Goal: Information Seeking & Learning: Learn about a topic

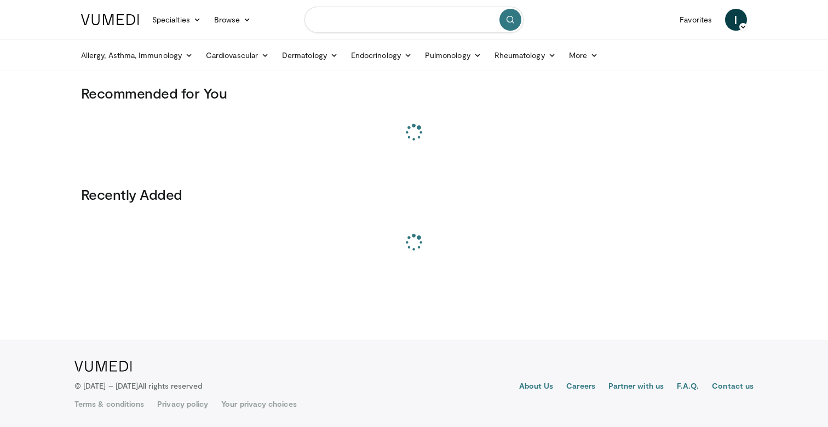
click at [367, 28] on input "Search topics, interventions" at bounding box center [413, 20] width 219 height 26
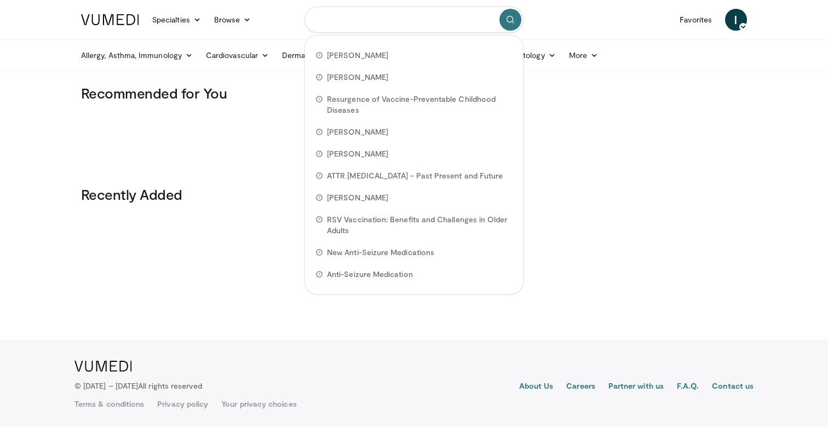
paste input "**********"
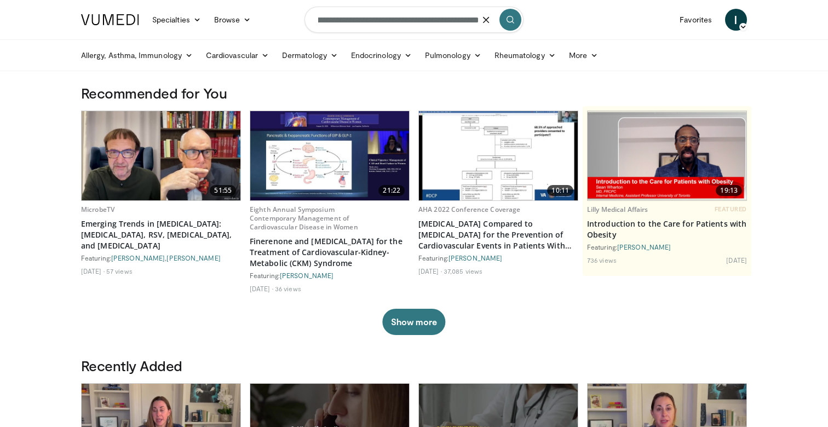
scroll to position [1, 0]
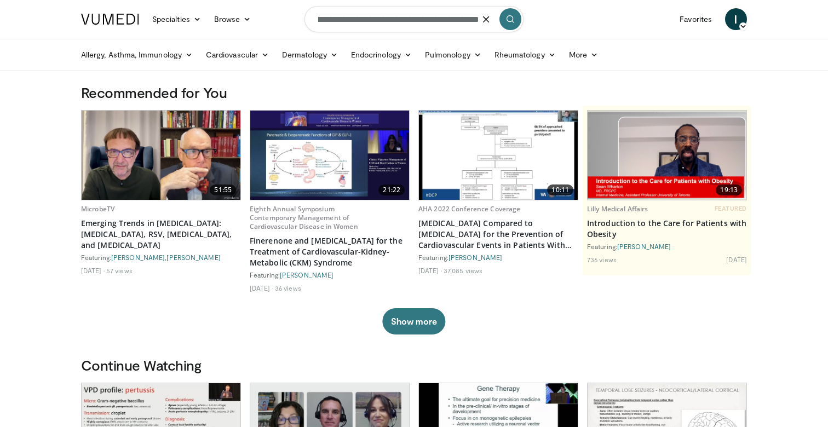
type input "**********"
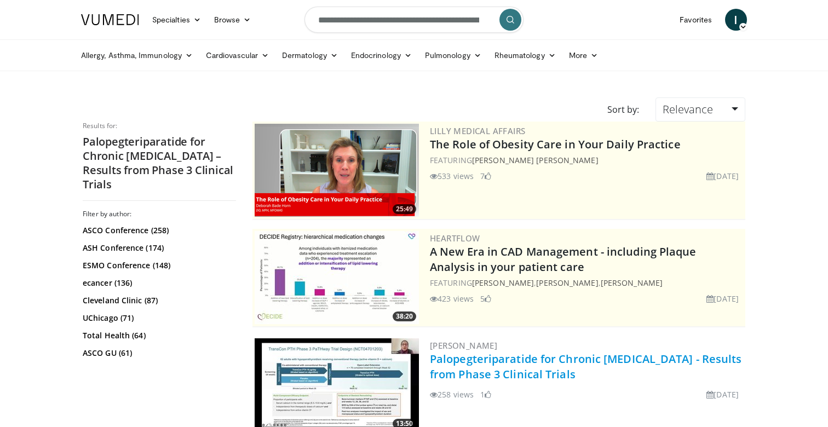
click at [609, 367] on link "Palopegteriparatide for Chronic [MEDICAL_DATA] - Results from Phase 3 Clinical …" at bounding box center [586, 366] width 312 height 30
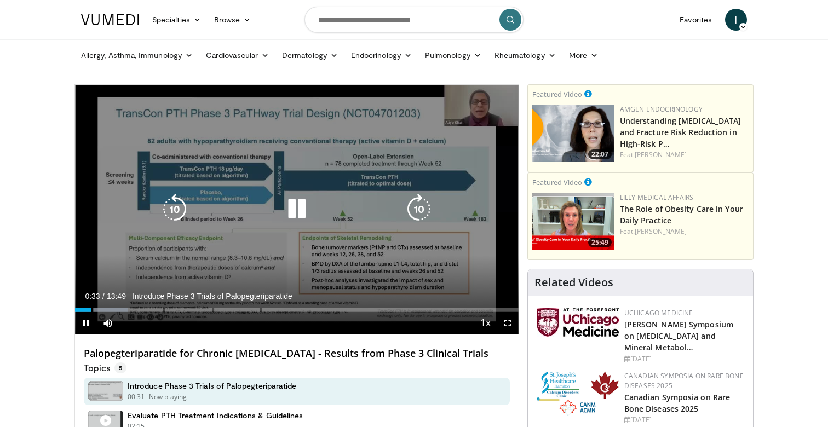
click at [305, 209] on icon "Video Player" at bounding box center [296, 209] width 31 height 31
click at [326, 226] on div "20 seconds Tap to unmute" at bounding box center [296, 209] width 443 height 249
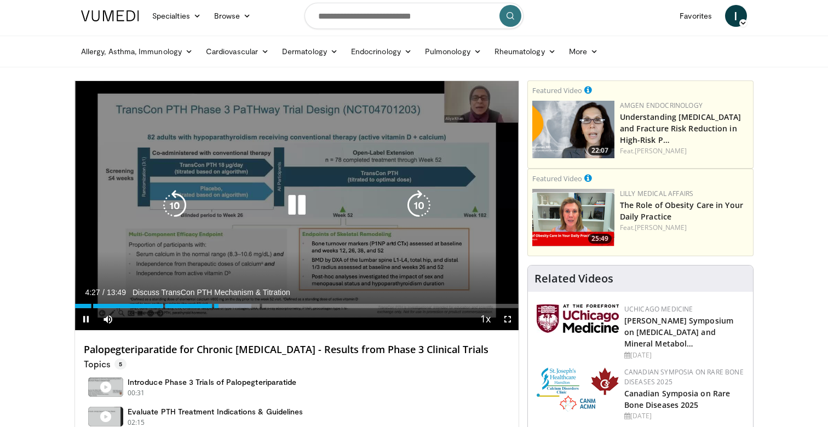
scroll to position [7, 0]
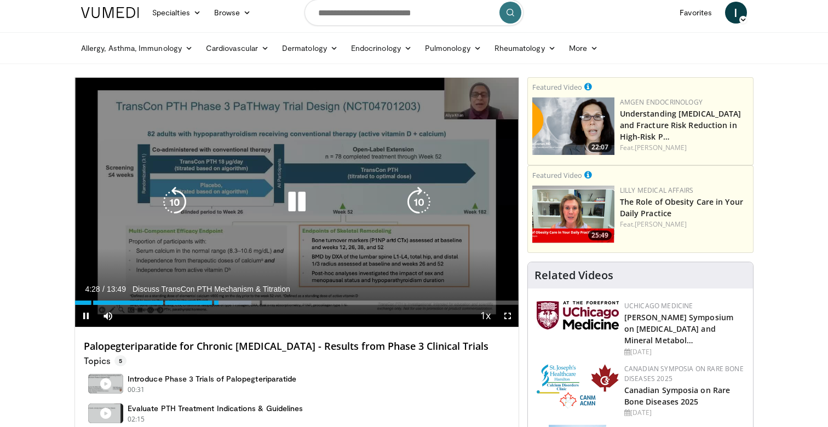
click at [282, 233] on div "200 seconds Tap to unmute" at bounding box center [296, 202] width 443 height 249
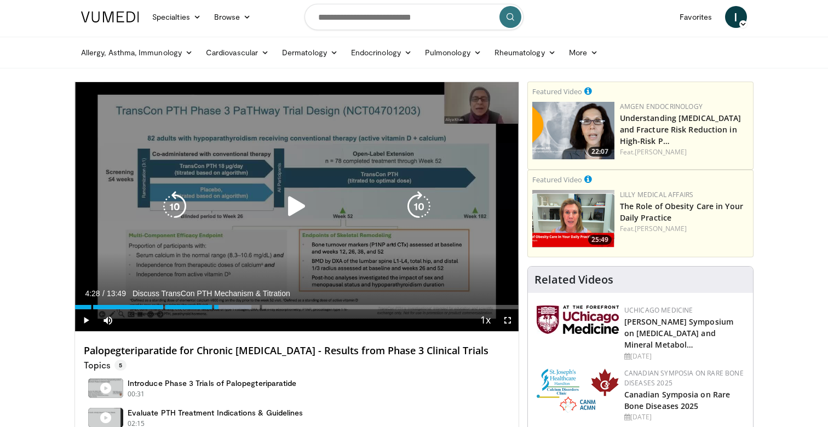
scroll to position [0, 0]
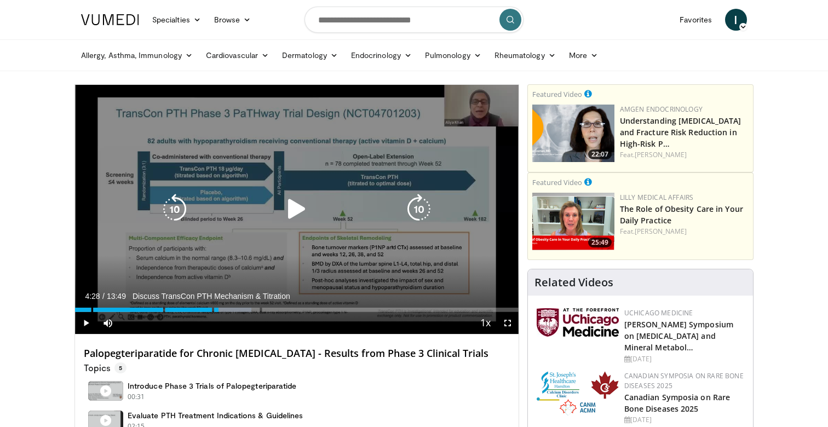
click at [285, 229] on div "200 seconds Tap to unmute" at bounding box center [296, 209] width 443 height 249
click at [312, 215] on div "Video Player" at bounding box center [297, 209] width 266 height 22
click at [289, 197] on icon "Video Player" at bounding box center [296, 209] width 31 height 31
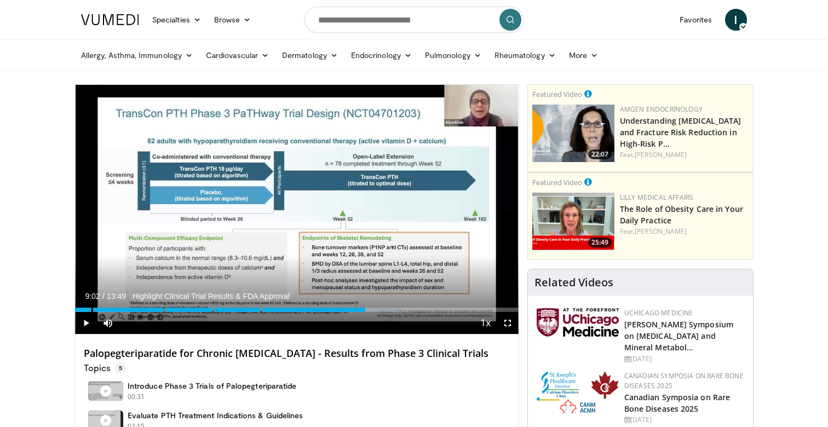
click at [380, 354] on h4 "Palopegteriparatide for Chronic [MEDICAL_DATA] - Results from Phase 3 Clinical …" at bounding box center [297, 354] width 426 height 12
click at [380, 355] on h4 "Palopegteriparatide for Chronic [MEDICAL_DATA] - Results from Phase 3 Clinical …" at bounding box center [297, 354] width 426 height 12
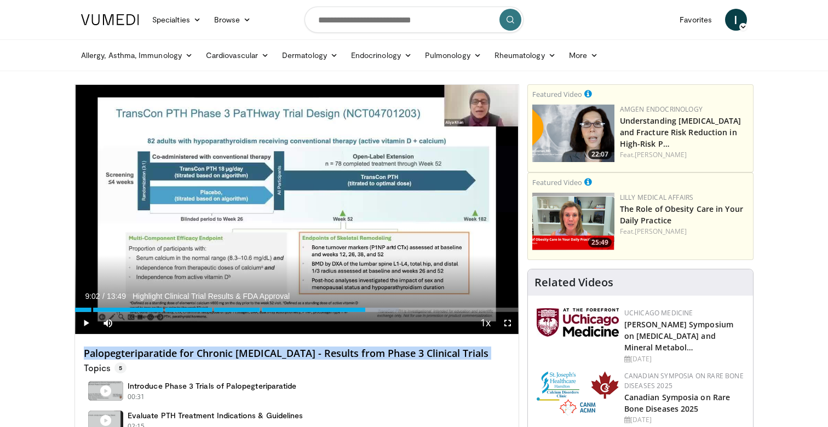
click at [380, 355] on h4 "Palopegteriparatide for Chronic [MEDICAL_DATA] - Results from Phase 3 Clinical …" at bounding box center [297, 354] width 426 height 12
copy div "Palopegteriparatide for Chronic Hypoparathyroidism - Results from Phase 3 Clini…"
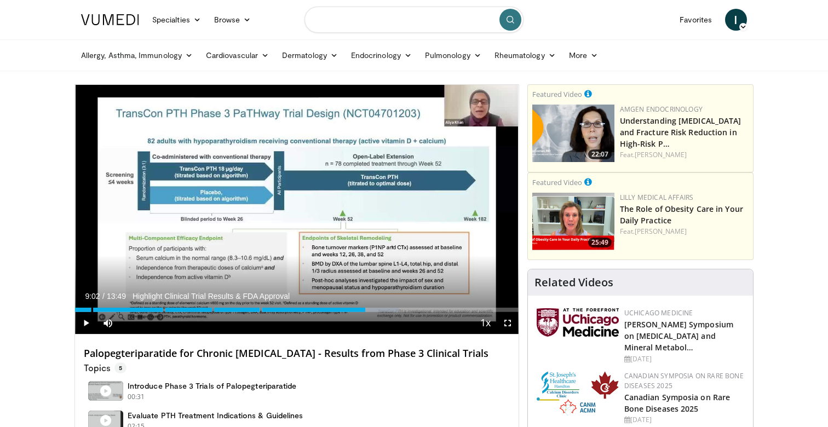
click at [439, 22] on input "Search topics, interventions" at bounding box center [413, 20] width 219 height 26
paste input "**********"
type input "**********"
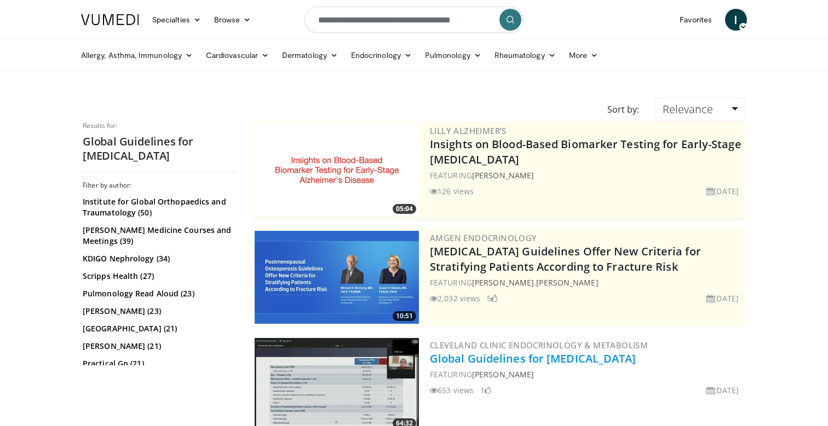
click at [554, 361] on link "Global Guidelines for Hypoparathyroidism" at bounding box center [533, 358] width 206 height 15
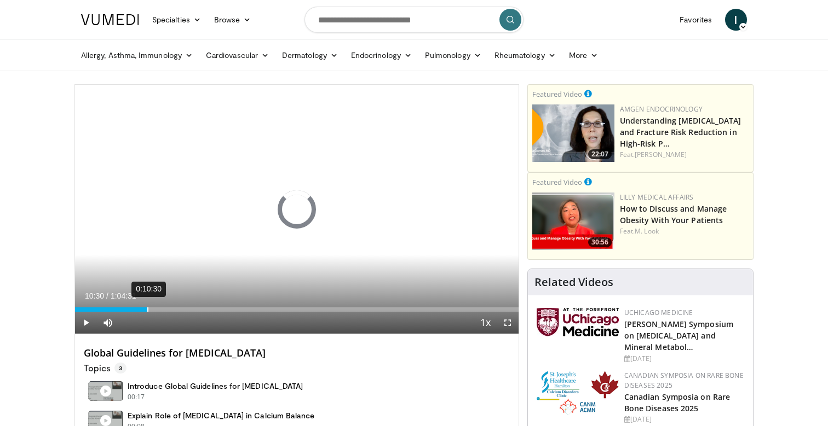
click at [147, 311] on div "0:10:30" at bounding box center [147, 310] width 1 height 4
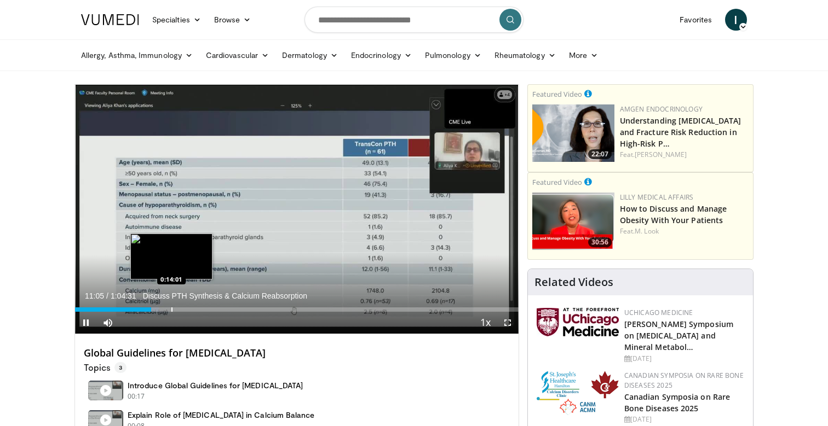
click at [170, 310] on div "Loaded : 18.86% 0:11:05" at bounding box center [296, 310] width 443 height 4
click at [183, 311] on div "Progress Bar" at bounding box center [183, 310] width 1 height 4
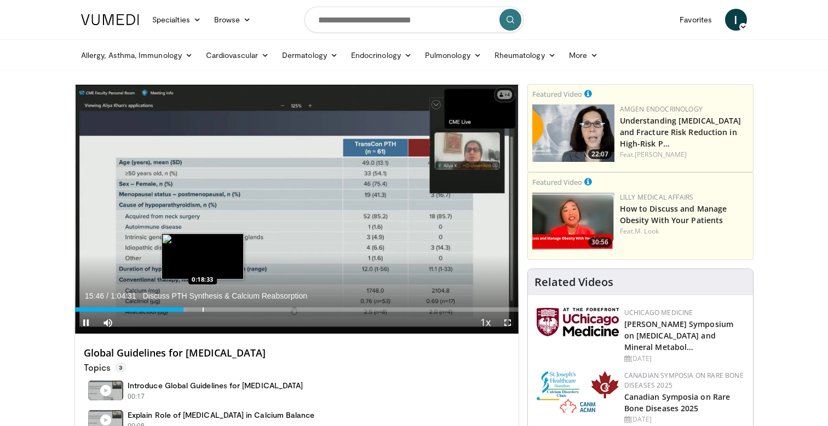
click at [202, 311] on div "Progress Bar" at bounding box center [202, 310] width 1 height 4
click at [223, 311] on div "Progress Bar" at bounding box center [223, 310] width 1 height 4
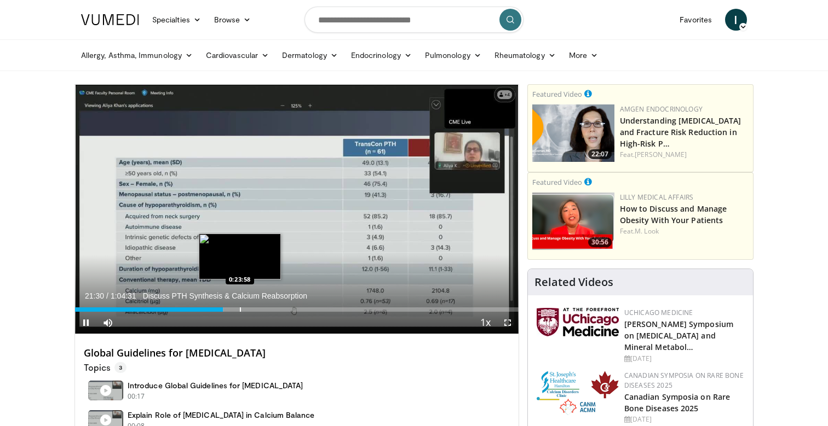
click at [240, 311] on div "Progress Bar" at bounding box center [240, 310] width 1 height 4
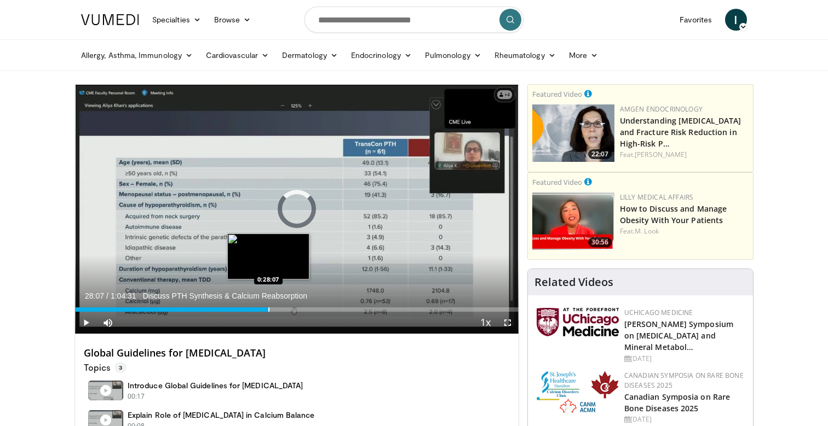
click at [268, 311] on div "Progress Bar" at bounding box center [268, 310] width 1 height 4
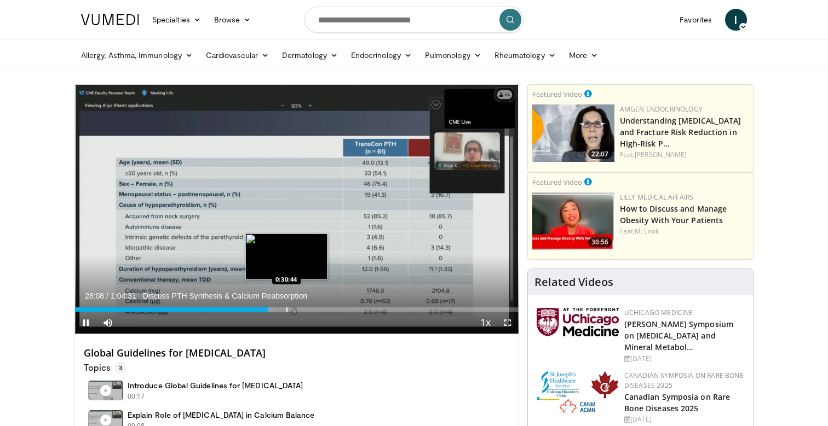
click at [286, 310] on div "Progress Bar" at bounding box center [286, 310] width 1 height 4
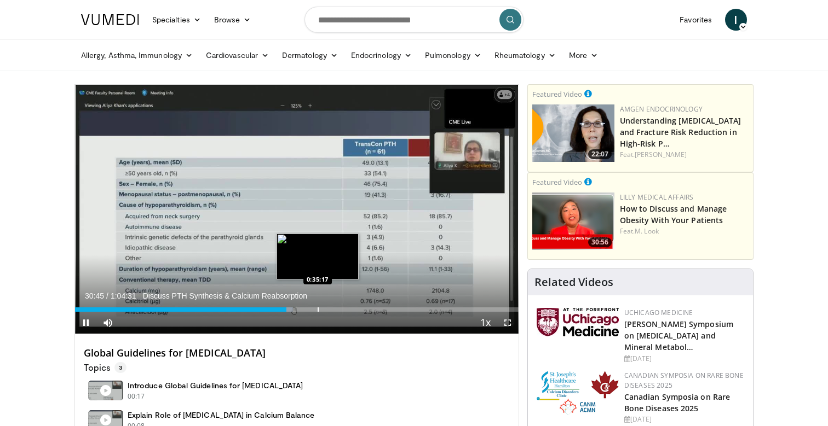
click at [317, 310] on div "Progress Bar" at bounding box center [317, 310] width 1 height 4
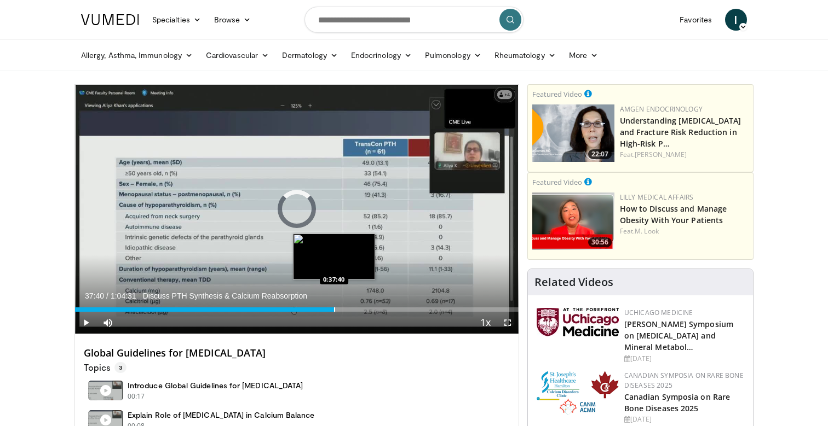
click at [334, 308] on div "Progress Bar" at bounding box center [334, 310] width 1 height 4
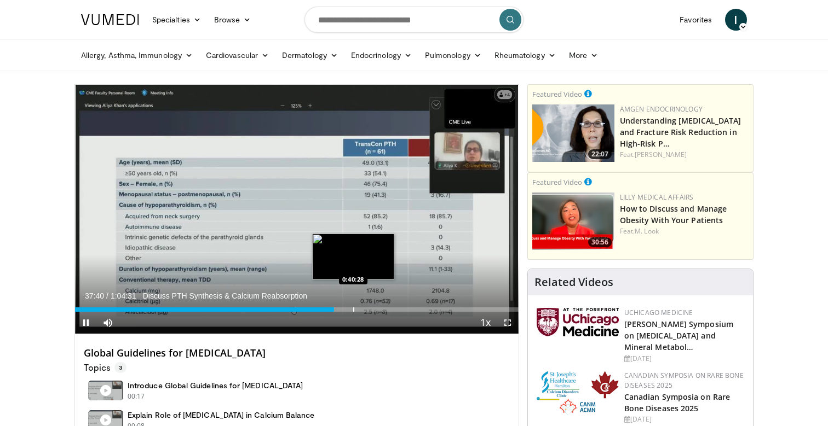
click at [353, 306] on div "Loaded : 0.00% 0:37:40 0:40:28" at bounding box center [296, 307] width 443 height 10
click at [360, 306] on div "Loaded : 63.54% 0:40:28 0:41:34" at bounding box center [296, 307] width 443 height 10
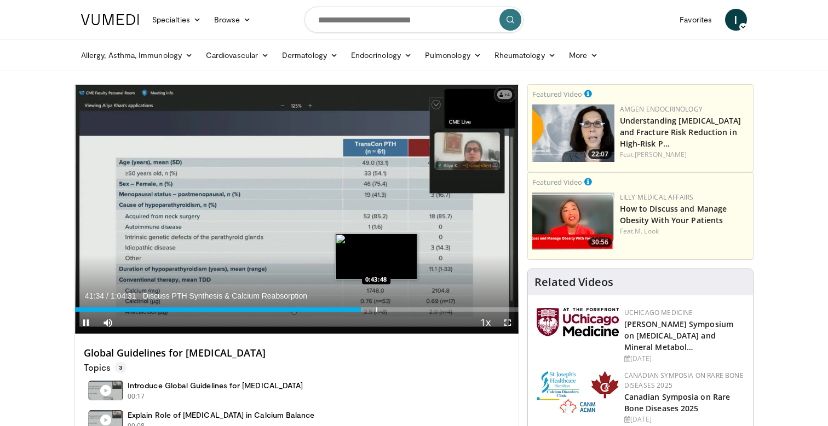
click at [377, 306] on div "Loaded : 64.83% 0:41:35 0:43:48" at bounding box center [296, 307] width 443 height 10
click at [352, 306] on div "Loaded : 63.03% 0:43:54 0:40:23" at bounding box center [296, 307] width 443 height 10
click at [361, 310] on div "Progress Bar" at bounding box center [361, 310] width 1 height 4
click at [364, 308] on div "Progress Bar" at bounding box center [364, 310] width 1 height 4
click at [368, 308] on div "Progress Bar" at bounding box center [368, 310] width 1 height 4
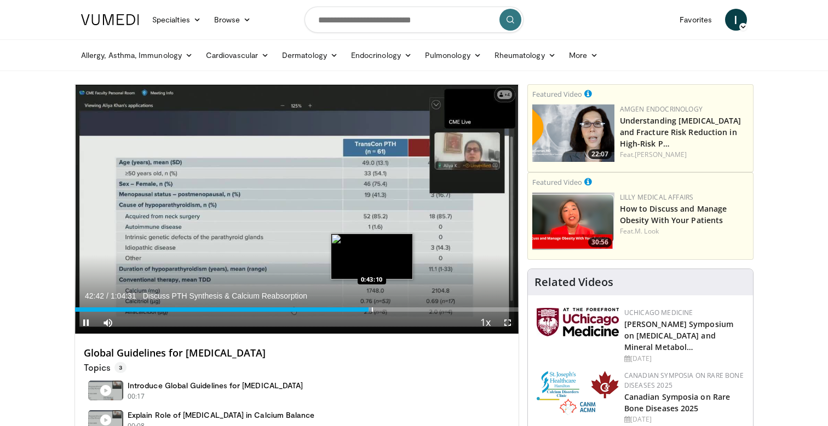
click at [372, 308] on div "Progress Bar" at bounding box center [372, 310] width 1 height 4
click at [377, 308] on div "Progress Bar" at bounding box center [377, 310] width 1 height 4
click at [390, 308] on div "Progress Bar" at bounding box center [390, 310] width 1 height 4
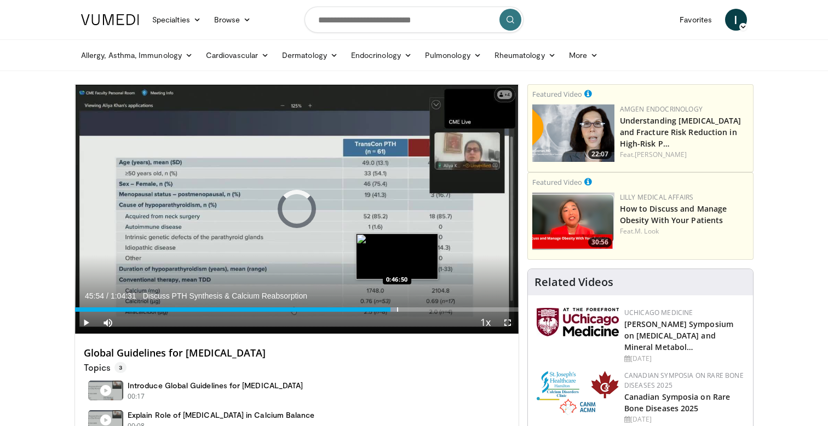
click at [397, 308] on div "Progress Bar" at bounding box center [397, 310] width 1 height 4
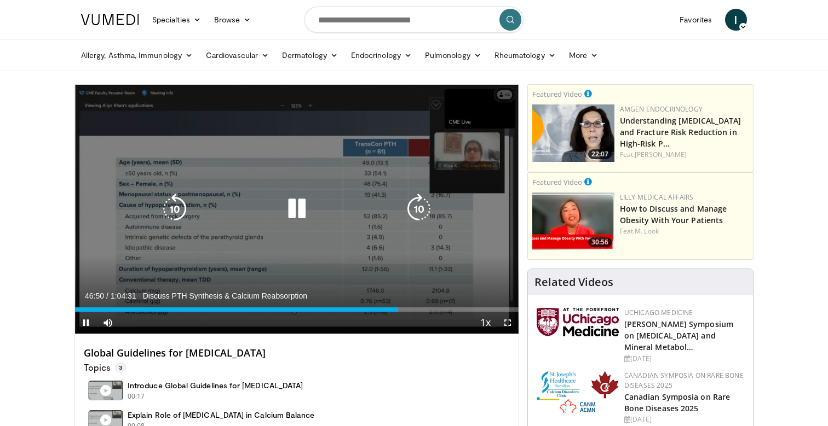
click at [404, 308] on div "Loaded : 72.77% 0:46:50" at bounding box center [296, 310] width 443 height 4
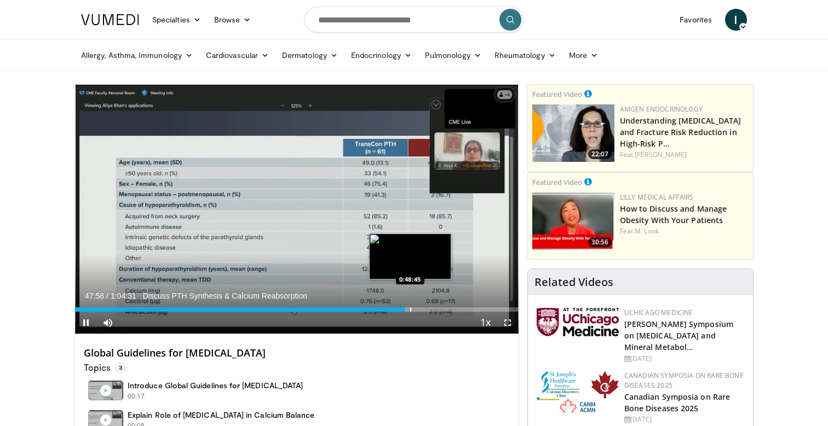
click at [410, 309] on div "Progress Bar" at bounding box center [410, 310] width 1 height 4
click at [418, 309] on div "Progress Bar" at bounding box center [418, 310] width 1 height 4
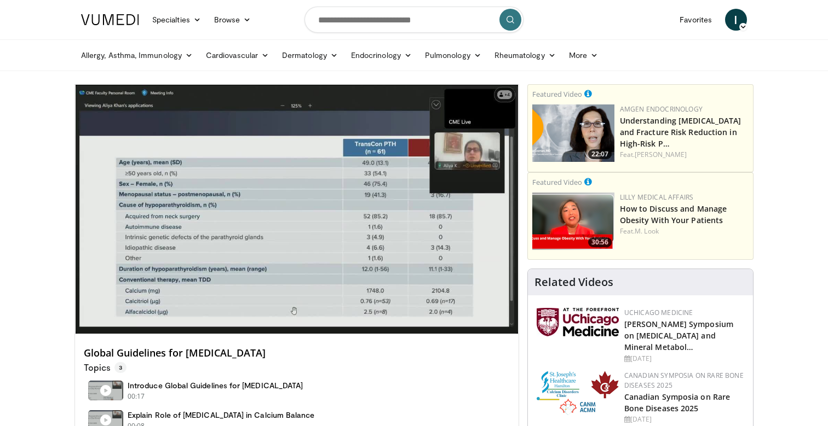
click at [424, 309] on video-js "**********" at bounding box center [296, 210] width 443 height 250
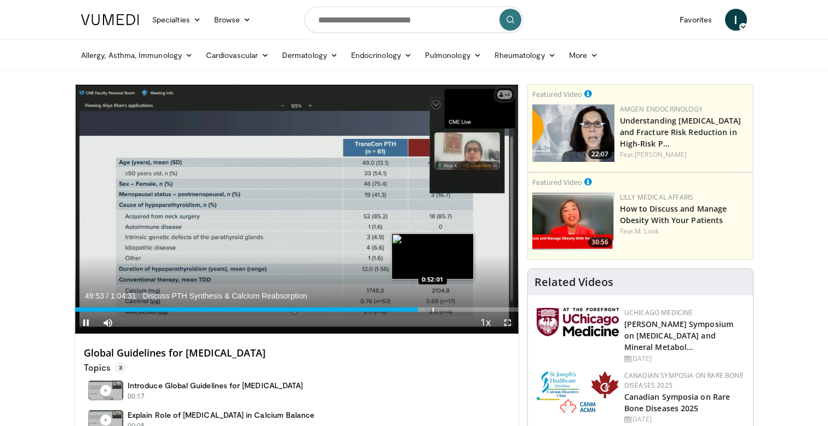
click at [432, 309] on div "Progress Bar" at bounding box center [432, 310] width 1 height 4
click at [441, 310] on div "Progress Bar" at bounding box center [441, 310] width 1 height 4
click at [447, 311] on div "Progress Bar" at bounding box center [447, 310] width 1 height 4
click at [452, 311] on div "Progress Bar" at bounding box center [452, 310] width 1 height 4
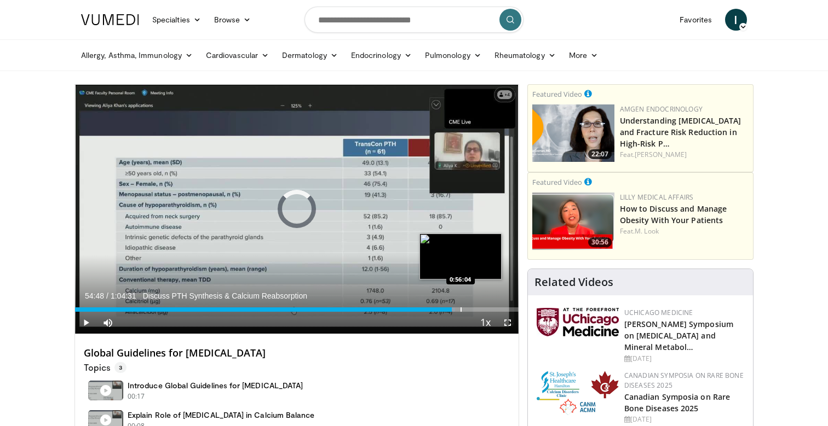
click at [460, 311] on div "Progress Bar" at bounding box center [460, 310] width 1 height 4
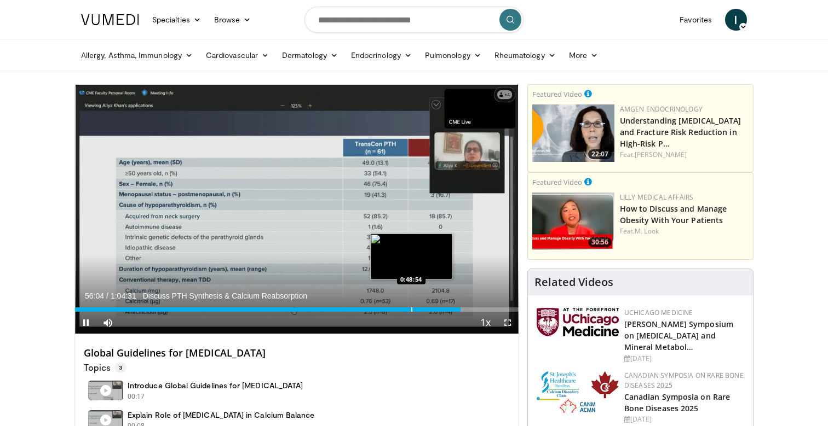
click at [411, 310] on div "Progress Bar" at bounding box center [411, 310] width 1 height 4
click at [402, 310] on div "Progress Bar" at bounding box center [402, 310] width 1 height 4
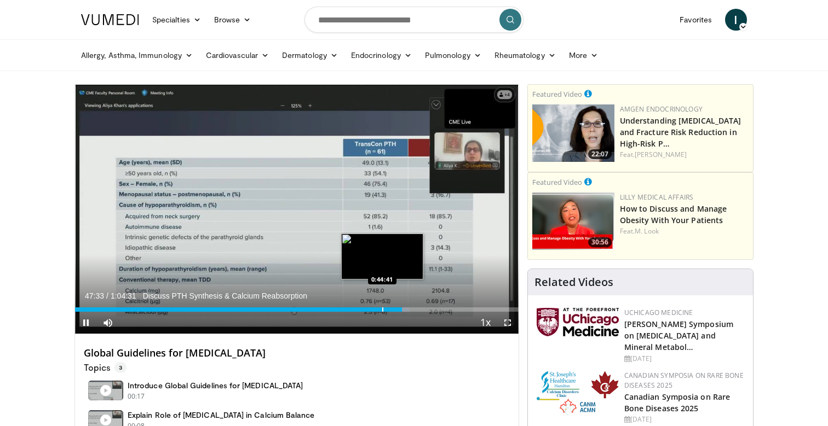
click at [382, 310] on div "Progress Bar" at bounding box center [382, 310] width 1 height 4
click at [371, 310] on div "Progress Bar" at bounding box center [371, 310] width 1 height 4
click at [360, 309] on div "Progress Bar" at bounding box center [360, 310] width 1 height 4
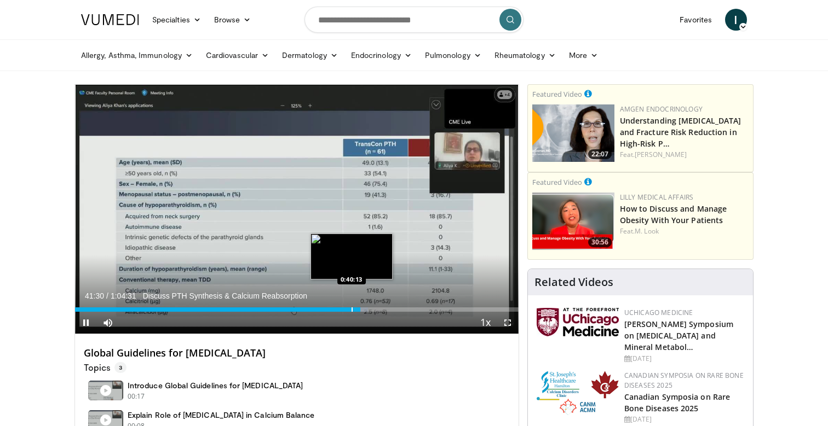
click at [351, 309] on div "Progress Bar" at bounding box center [351, 310] width 1 height 4
click at [358, 309] on div "Progress Bar" at bounding box center [358, 310] width 1 height 4
click at [344, 309] on div "Progress Bar" at bounding box center [344, 310] width 1 height 4
click at [338, 309] on div "Progress Bar" at bounding box center [338, 310] width 1 height 4
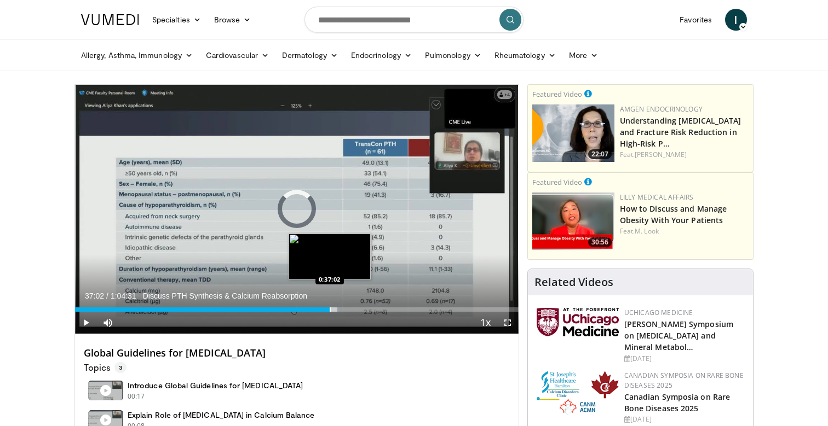
click at [329, 309] on div "Progress Bar" at bounding box center [329, 310] width 1 height 4
click at [319, 309] on div "Progress Bar" at bounding box center [319, 310] width 1 height 4
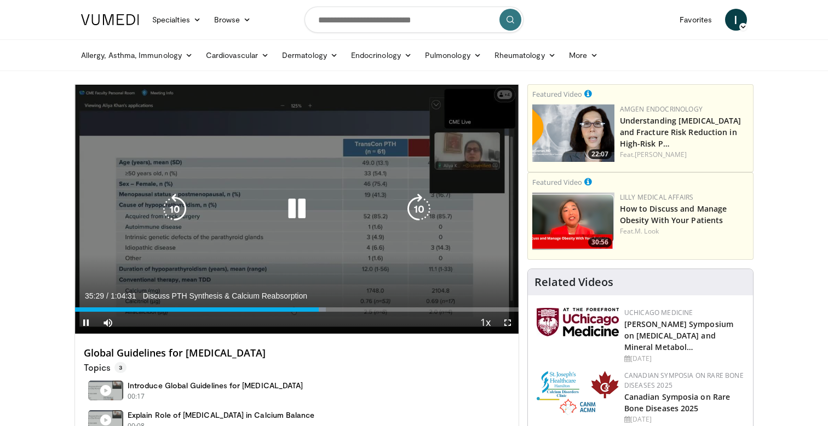
drag, startPoint x: 291, startPoint y: 228, endPoint x: 298, endPoint y: 236, distance: 10.5
click at [291, 228] on div "10 seconds Tap to unmute" at bounding box center [296, 209] width 443 height 249
click at [335, 252] on div "10 seconds Tap to unmute" at bounding box center [296, 209] width 443 height 249
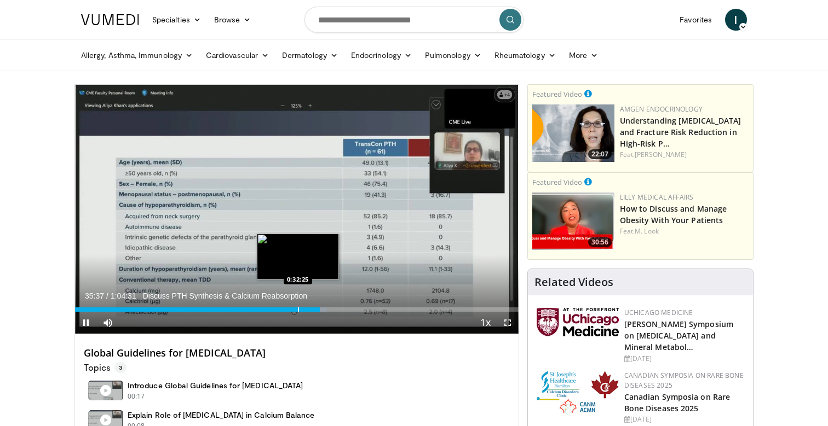
click at [299, 311] on div "Progress Bar" at bounding box center [298, 310] width 1 height 4
click at [304, 311] on div "Progress Bar" at bounding box center [304, 310] width 1 height 4
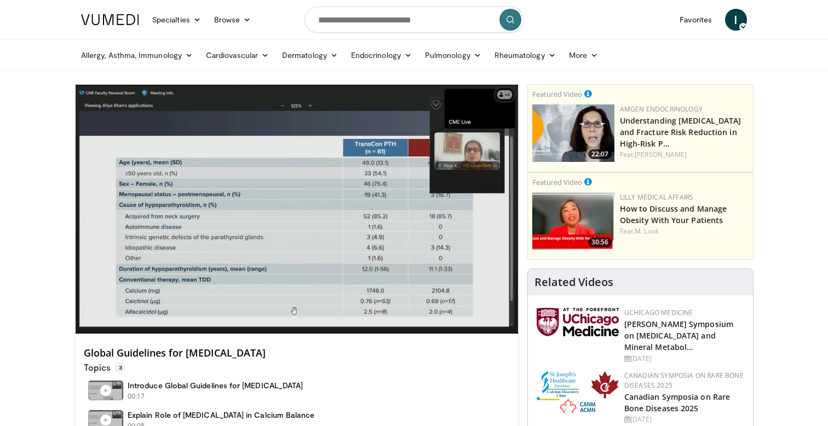
click at [307, 310] on video-js "**********" at bounding box center [296, 210] width 443 height 250
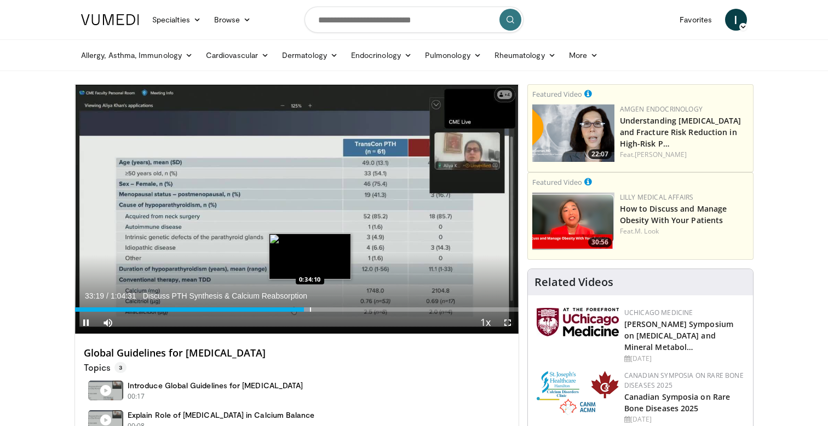
click at [310, 310] on div "Progress Bar" at bounding box center [310, 310] width 1 height 4
click at [313, 310] on div "Progress Bar" at bounding box center [312, 310] width 1 height 4
click at [309, 311] on div "Progress Bar" at bounding box center [309, 310] width 1 height 4
click at [315, 309] on div "Progress Bar" at bounding box center [315, 310] width 1 height 4
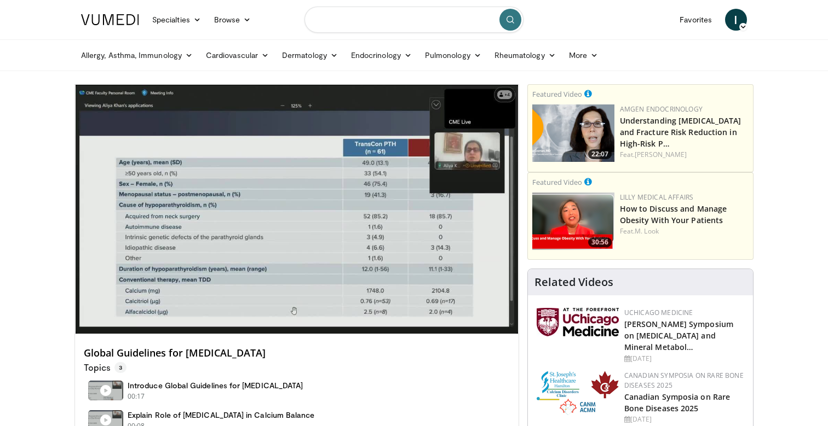
click at [393, 19] on input "Search topics, interventions" at bounding box center [413, 20] width 219 height 26
paste input "**********"
type input "**********"
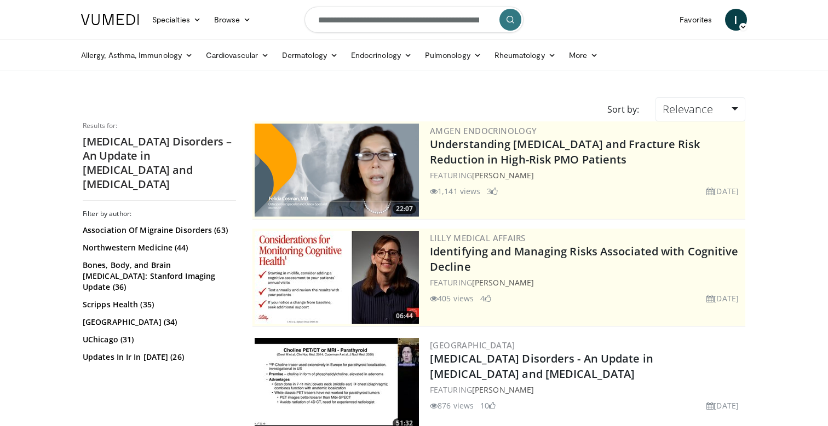
click at [340, 367] on img at bounding box center [336, 384] width 164 height 93
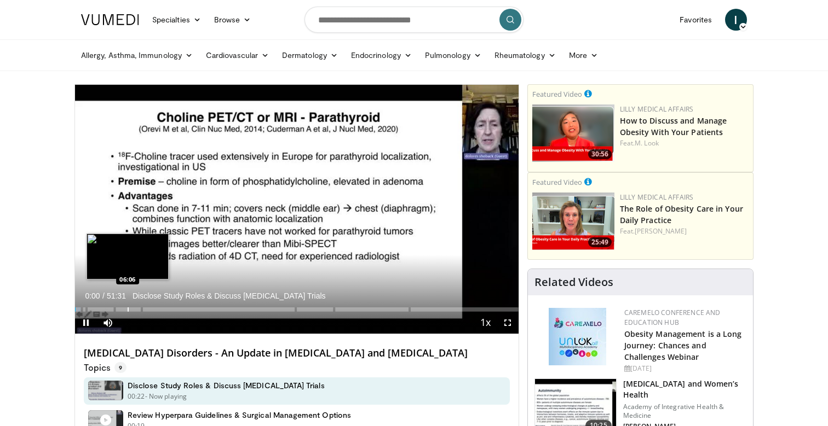
click at [128, 309] on div "Progress Bar" at bounding box center [128, 310] width 1 height 4
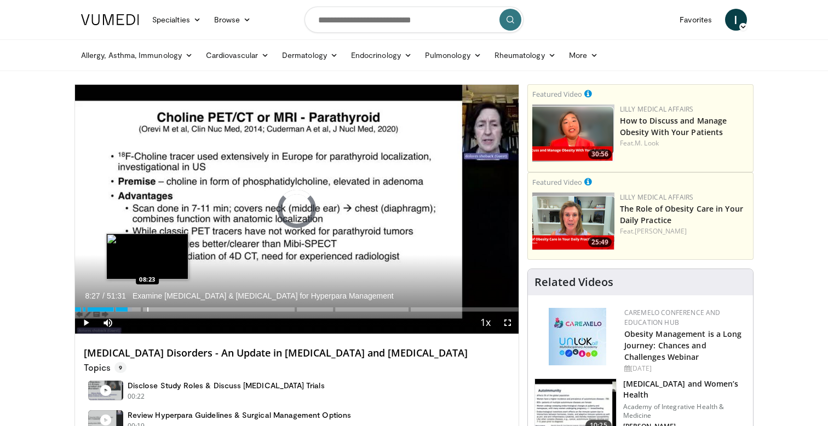
click at [147, 308] on div "Progress Bar" at bounding box center [147, 310] width 1 height 4
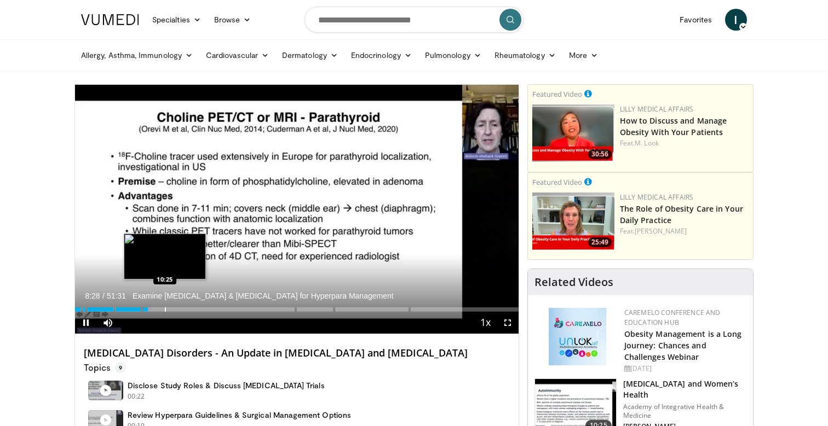
click at [165, 308] on div "Progress Bar" at bounding box center [165, 310] width 1 height 4
click at [171, 311] on div "Progress Bar" at bounding box center [171, 310] width 1 height 4
click at [179, 311] on div "Progress Bar" at bounding box center [179, 310] width 1 height 4
click at [188, 311] on div "Progress Bar" at bounding box center [188, 310] width 1 height 4
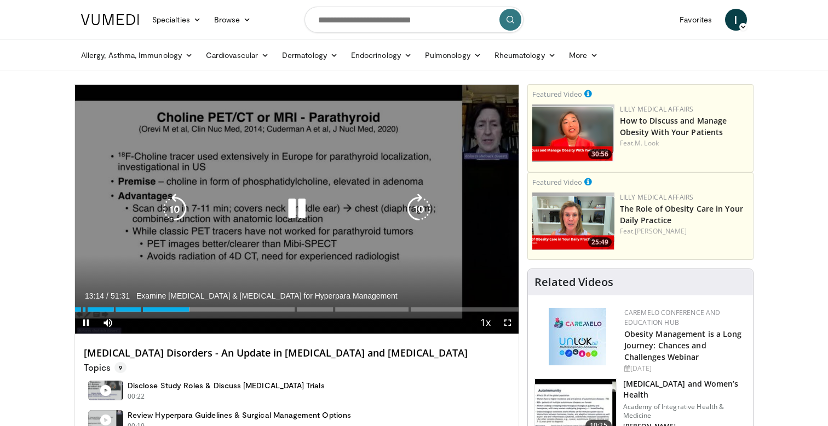
click at [198, 311] on div "Loaded : 25.88% 13:14" at bounding box center [296, 310] width 443 height 4
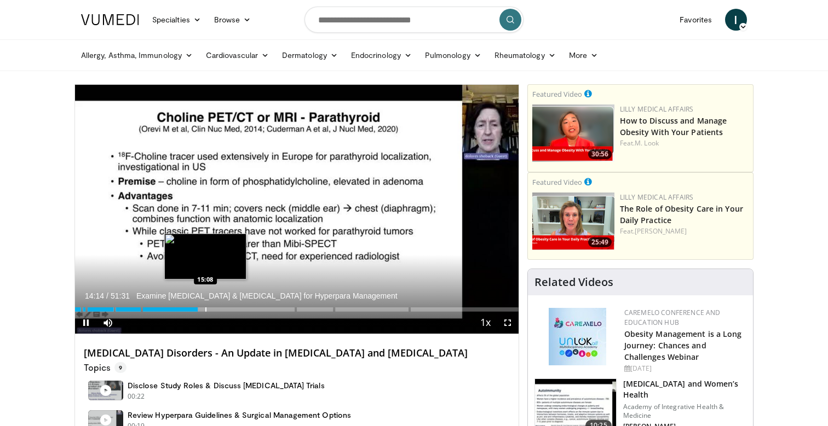
click at [205, 310] on div "Progress Bar" at bounding box center [205, 310] width 1 height 4
click at [213, 310] on div "Progress Bar" at bounding box center [213, 310] width 1 height 4
click at [222, 311] on div "Progress Bar" at bounding box center [222, 310] width 1 height 4
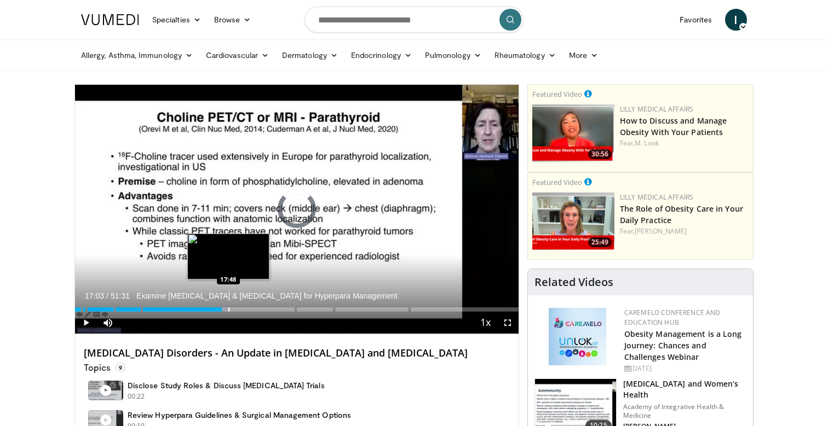
click at [228, 310] on div "Progress Bar" at bounding box center [228, 310] width 1 height 4
click at [235, 310] on div "Progress Bar" at bounding box center [235, 310] width 1 height 4
click at [246, 310] on div "Progress Bar" at bounding box center [246, 310] width 1 height 4
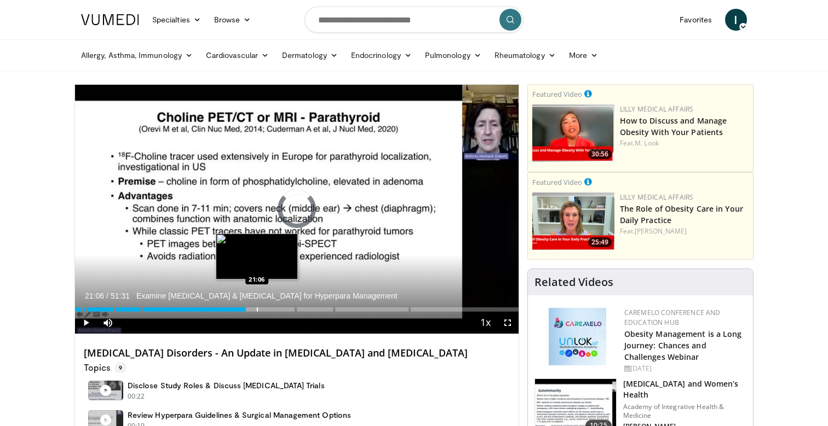
click at [257, 310] on div "Progress Bar" at bounding box center [257, 310] width 1 height 4
click at [267, 311] on div "Progress Bar" at bounding box center [267, 310] width 1 height 4
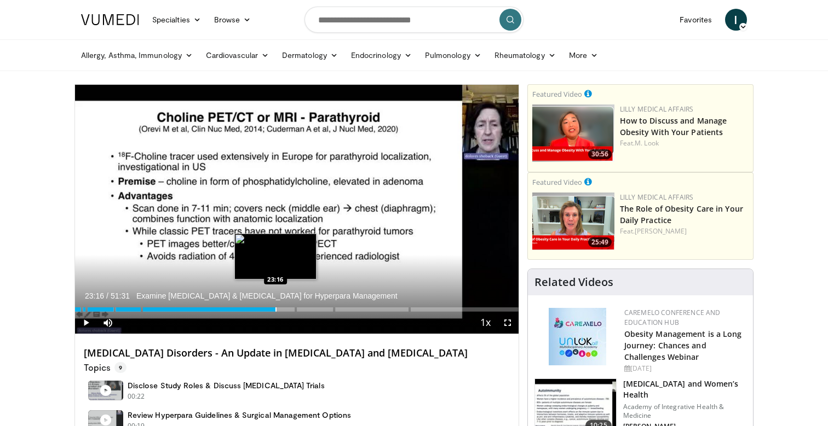
click at [275, 310] on div "Progress Bar" at bounding box center [275, 310] width 1 height 4
click at [282, 310] on div "Progress Bar" at bounding box center [282, 310] width 1 height 4
click at [293, 310] on div "Progress Bar" at bounding box center [293, 310] width 1 height 4
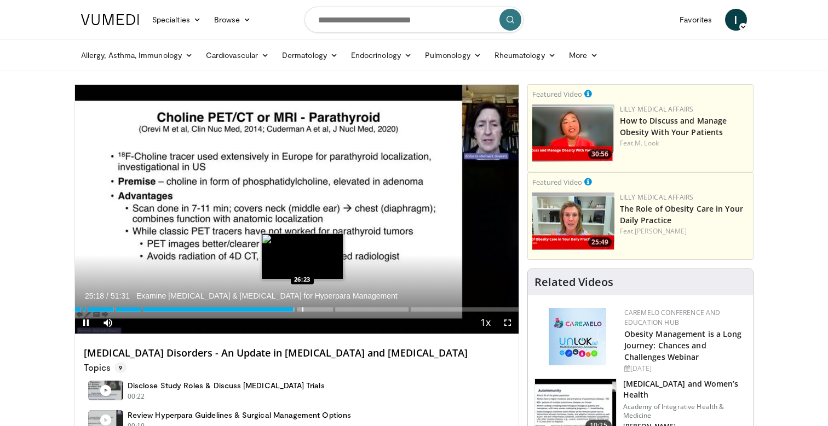
click at [302, 310] on div "Progress Bar" at bounding box center [302, 310] width 1 height 4
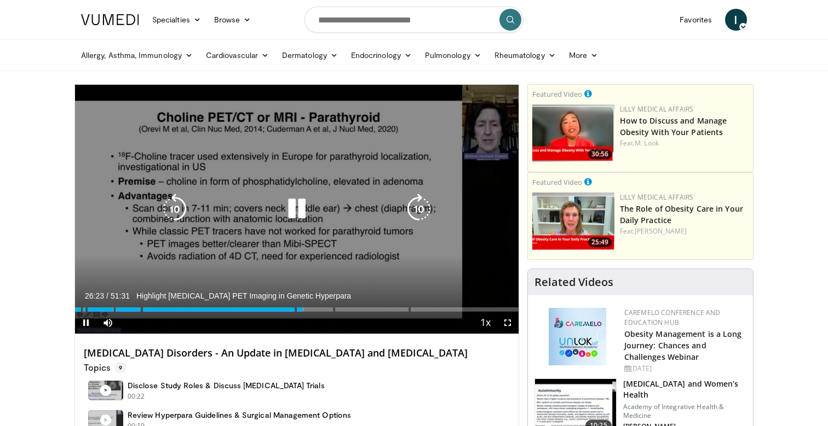
click at [317, 310] on video-js "**********" at bounding box center [296, 210] width 443 height 250
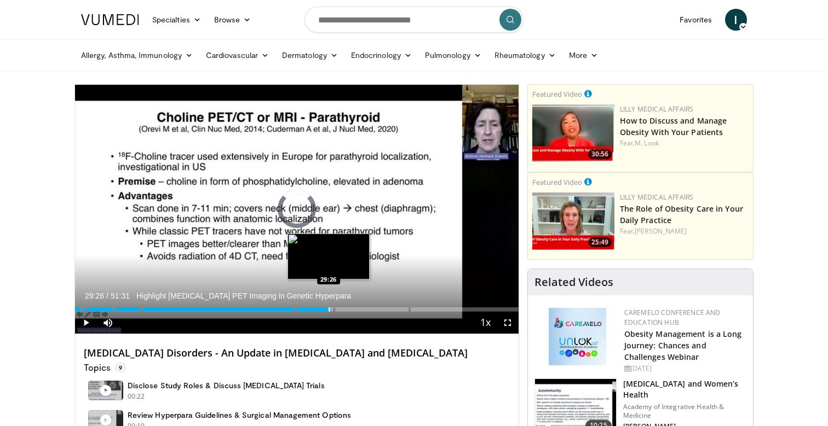
click at [328, 310] on div "Progress Bar" at bounding box center [328, 310] width 1 height 4
click at [335, 310] on div "Progress Bar" at bounding box center [335, 310] width 1 height 4
click at [340, 310] on video-js "**********" at bounding box center [296, 210] width 443 height 250
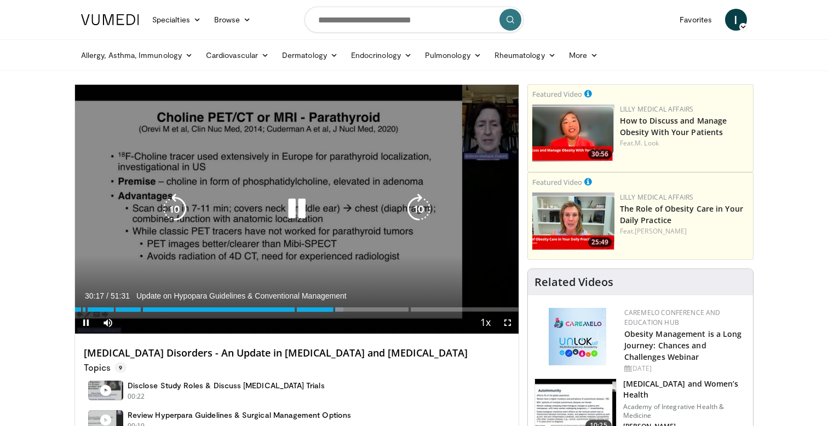
click at [348, 310] on div "Loaded : 60.50% 30:18" at bounding box center [296, 310] width 443 height 4
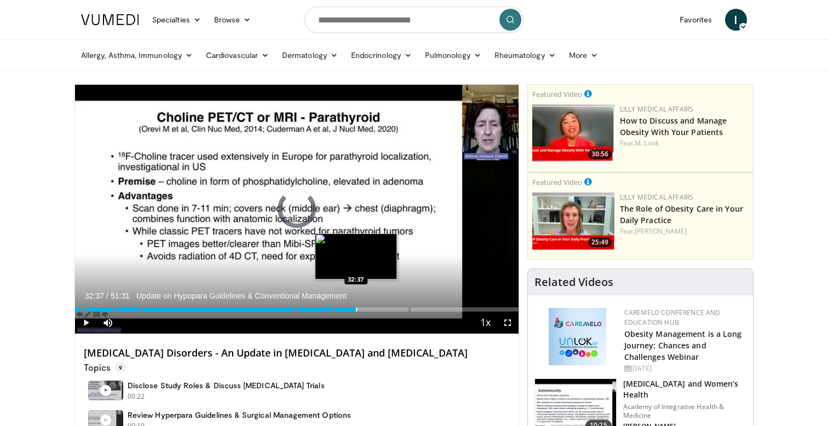
click at [356, 309] on div "Progress Bar" at bounding box center [356, 310] width 1 height 4
click at [365, 309] on div "Progress Bar" at bounding box center [365, 310] width 1 height 4
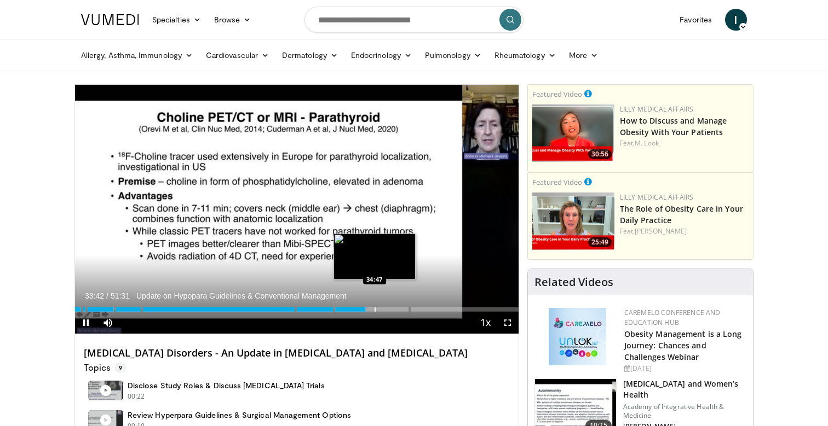
click at [374, 309] on div "Progress Bar" at bounding box center [374, 310] width 1 height 4
click at [379, 309] on div "Progress Bar" at bounding box center [379, 310] width 1 height 4
click at [387, 309] on div "Progress Bar" at bounding box center [387, 310] width 1 height 4
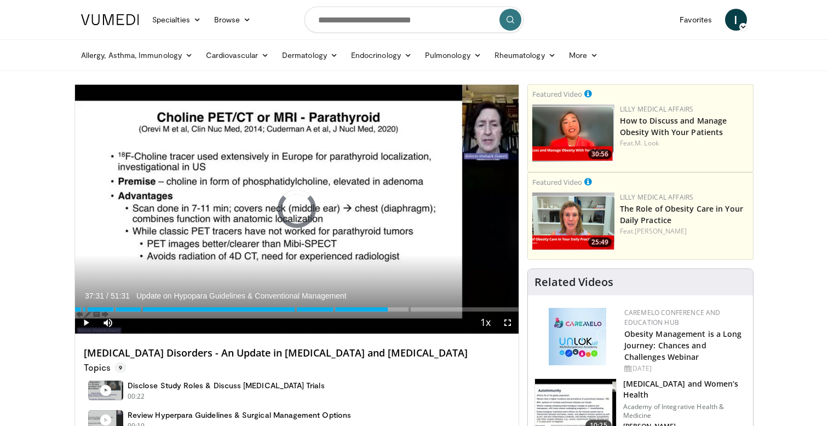
click at [398, 309] on div "Progress Bar" at bounding box center [398, 310] width 1 height 4
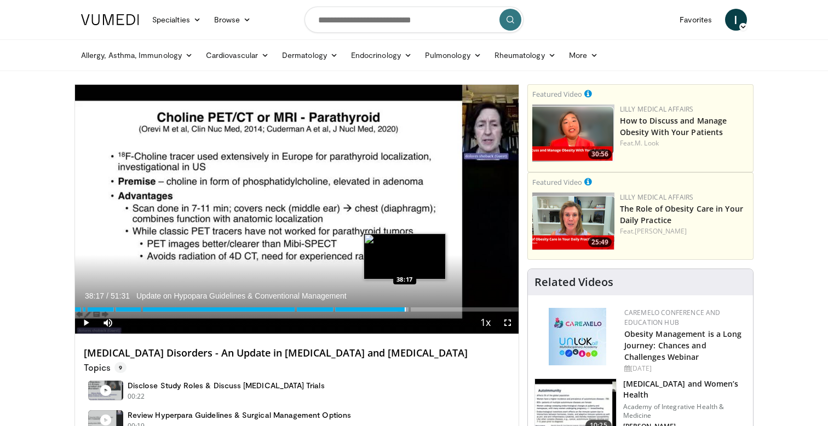
click at [404, 309] on div "Progress Bar" at bounding box center [404, 310] width 1 height 4
click at [408, 309] on video-js "**********" at bounding box center [296, 210] width 443 height 250
click at [408, 307] on div "Loaded : 76.35% 38:44 38:44" at bounding box center [296, 307] width 443 height 10
click at [413, 308] on div "Progress Bar" at bounding box center [413, 310] width 1 height 4
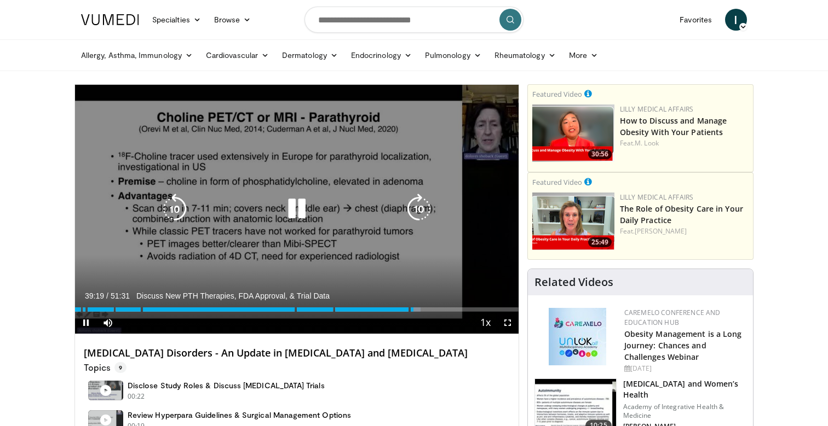
click at [273, 247] on div "10 seconds Tap to unmute" at bounding box center [296, 209] width 443 height 249
click at [298, 247] on div "10 seconds Tap to unmute" at bounding box center [296, 209] width 443 height 249
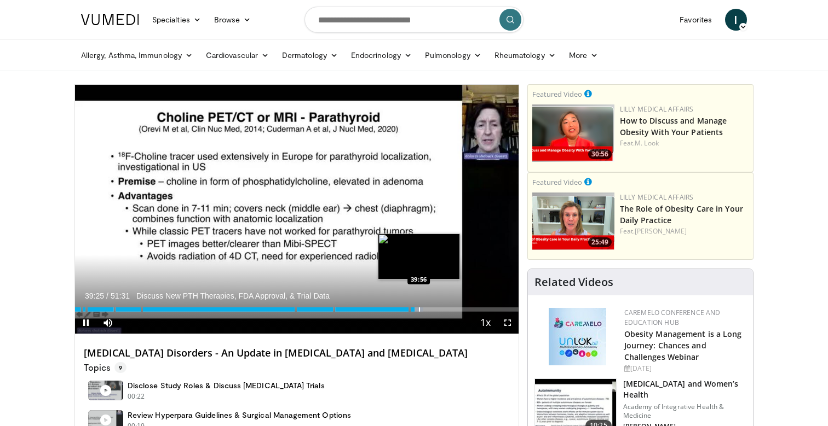
drag, startPoint x: 418, startPoint y: 308, endPoint x: 426, endPoint y: 308, distance: 7.7
click at [419, 308] on div "Progress Bar" at bounding box center [419, 310] width 1 height 4
click at [433, 310] on div "Progress Bar" at bounding box center [433, 310] width 1 height 4
click at [430, 310] on div "Progress Bar" at bounding box center [430, 310] width 1 height 4
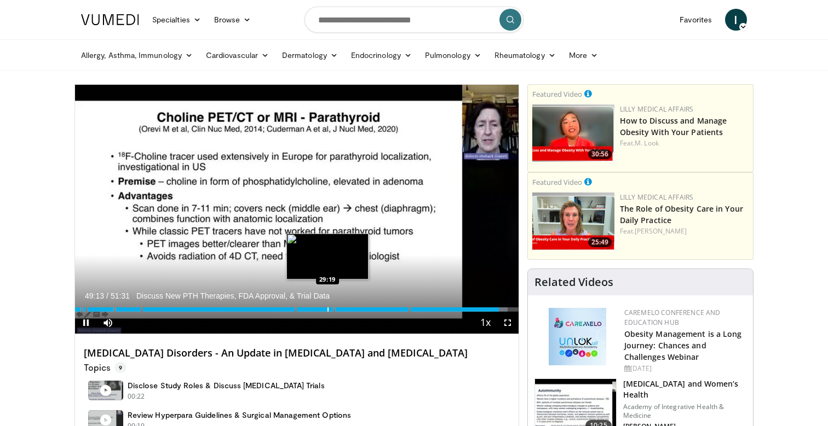
click at [328, 310] on div "49:13" at bounding box center [287, 310] width 424 height 4
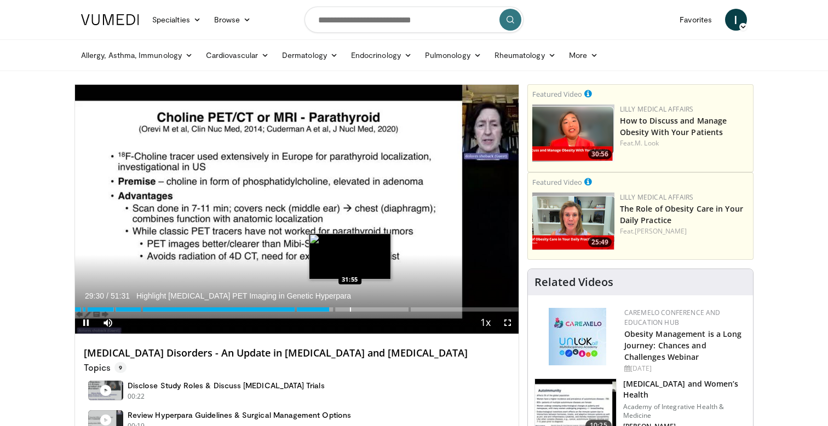
click at [350, 310] on div "Progress Bar" at bounding box center [350, 310] width 1 height 4
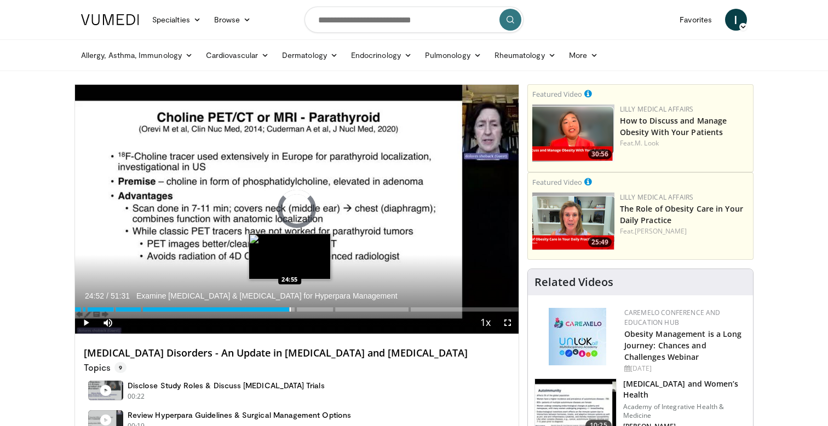
click at [289, 309] on div "Loaded : 0.00% 24:52" at bounding box center [296, 310] width 443 height 4
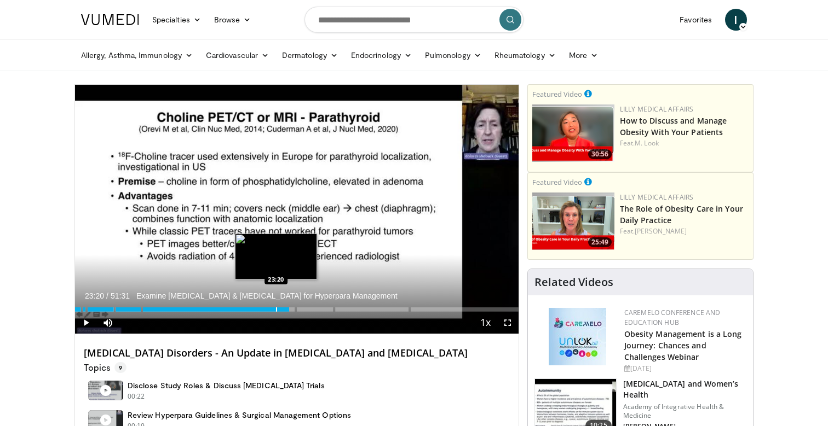
click at [276, 310] on div "Progress Bar" at bounding box center [276, 310] width 1 height 4
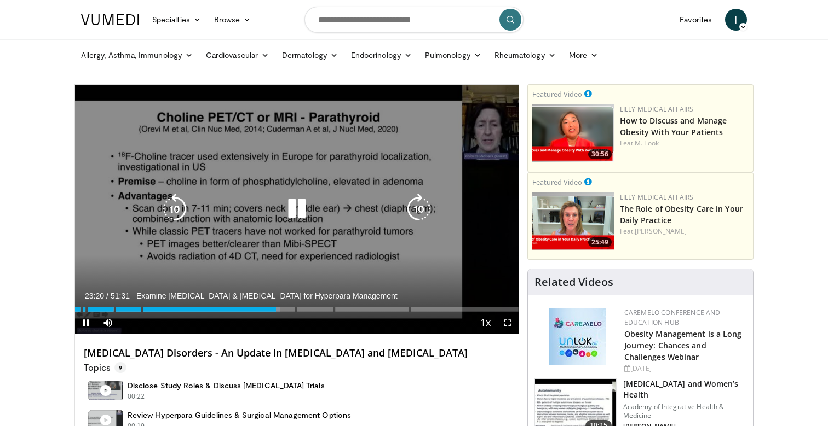
click at [262, 309] on div "10 seconds Tap to unmute" at bounding box center [296, 209] width 443 height 249
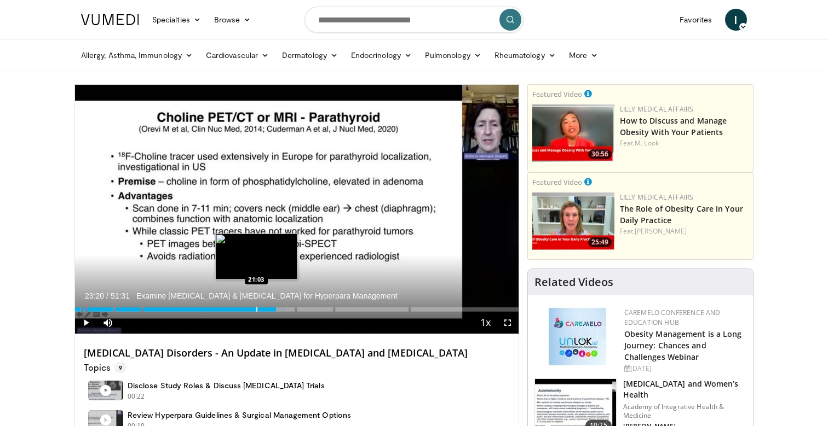
click at [256, 309] on div "Progress Bar" at bounding box center [256, 310] width 1 height 4
click at [242, 310] on div "Progress Bar" at bounding box center [242, 310] width 1 height 4
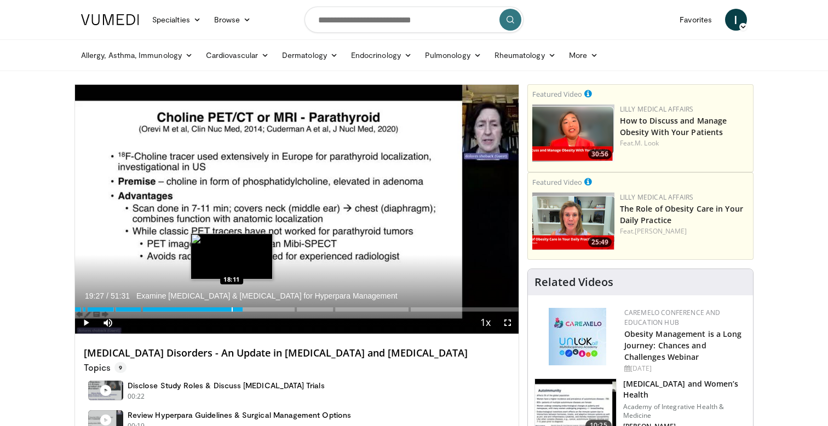
click at [232, 309] on div "Progress Bar" at bounding box center [232, 310] width 1 height 4
click at [221, 309] on div "Progress Bar" at bounding box center [221, 310] width 1 height 4
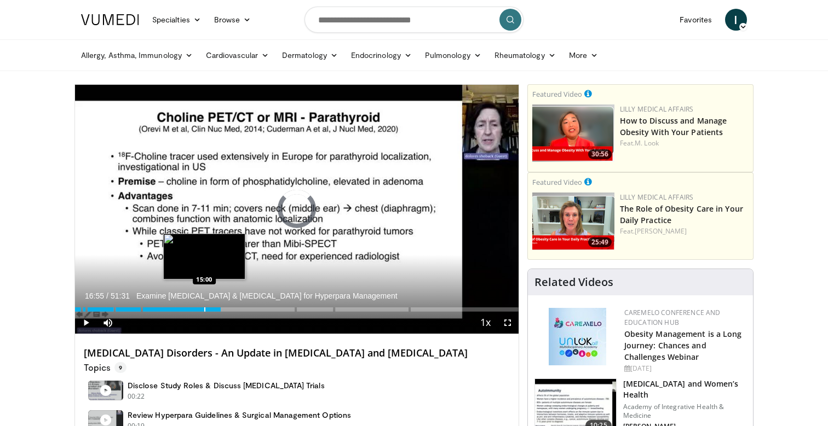
click at [204, 308] on div "Progress Bar" at bounding box center [204, 310] width 1 height 4
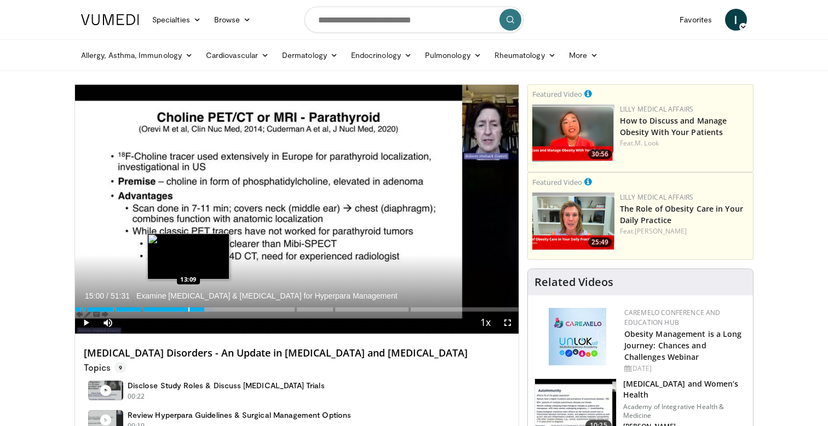
click at [188, 306] on div "Loaded : 31.13% 15:00 13:09" at bounding box center [296, 307] width 443 height 10
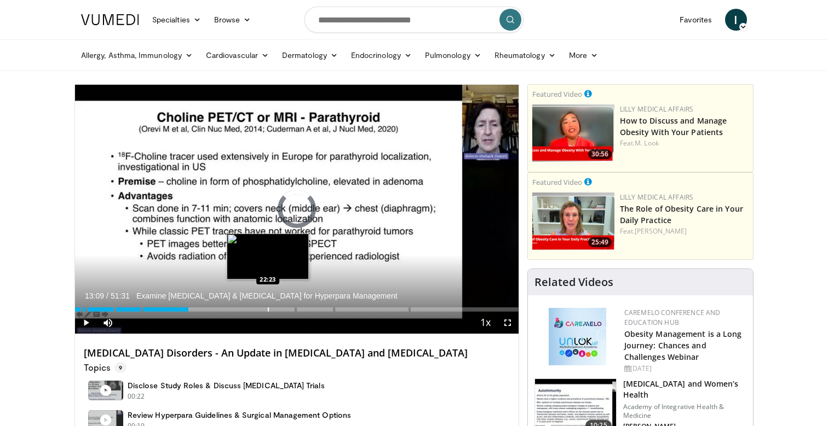
click at [268, 309] on div "Progress Bar" at bounding box center [268, 310] width 1 height 4
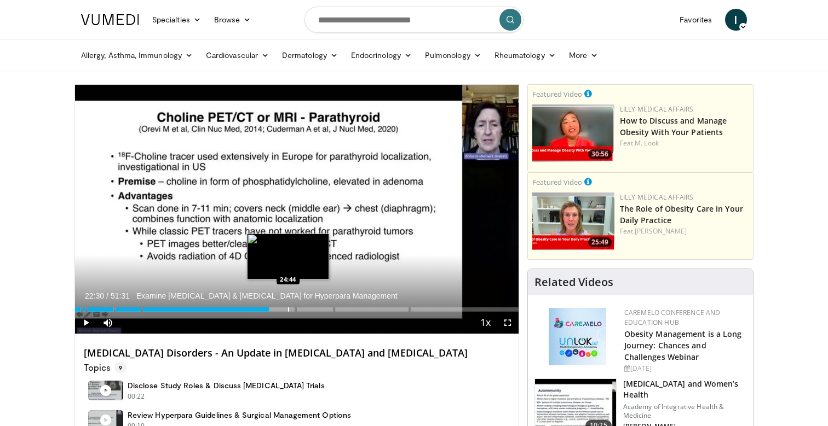
click at [288, 309] on div "Progress Bar" at bounding box center [288, 310] width 1 height 4
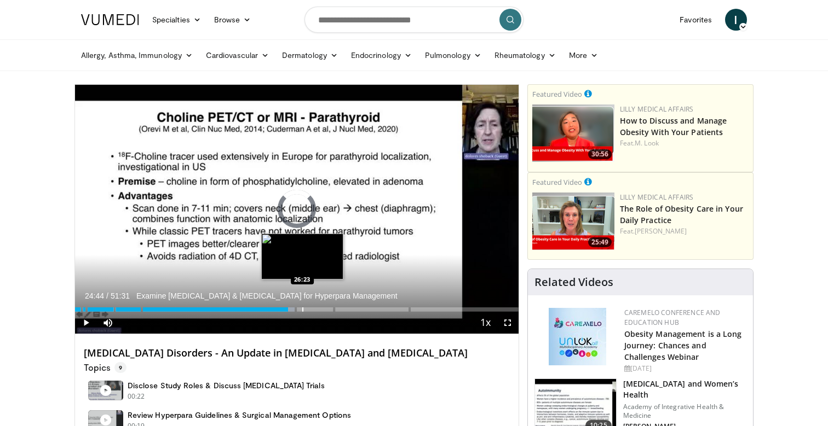
click at [302, 309] on div "Progress Bar" at bounding box center [302, 310] width 1 height 4
click at [311, 309] on div "Progress Bar" at bounding box center [311, 310] width 1 height 4
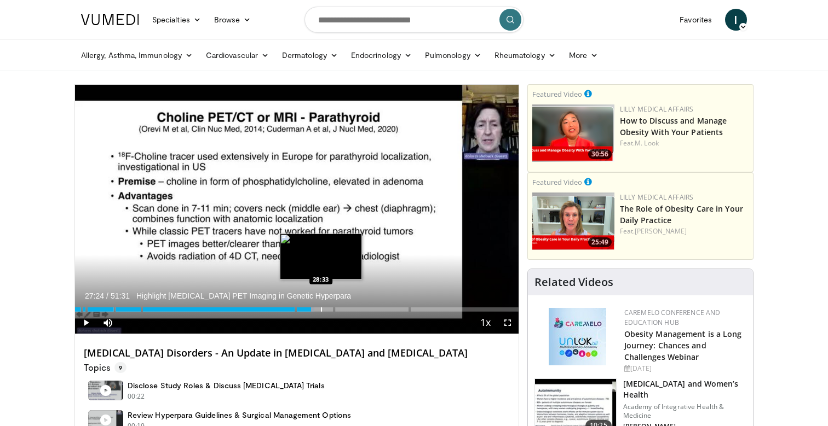
click at [321, 309] on div "Progress Bar" at bounding box center [321, 310] width 1 height 4
click at [332, 309] on div "Progress Bar" at bounding box center [332, 310] width 1 height 4
click at [339, 309] on div "Progress Bar" at bounding box center [338, 310] width 1 height 4
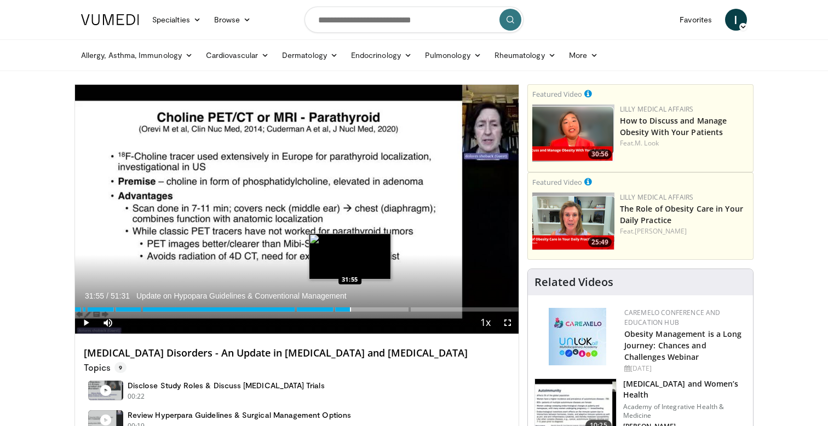
click at [350, 309] on div "Progress Bar" at bounding box center [350, 310] width 1 height 4
click at [356, 309] on div "Progress Bar" at bounding box center [356, 310] width 1 height 4
click at [365, 309] on div "Progress Bar" at bounding box center [365, 310] width 1 height 4
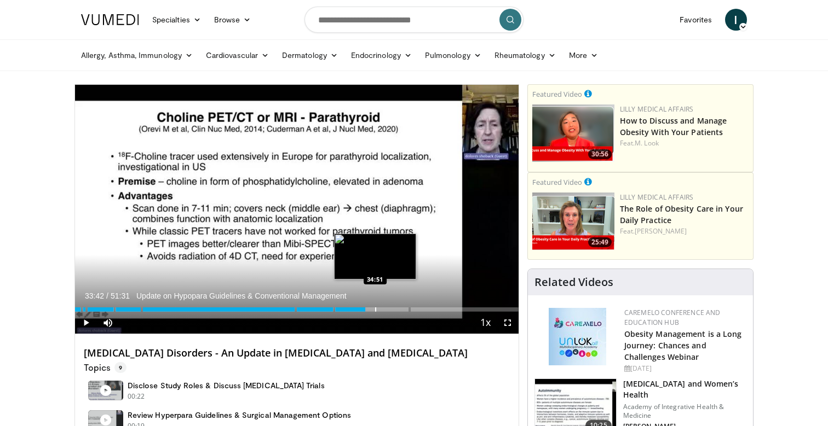
click at [375, 309] on div "Progress Bar" at bounding box center [375, 310] width 1 height 4
click at [382, 309] on div "Progress Bar" at bounding box center [382, 310] width 1 height 4
click at [387, 309] on div "Progress Bar" at bounding box center [387, 310] width 1 height 4
click at [392, 310] on div "Progress Bar" at bounding box center [392, 310] width 1 height 4
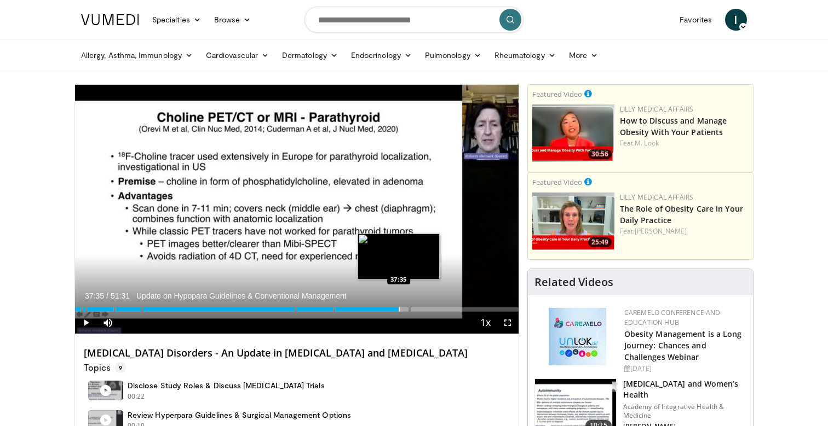
click at [398, 310] on div "Progress Bar" at bounding box center [398, 310] width 1 height 4
click at [407, 310] on div "Progress Bar" at bounding box center [407, 310] width 1 height 4
click at [420, 309] on div "Loaded : 75.10% 38:36" at bounding box center [296, 310] width 443 height 4
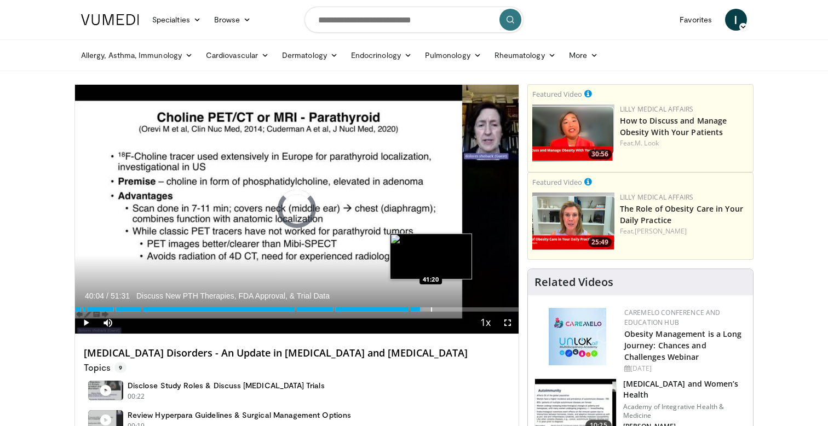
click at [431, 309] on div "Progress Bar" at bounding box center [431, 310] width 1 height 4
click at [416, 310] on div "Progress Bar" at bounding box center [416, 310] width 1 height 4
click at [415, 310] on div "Progress Bar" at bounding box center [415, 310] width 1 height 4
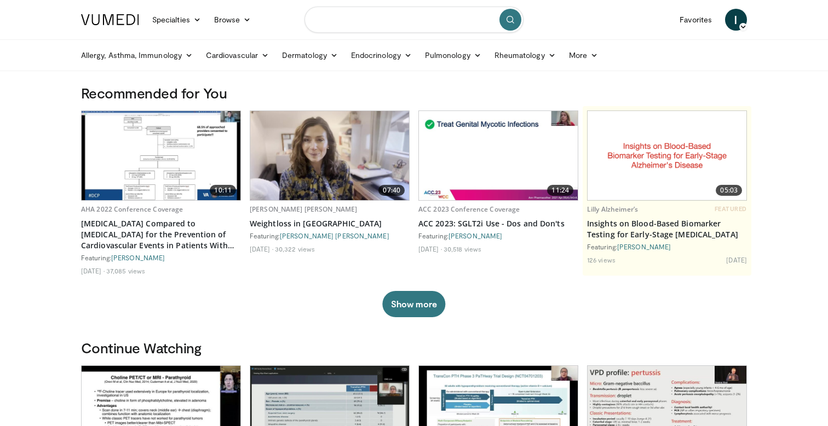
click at [429, 26] on input "Search topics, interventions" at bounding box center [413, 20] width 219 height 26
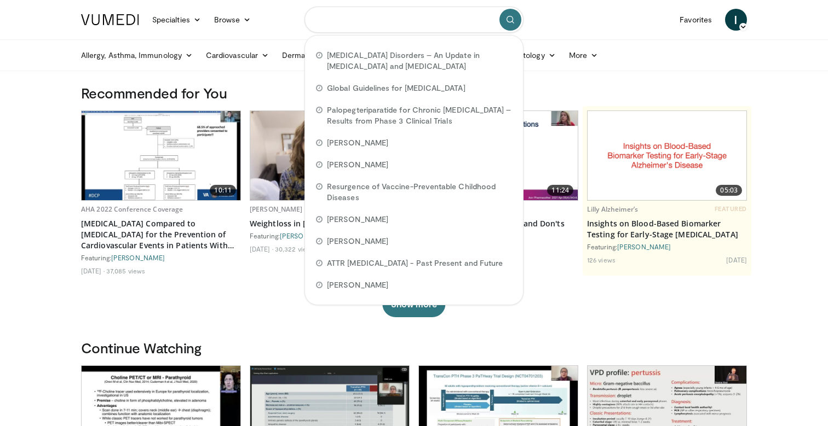
paste input "**********"
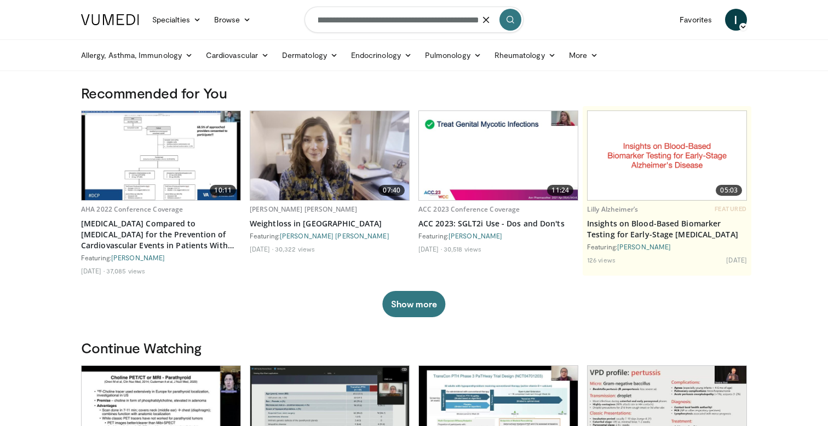
type input "**********"
click at [401, 20] on input "Search topics, interventions" at bounding box center [413, 20] width 219 height 26
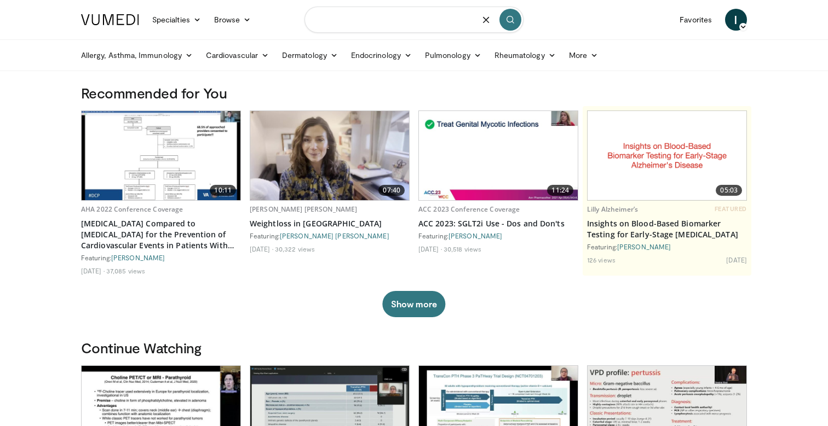
scroll to position [0, 0]
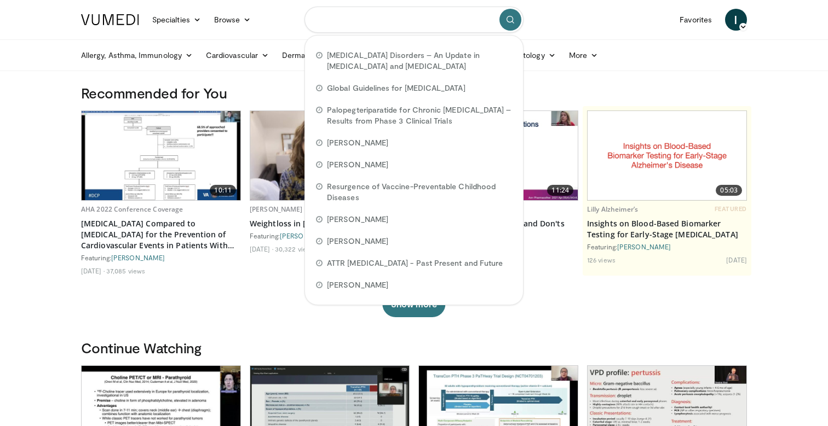
paste input "**********"
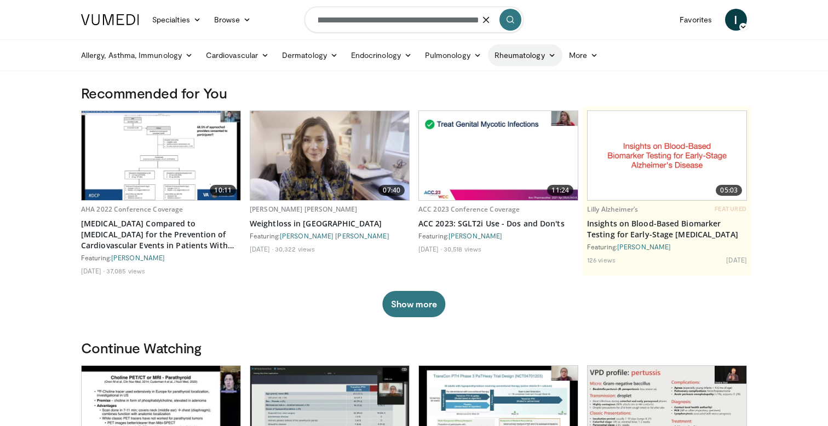
type input "**********"
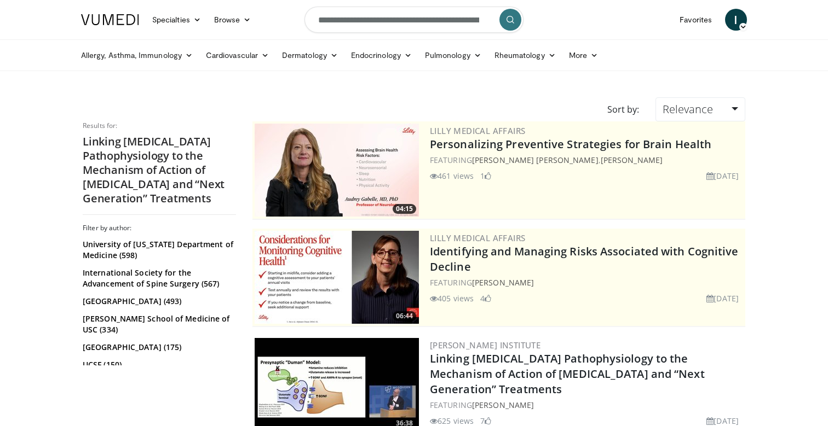
click at [373, 378] on img at bounding box center [336, 384] width 164 height 93
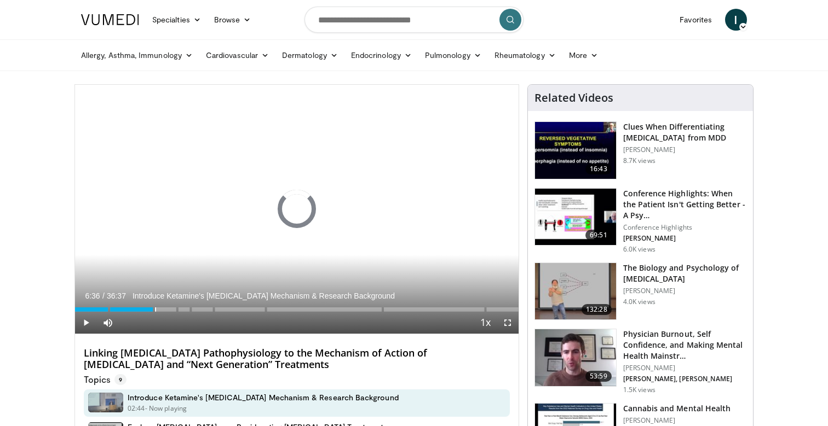
click at [154, 308] on div "Loaded : 0.46% 06:36 00:00" at bounding box center [296, 307] width 443 height 10
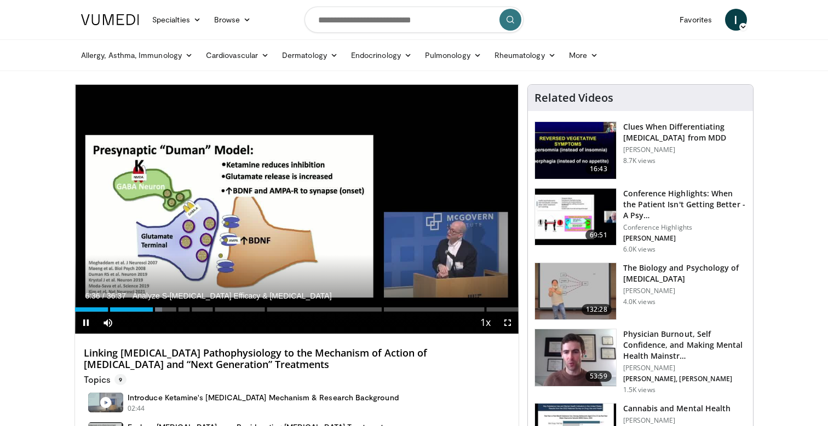
click at [187, 312] on div "Current Time 6:36 / Duration 36:37 Analyze S-ketamine Efficacy & Relapse Preven…" at bounding box center [296, 323] width 443 height 22
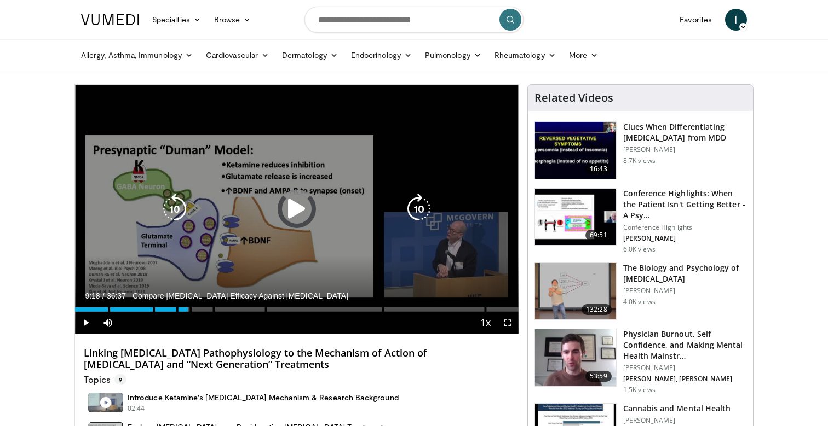
click at [187, 306] on div "Loaded : 0.00% 09:18 08:29" at bounding box center [296, 307] width 443 height 10
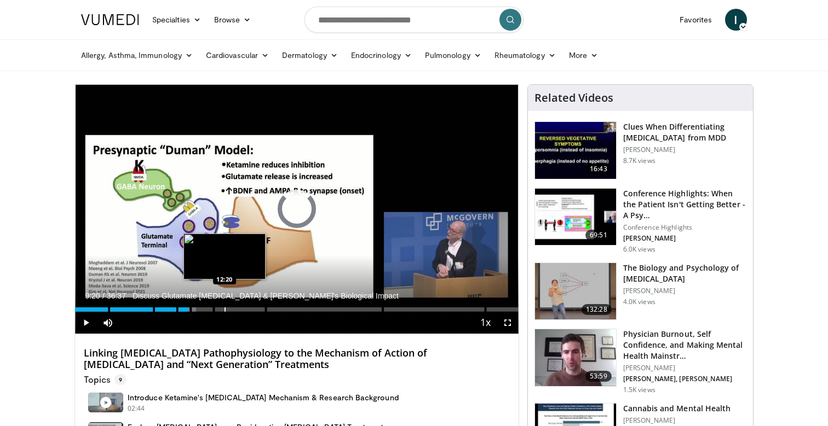
click at [224, 307] on div "Loaded : 27.34% 09:20 12:20" at bounding box center [296, 307] width 443 height 10
click at [239, 308] on div "Progress Bar" at bounding box center [239, 310] width 1 height 4
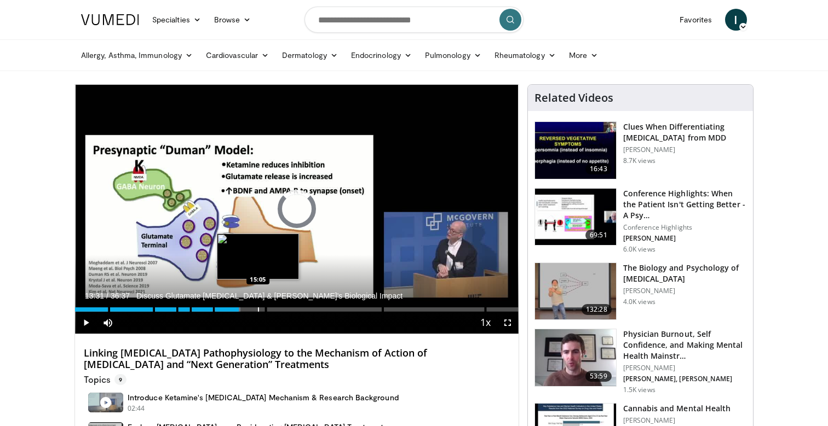
click at [257, 307] on div "Loaded : 37.26% 13:31 15:05" at bounding box center [296, 307] width 443 height 10
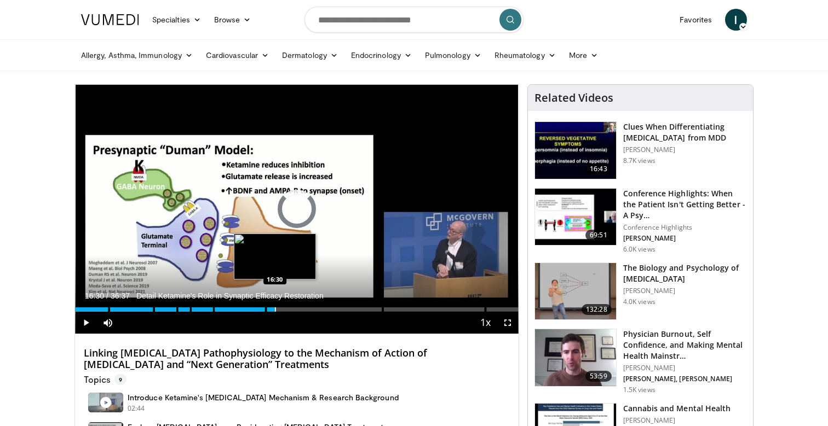
click at [274, 306] on div "Loaded : 41.92% 16:30 16:30" at bounding box center [296, 307] width 443 height 10
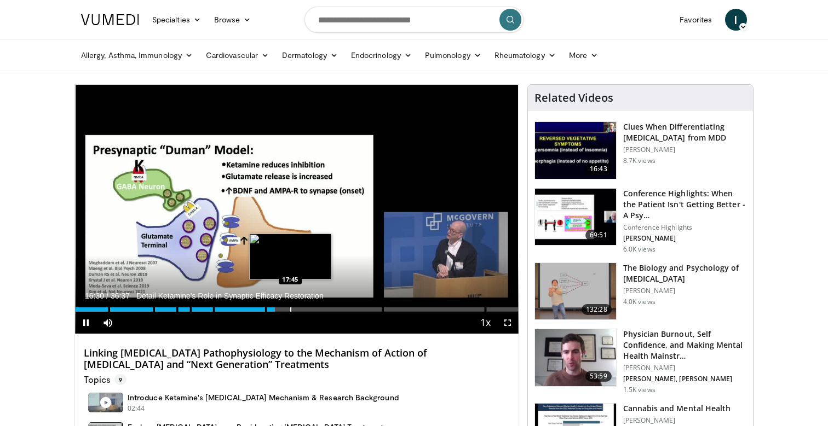
click at [290, 306] on div "Loaded : 45.11% 16:30 17:45" at bounding box center [296, 307] width 443 height 10
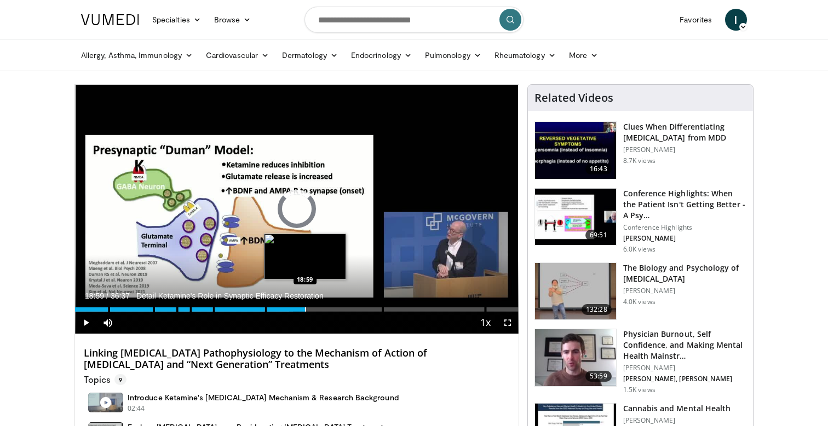
click at [305, 305] on div "Loaded : 49.21% 17:46 18:59" at bounding box center [296, 307] width 443 height 10
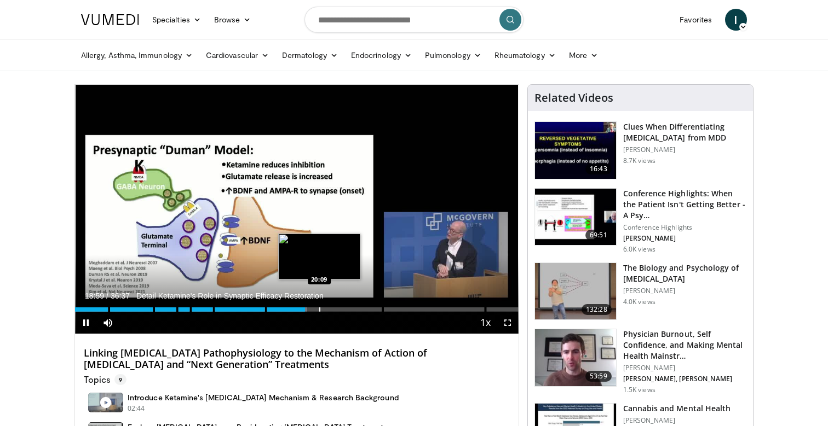
click at [319, 304] on div "Loaded : 52.40% 18:59 20:09" at bounding box center [296, 307] width 443 height 10
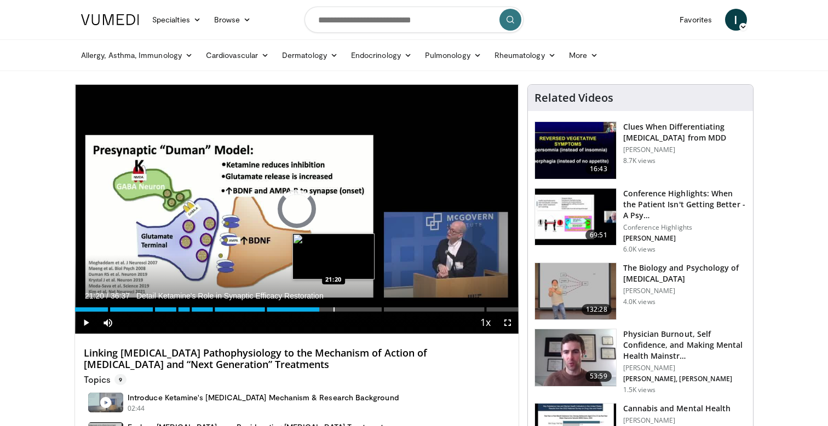
click at [333, 304] on div "Loaded : 0.00% 20:10 21:20" at bounding box center [296, 307] width 443 height 10
click at [344, 304] on div "Loaded : 59.69% 22:14 22:14" at bounding box center [296, 307] width 443 height 10
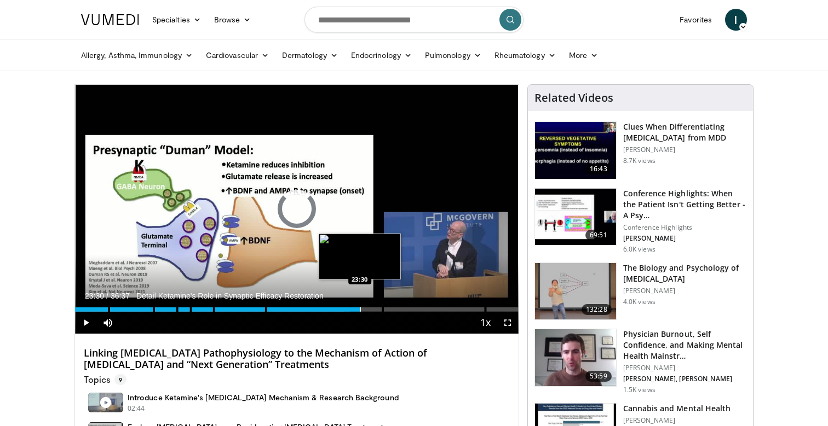
click at [360, 304] on div "Loaded : 61.96% 22:14 23:30" at bounding box center [296, 307] width 443 height 10
click at [380, 306] on div "Loaded : 65.15% 25:10 25:10" at bounding box center [296, 307] width 443 height 10
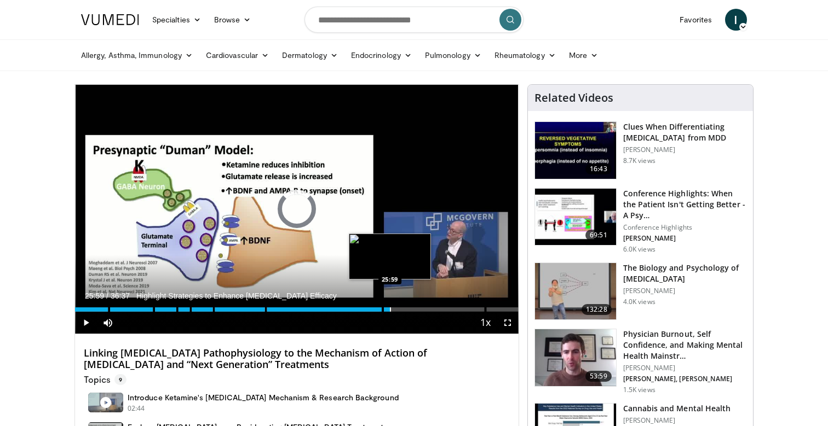
click at [390, 307] on div "Loaded : 69.71% 25:11 25:59" at bounding box center [296, 307] width 443 height 10
click at [402, 306] on div "Loaded : 71.80% 26:00 27:02" at bounding box center [296, 307] width 443 height 10
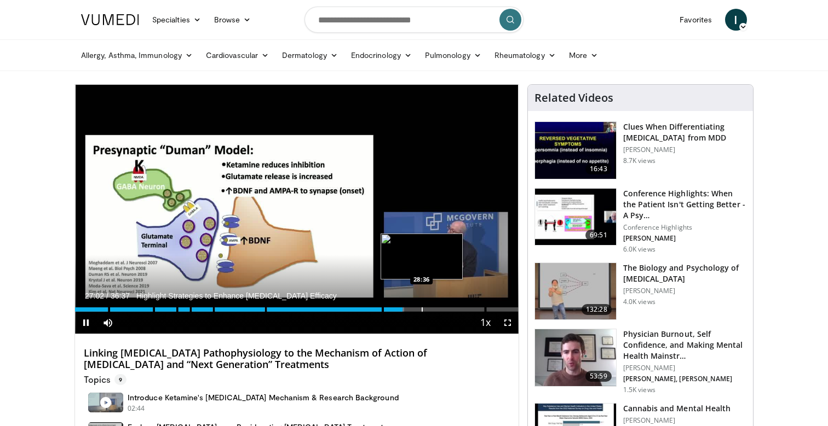
click at [421, 306] on div "Loaded : 74.27% 27:02 28:36" at bounding box center [296, 307] width 443 height 10
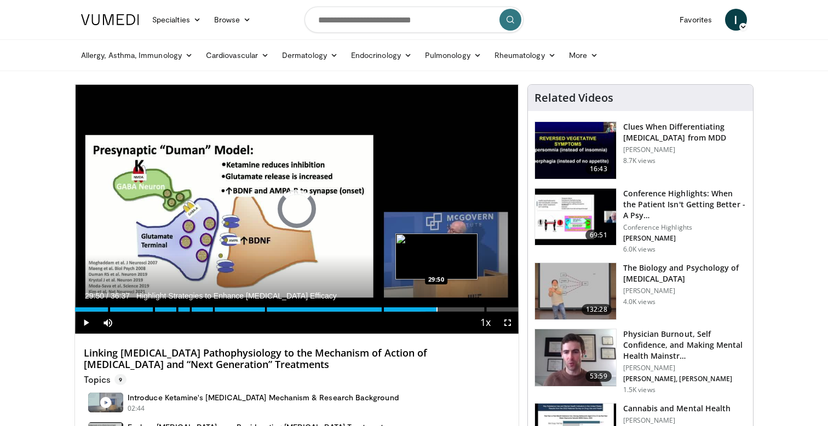
click at [436, 306] on div "Loaded : 79.07% 29:50 29:50" at bounding box center [296, 307] width 443 height 10
click at [452, 306] on div "Loaded : 82.01% 29:50 31:08" at bounding box center [296, 307] width 443 height 10
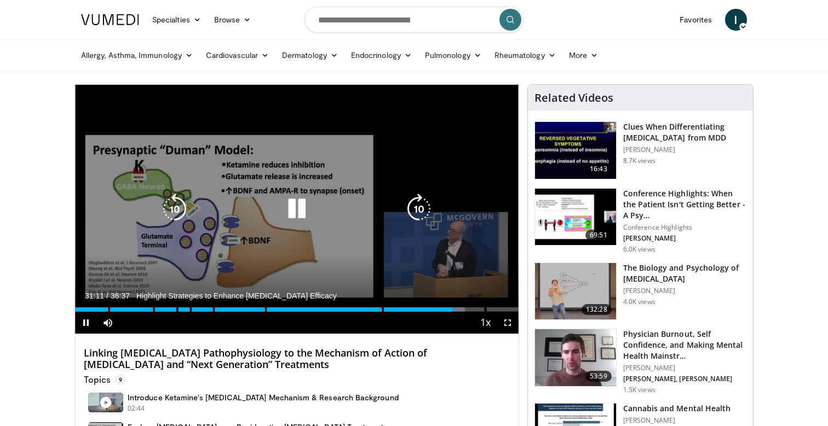
click at [373, 153] on div "10 seconds Tap to unmute" at bounding box center [296, 209] width 443 height 249
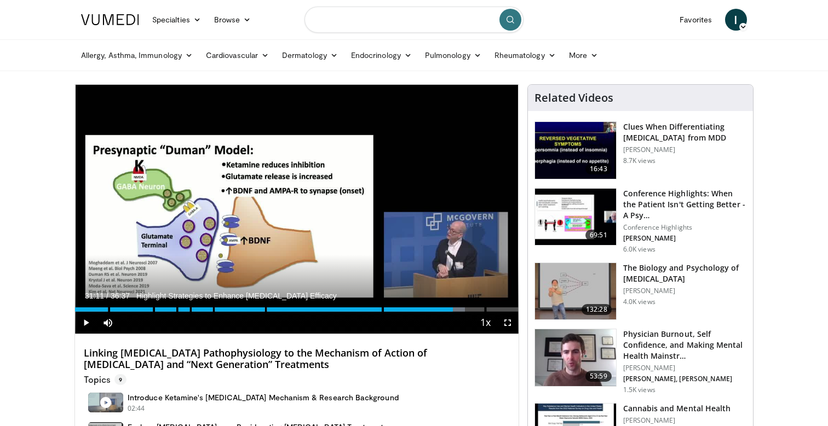
click at [413, 19] on input "Search topics, interventions" at bounding box center [413, 20] width 219 height 26
paste input "**********"
type input "**********"
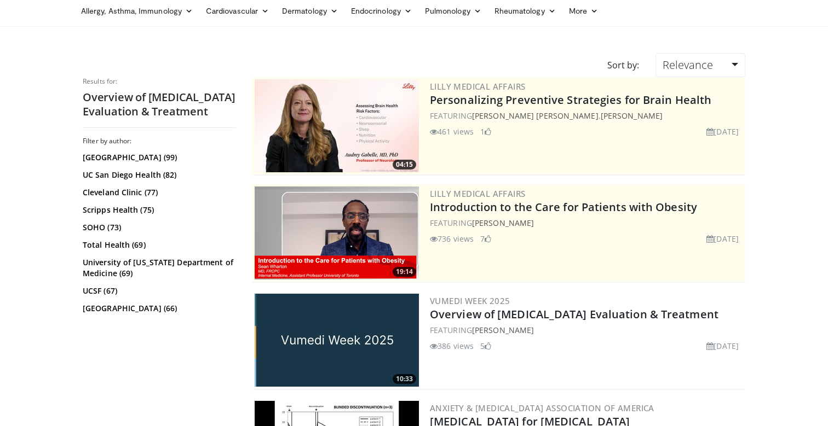
scroll to position [45, 0]
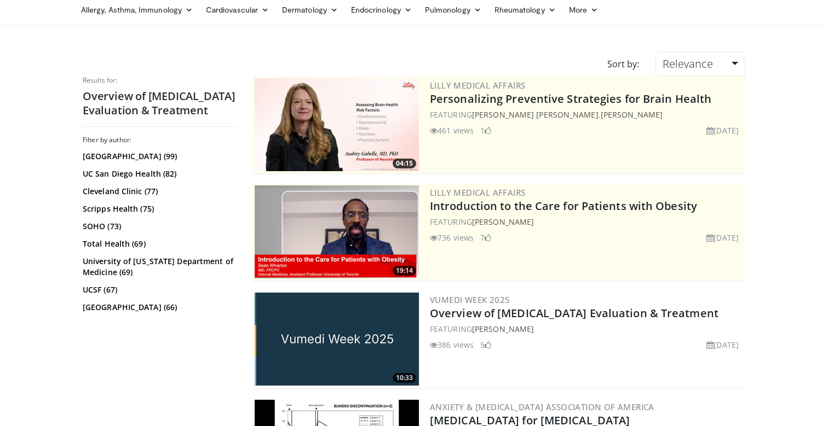
click at [619, 321] on h2 "Overview of [MEDICAL_DATA] Evaluation & Treatment" at bounding box center [586, 313] width 313 height 15
click at [630, 310] on link "Overview of [MEDICAL_DATA] Evaluation & Treatment" at bounding box center [574, 313] width 288 height 15
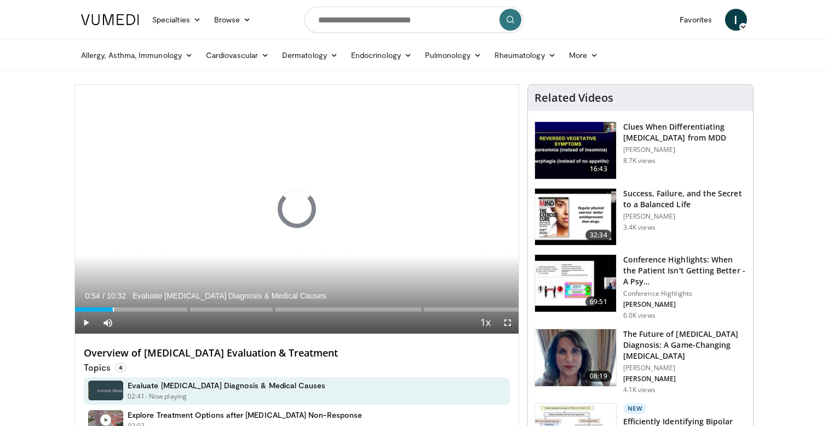
click at [113, 309] on div "00:53" at bounding box center [113, 310] width 1 height 4
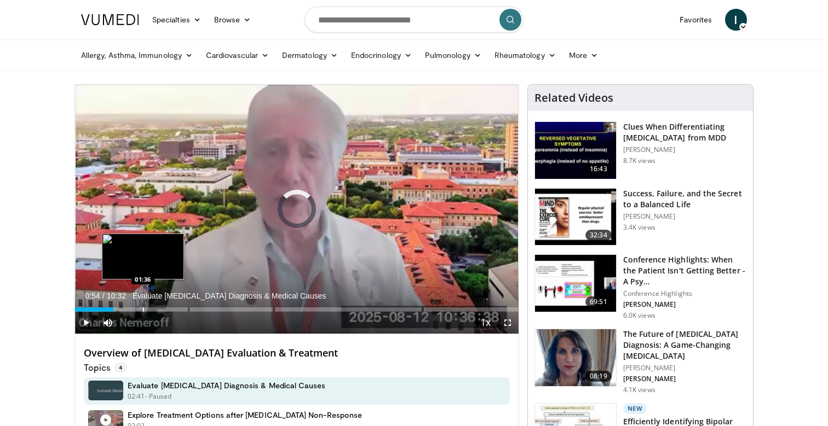
click at [143, 305] on div "Loaded : 9.40% 00:54 01:36" at bounding box center [296, 307] width 443 height 10
drag, startPoint x: 173, startPoint y: 304, endPoint x: 202, endPoint y: 304, distance: 28.5
click at [174, 304] on div "Loaded : 17.24% 02:21 01:36" at bounding box center [296, 307] width 443 height 10
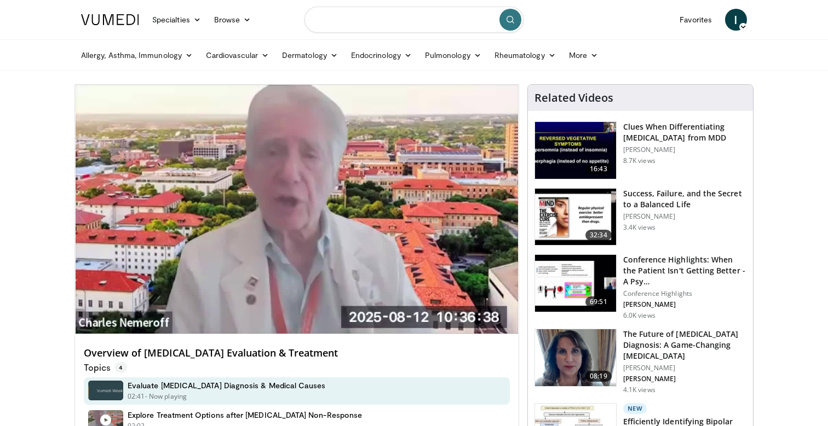
click at [460, 13] on input "Search topics, interventions" at bounding box center [413, 20] width 219 height 26
paste input "**********"
type input "**********"
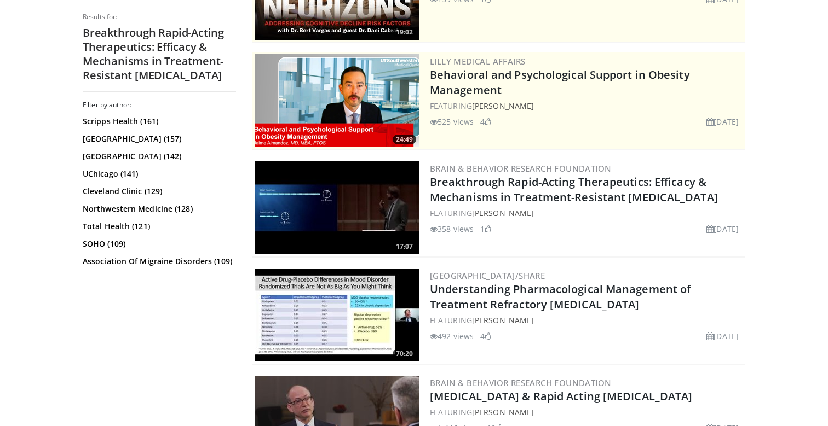
scroll to position [181, 0]
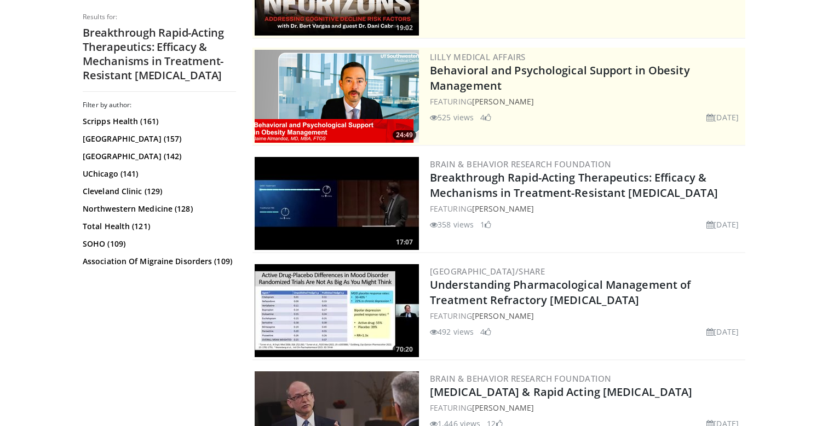
click at [351, 220] on img at bounding box center [336, 203] width 164 height 93
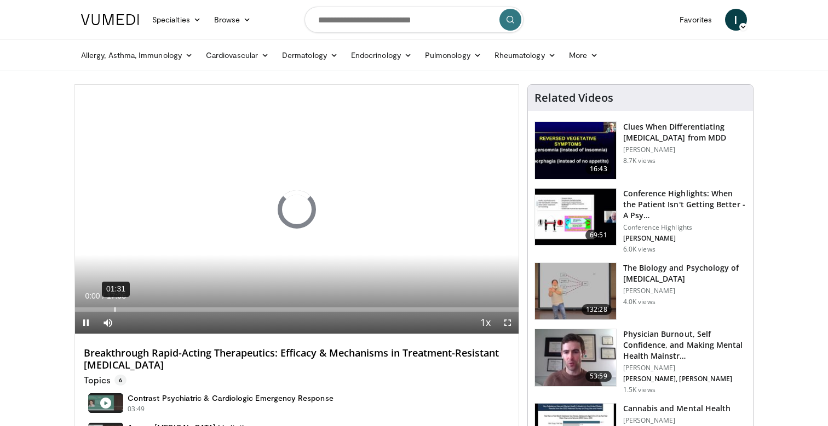
click at [114, 306] on div "Loaded : 0.00% 01:31 00:00" at bounding box center [296, 307] width 443 height 10
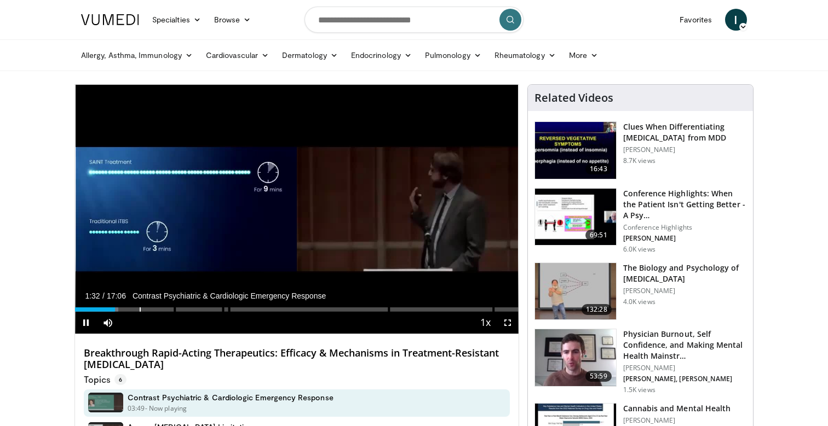
click at [139, 306] on div "Loaded : 9.73% 01:32 02:29" at bounding box center [296, 307] width 443 height 10
click at [163, 306] on div "Loaded : 15.57% 02:29 03:25" at bounding box center [296, 307] width 443 height 10
click at [192, 308] on div "Progress Bar" at bounding box center [192, 310] width 1 height 4
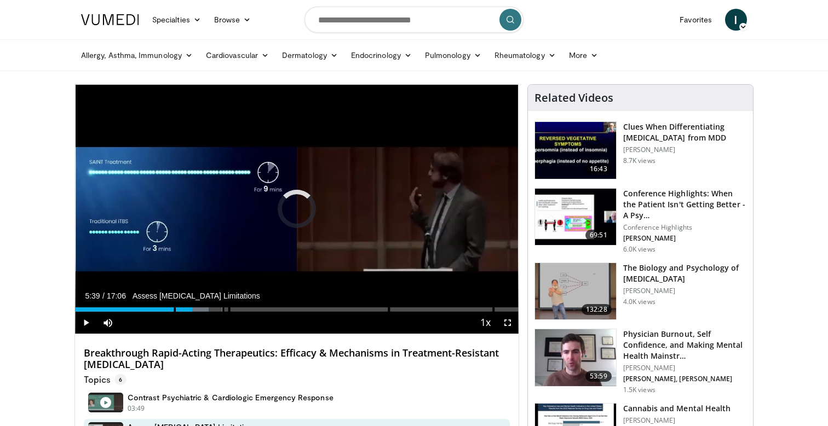
click at [222, 309] on div "Progress Bar" at bounding box center [222, 310] width 1 height 4
click at [238, 309] on div "Progress Bar" at bounding box center [238, 310] width 1 height 4
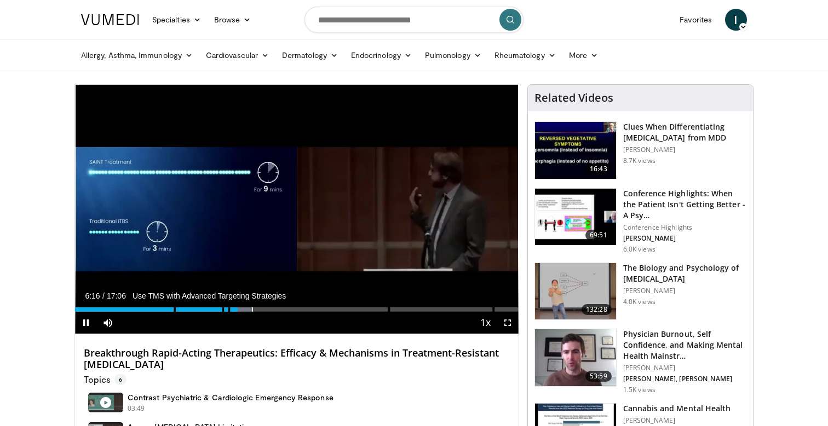
click at [252, 308] on div "Progress Bar" at bounding box center [252, 310] width 1 height 4
click at [265, 308] on div "Progress Bar" at bounding box center [265, 310] width 1 height 4
click at [270, 308] on div "Progress Bar" at bounding box center [270, 310] width 1 height 4
click at [280, 307] on div "Loaded : 49.71% 07:32 07:53" at bounding box center [296, 307] width 443 height 10
click at [293, 306] on div "Loaded : 52.55% 07:54 08:25" at bounding box center [296, 307] width 443 height 10
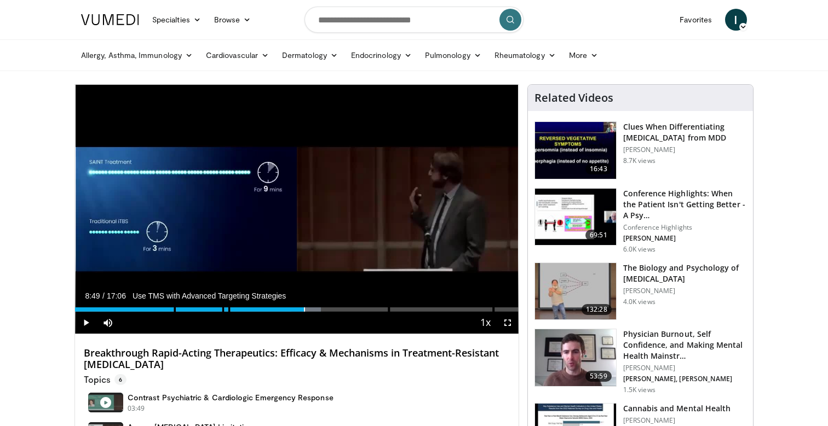
click at [304, 307] on div "Loaded : 55.47% 08:49 08:49" at bounding box center [296, 307] width 443 height 10
click at [319, 308] on div "Progress Bar" at bounding box center [319, 310] width 1 height 4
click at [332, 307] on div "Loaded : 59.45% 09:23 09:56" at bounding box center [296, 307] width 443 height 10
click at [345, 307] on div "Loaded : 63.35% 10:24 10:24" at bounding box center [296, 307] width 443 height 10
click at [359, 307] on div "Loaded : 67.15% 10:25 10:58" at bounding box center [296, 307] width 443 height 10
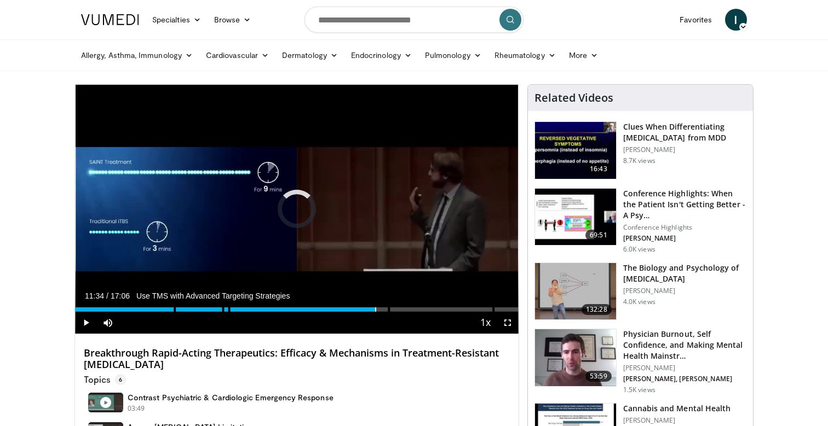
click at [375, 308] on div "Progress Bar" at bounding box center [375, 310] width 1 height 4
click at [387, 306] on div "Loaded : 71.04% 11:35 12:04" at bounding box center [296, 307] width 443 height 10
click at [402, 306] on div "Loaded : 71.04% 12:04 12:33" at bounding box center [296, 307] width 443 height 10
click at [420, 306] on div "Loaded : 0.00% 12:37 13:19" at bounding box center [296, 307] width 443 height 10
click at [433, 312] on div "Current Time 13:19 / Duration 17:06 Achieve Rapid Depression Symptom Relief Pau…" at bounding box center [296, 323] width 443 height 22
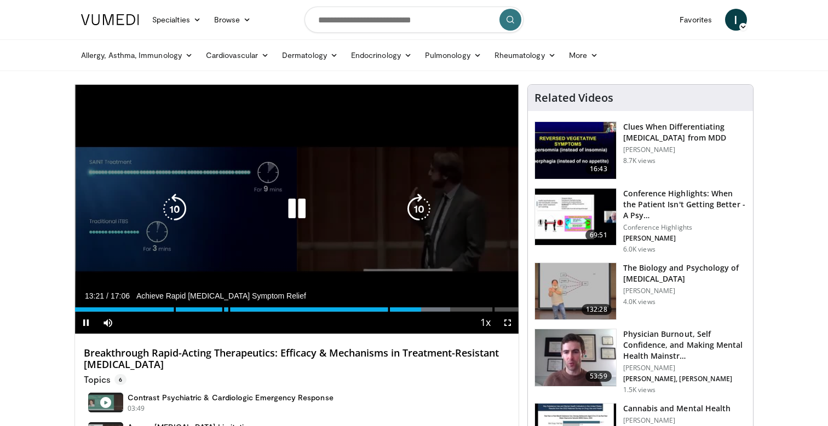
click at [332, 246] on div "10 seconds Tap to unmute" at bounding box center [296, 209] width 443 height 249
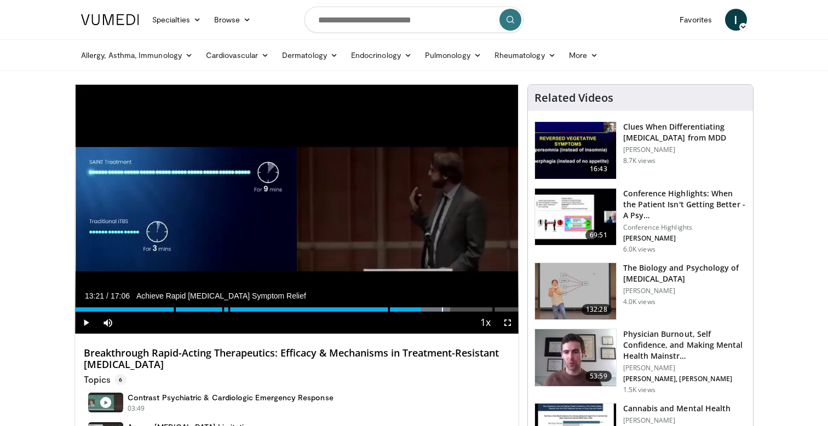
click at [440, 306] on div "Loaded : 84.66% 13:21 14:08" at bounding box center [296, 307] width 443 height 10
drag, startPoint x: 456, startPoint y: 307, endPoint x: 465, endPoint y: 308, distance: 9.3
click at [458, 308] on div "Loaded : 84.66% 14:04 14:42" at bounding box center [296, 310] width 443 height 4
click at [467, 308] on div "Progress Bar" at bounding box center [467, 310] width 1 height 4
click at [479, 308] on div "Progress Bar" at bounding box center [479, 310] width 1 height 4
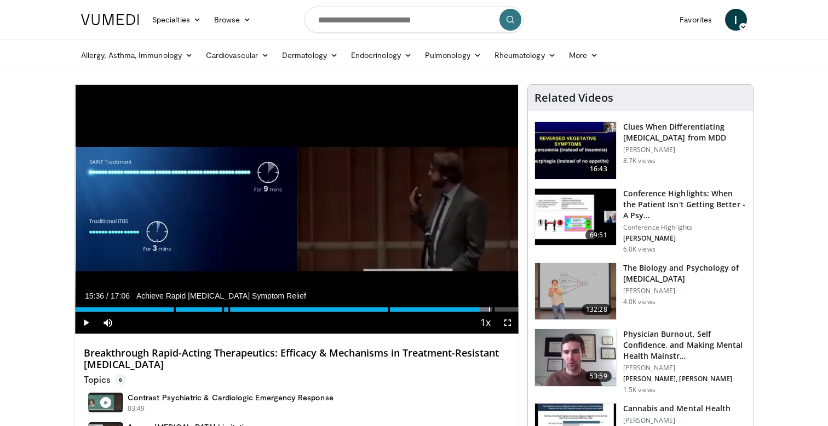
click at [489, 308] on div "Progress Bar" at bounding box center [489, 310] width 1 height 4
click at [412, 20] on input "Search topics, interventions" at bounding box center [413, 20] width 219 height 26
paste input "**********"
type input "**********"
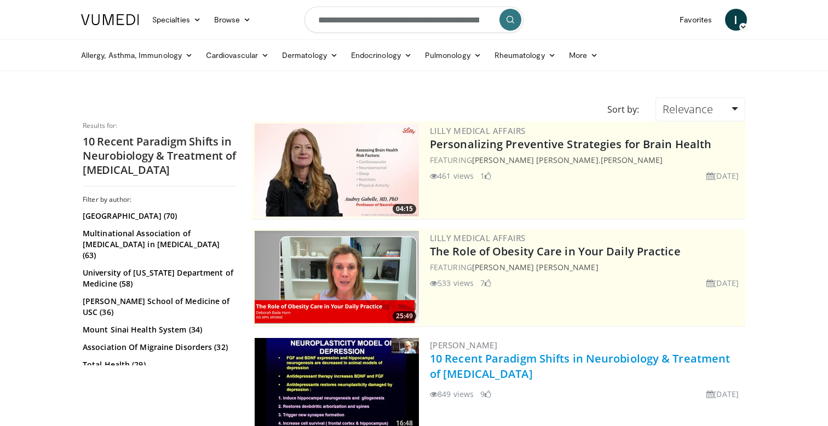
click at [664, 358] on link "10 Recent Paradigm Shifts in Neurobiology & Treatment of [MEDICAL_DATA]" at bounding box center [580, 366] width 300 height 30
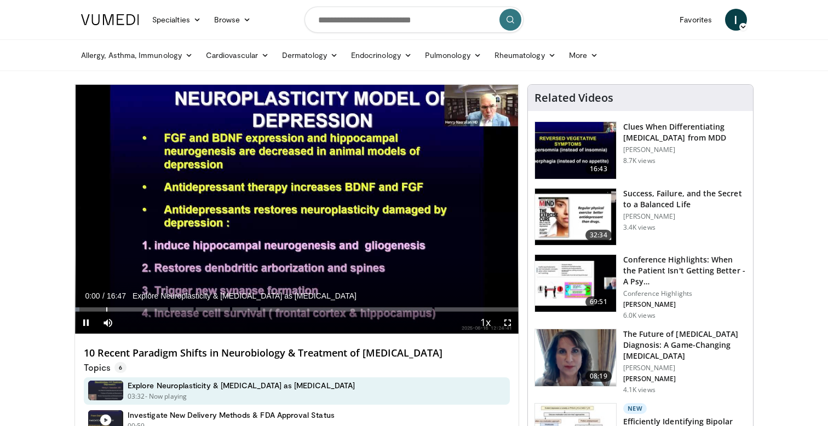
click at [106, 308] on div "Progress Bar" at bounding box center [106, 310] width 1 height 4
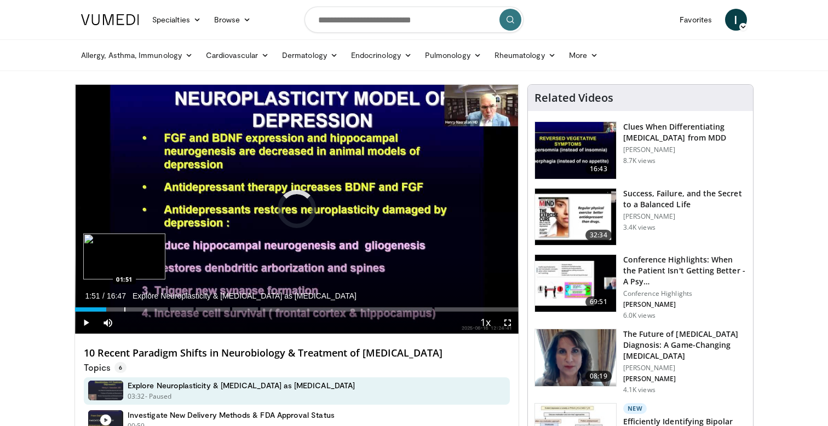
click at [124, 308] on div "Progress Bar" at bounding box center [124, 310] width 1 height 4
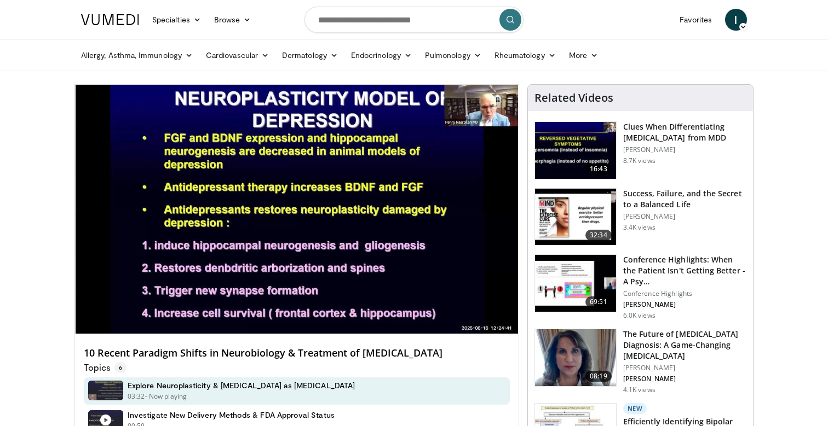
click at [141, 307] on div "10 seconds Tap to unmute" at bounding box center [296, 209] width 443 height 249
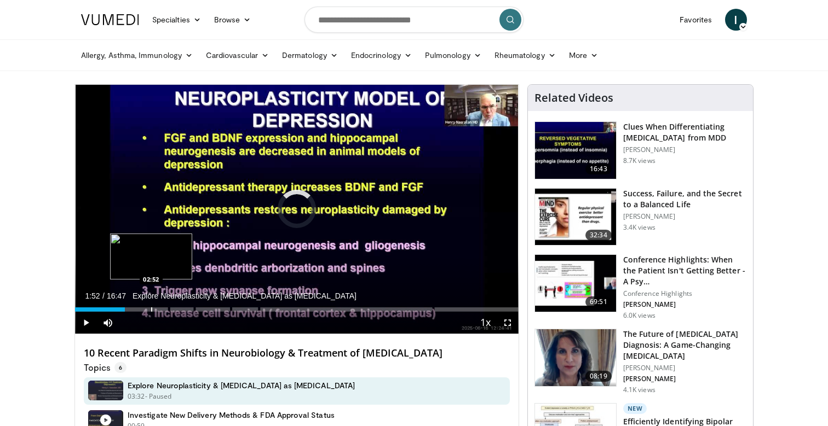
click at [151, 308] on div "Progress Bar" at bounding box center [151, 310] width 1 height 4
click at [164, 308] on div "Progress Bar" at bounding box center [164, 310] width 1 height 4
click at [175, 307] on div "Loaded : 21.66% 03:22 03:46" at bounding box center [296, 307] width 443 height 10
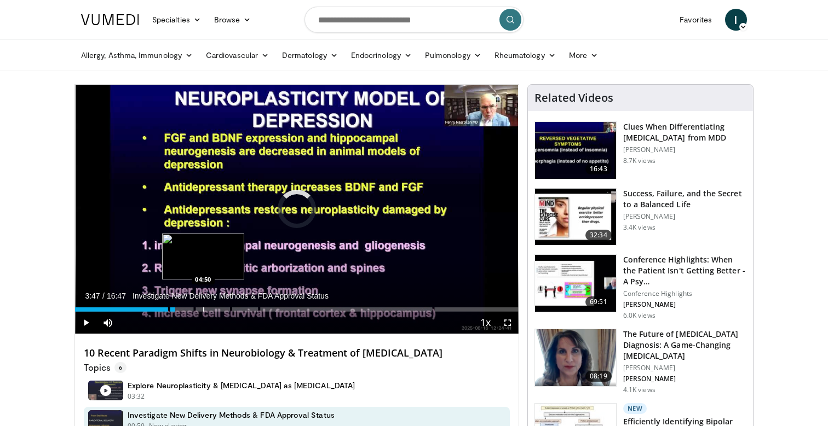
click at [203, 305] on div "Loaded : 0.00% 03:47 04:50" at bounding box center [296, 307] width 443 height 10
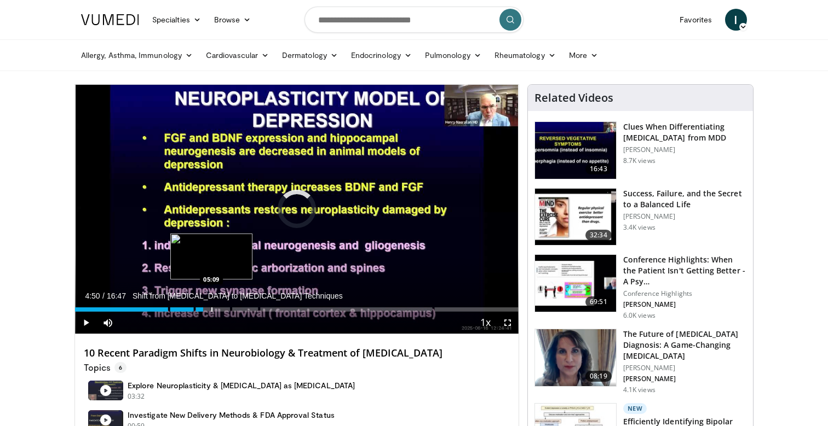
click at [211, 306] on div "Loaded : 0.00% 04:50 05:09" at bounding box center [296, 307] width 443 height 10
drag, startPoint x: 225, startPoint y: 306, endPoint x: 232, endPoint y: 306, distance: 6.6
click at [226, 306] on div "Loaded : 34.46% 05:41 05:41" at bounding box center [296, 307] width 443 height 10
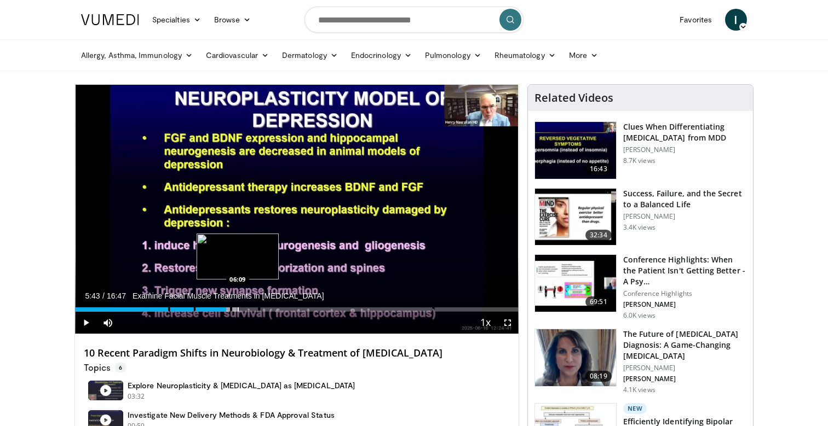
click at [237, 306] on div "Loaded : 36.73% 05:43 06:09" at bounding box center [296, 307] width 443 height 10
click at [248, 307] on div "Loaded : 37.73% 06:09 06:32" at bounding box center [296, 307] width 443 height 10
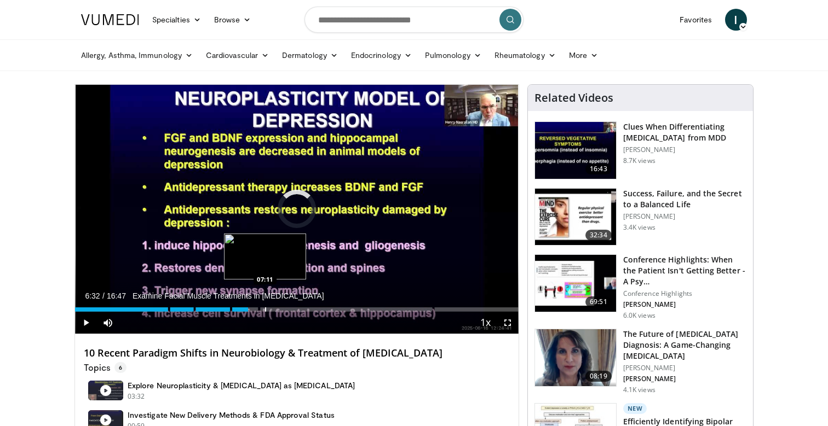
click at [264, 306] on div "Loaded : 0.00% 06:32 07:11" at bounding box center [296, 307] width 443 height 10
click at [282, 306] on div "Loaded : 45.29% 07:11 07:45" at bounding box center [296, 307] width 443 height 10
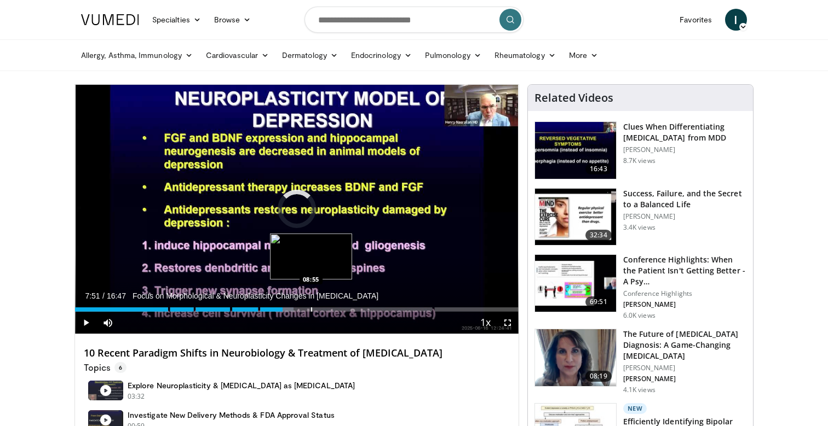
click at [310, 306] on div "Loaded : 49.23% 07:51 08:55" at bounding box center [296, 307] width 443 height 10
click at [325, 306] on div "Loaded : 55.60% 08:55 09:29" at bounding box center [296, 307] width 443 height 10
click at [346, 306] on div "Loaded : 57.58% 09:29 10:16" at bounding box center [296, 307] width 443 height 10
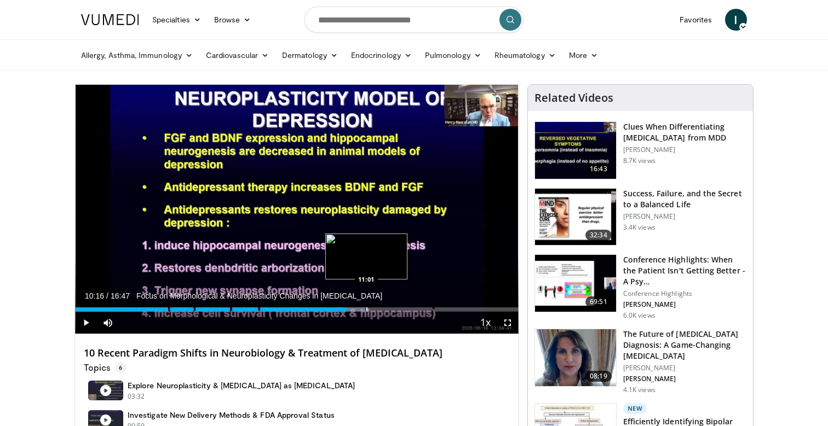
click at [366, 306] on div "Loaded : 65.52% 10:16 11:01" at bounding box center [296, 307] width 443 height 10
click at [386, 306] on div "Loaded : 0.00% 11:01 11:46" at bounding box center [296, 307] width 443 height 10
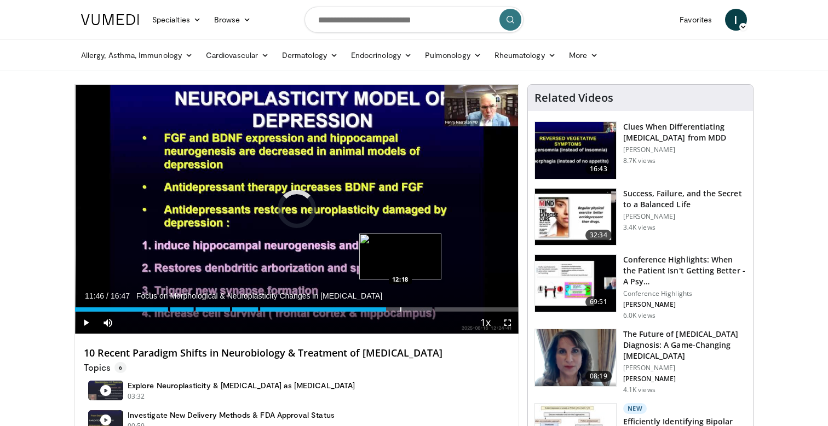
click at [400, 306] on div "Loaded : 0.00% 11:46 12:18" at bounding box center [296, 307] width 443 height 10
click at [418, 309] on div "Progress Bar" at bounding box center [418, 310] width 1 height 4
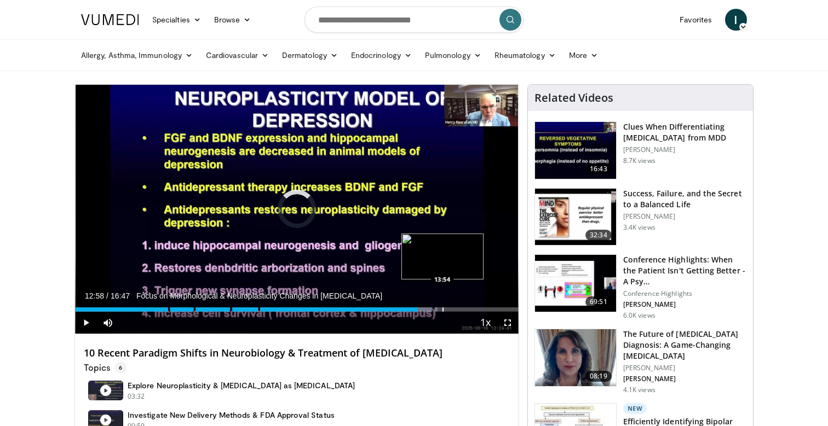
click at [442, 309] on div "Progress Bar" at bounding box center [442, 310] width 1 height 4
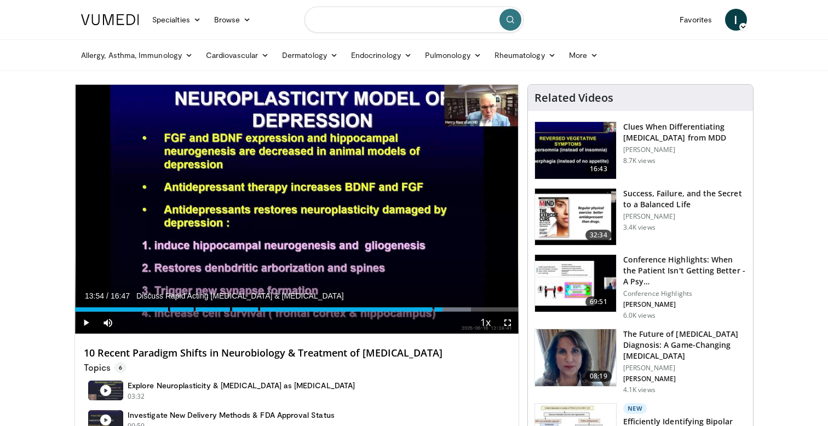
click at [419, 20] on input "Search topics, interventions" at bounding box center [413, 20] width 219 height 26
paste input "**********"
type input "**********"
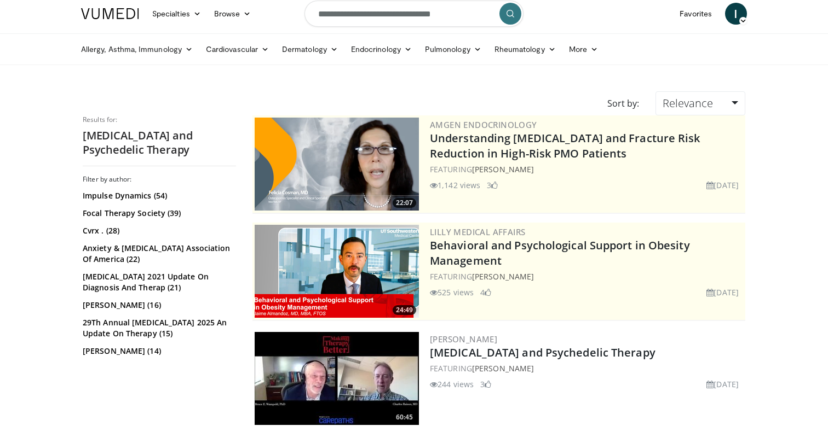
scroll to position [7, 0]
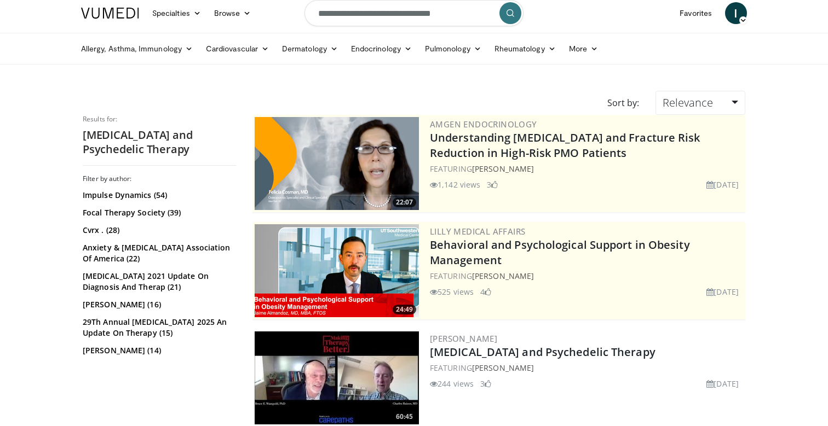
click at [372, 364] on img at bounding box center [336, 378] width 164 height 93
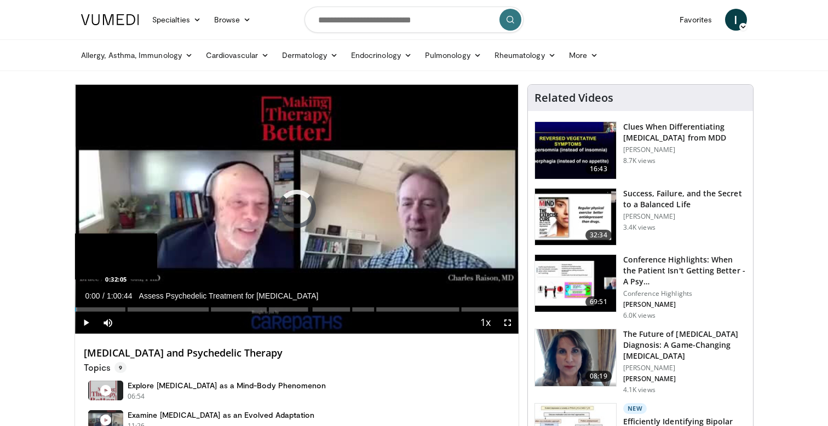
click at [309, 308] on div "Loaded : 0.55% 0:00:00 0:32:05" at bounding box center [296, 307] width 443 height 10
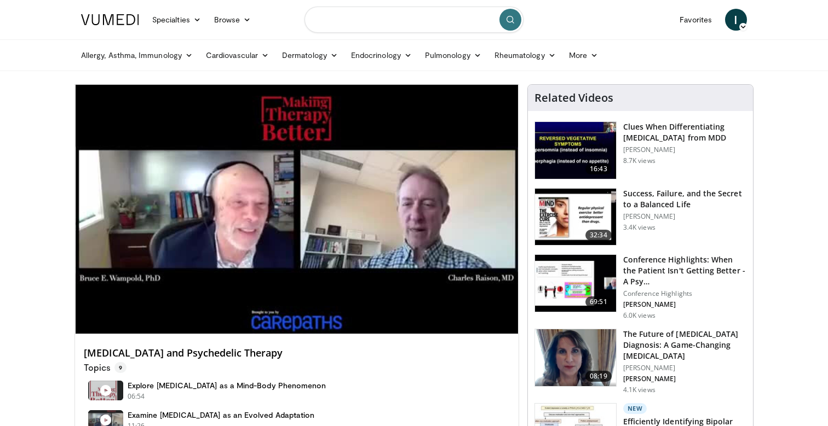
click at [447, 16] on input "Search topics, interventions" at bounding box center [413, 20] width 219 height 26
paste input "**********"
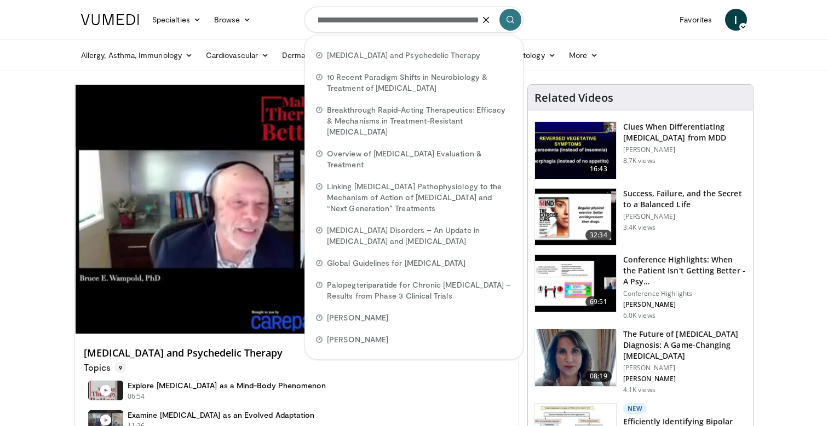
scroll to position [0, 44]
type input "**********"
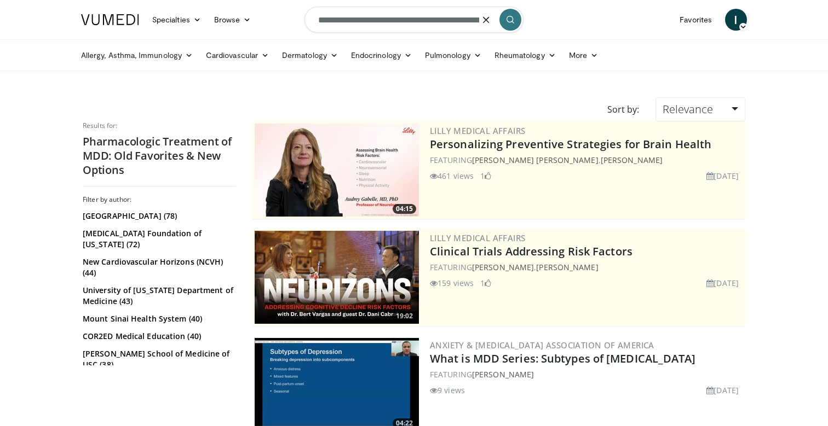
click at [449, 18] on input "**********" at bounding box center [413, 20] width 219 height 26
type input "*******"
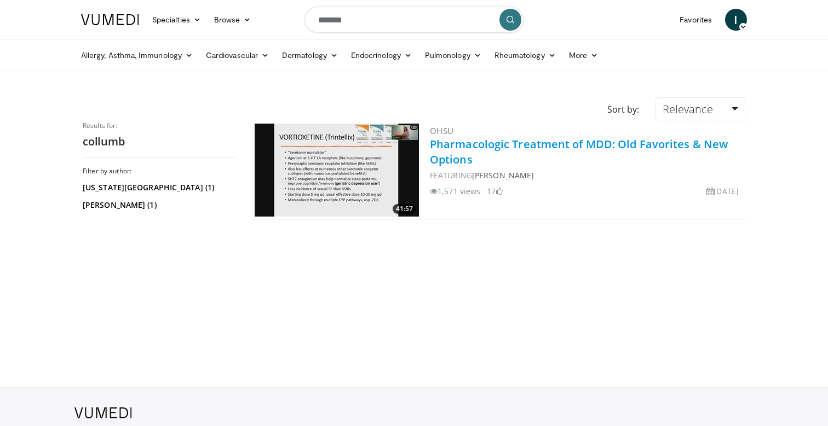
click at [548, 144] on link "Pharmacologic Treatment of MDD: Old Favorites & New Options" at bounding box center [579, 152] width 298 height 30
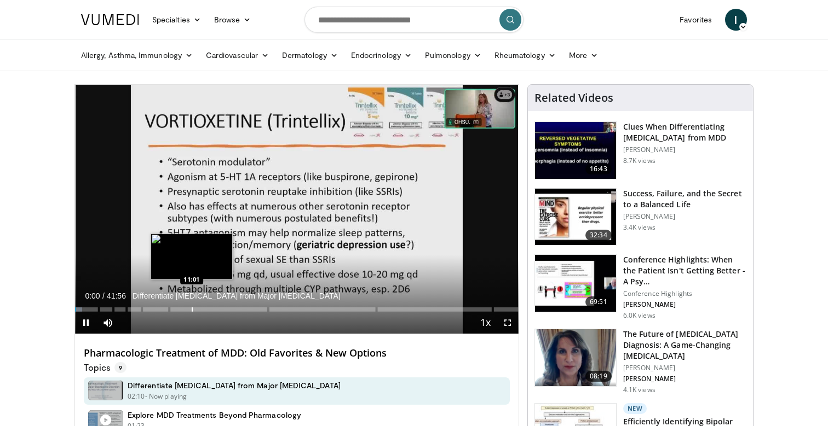
click at [192, 309] on div "Progress Bar" at bounding box center [192, 310] width 1 height 4
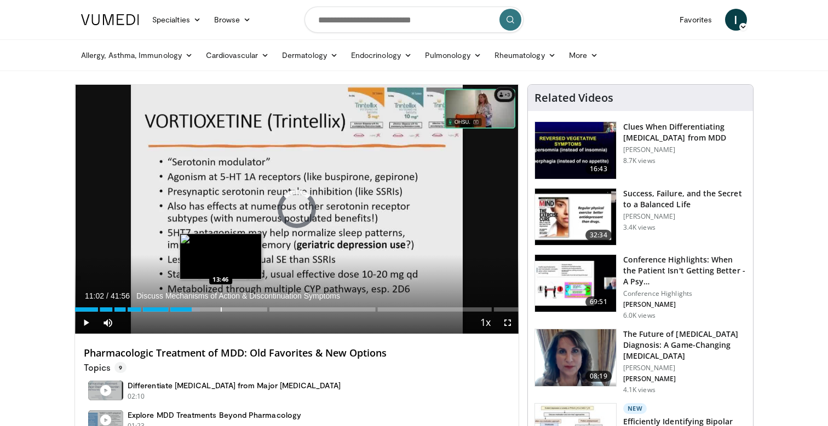
click at [221, 309] on div "Progress Bar" at bounding box center [221, 310] width 1 height 4
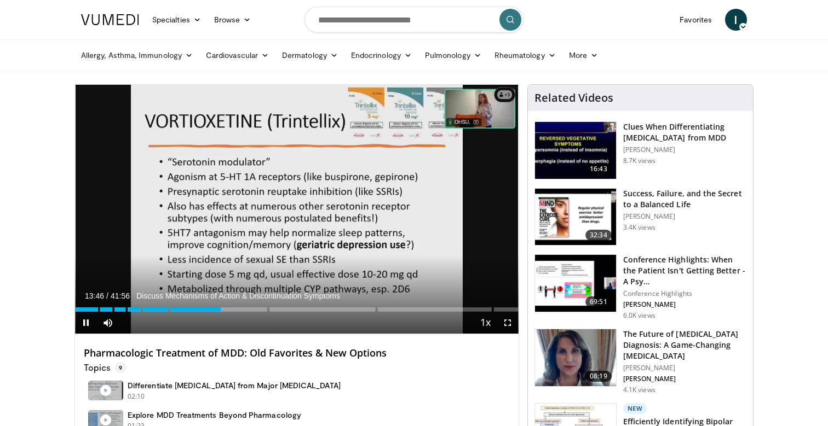
click at [240, 308] on div "10 seconds Tap to unmute" at bounding box center [296, 209] width 443 height 249
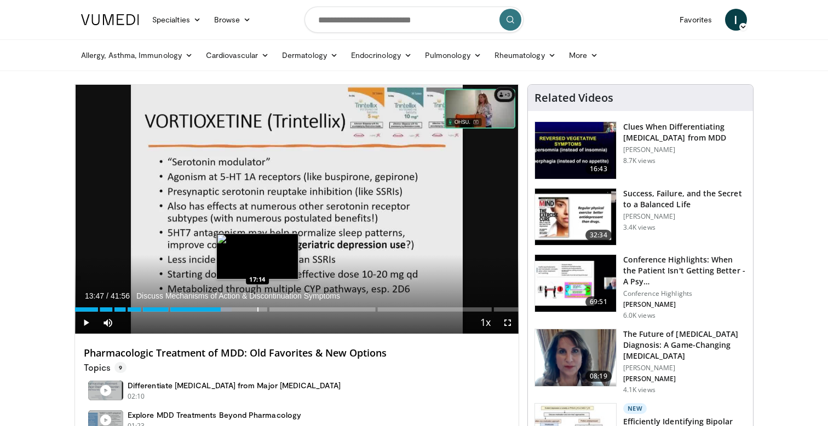
click at [259, 306] on div "Loaded : 35.37% 13:47 17:14" at bounding box center [296, 307] width 443 height 10
click at [279, 304] on div "Loaded : 42.93% 17:26 19:18" at bounding box center [296, 307] width 443 height 10
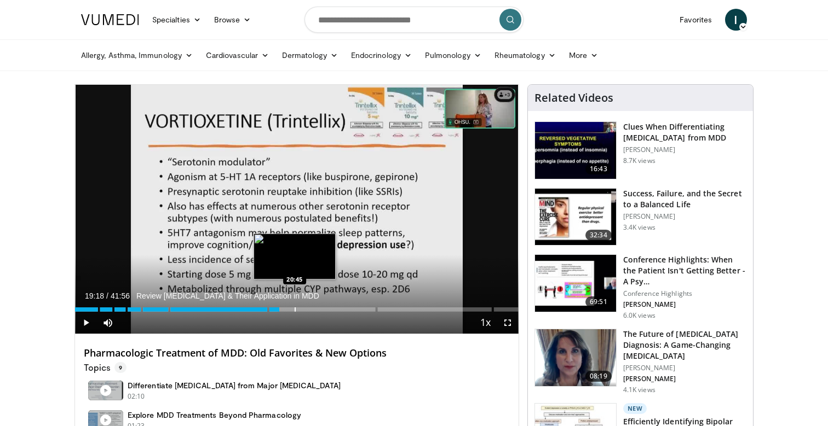
click at [294, 303] on div "Loaded : 46.10% 19:18 20:45" at bounding box center [296, 307] width 443 height 10
click at [308, 302] on div "Loaded : 0.00% 20:45 22:03" at bounding box center [296, 307] width 443 height 10
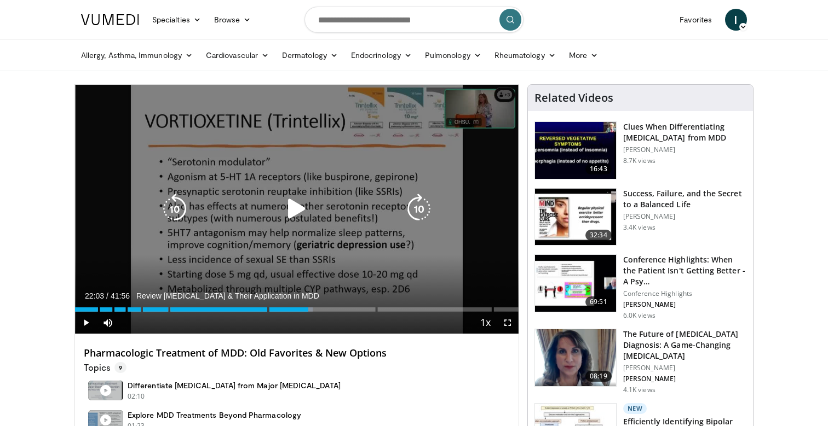
click at [328, 301] on div "10 seconds Tap to unmute" at bounding box center [296, 209] width 443 height 249
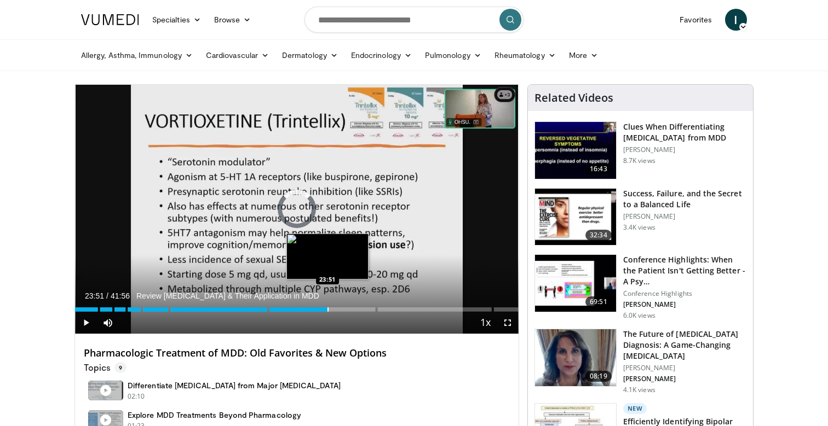
click at [327, 309] on div "Progress Bar" at bounding box center [327, 310] width 1 height 4
click at [323, 308] on div "Progress Bar" at bounding box center [323, 310] width 1 height 4
drag, startPoint x: 322, startPoint y: 309, endPoint x: 339, endPoint y: 309, distance: 17.0
click at [326, 309] on div "Loaded : 0.00% 22:25" at bounding box center [296, 310] width 443 height 4
click at [339, 309] on div "Progress Bar" at bounding box center [339, 310] width 1 height 4
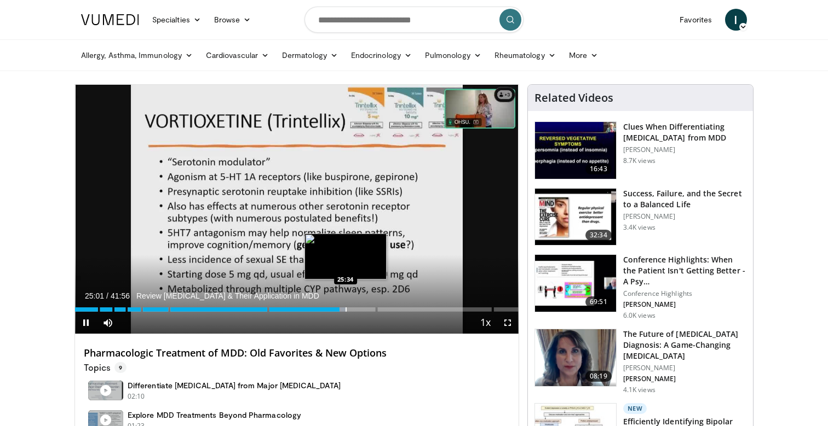
click at [345, 309] on div "Progress Bar" at bounding box center [345, 310] width 1 height 4
click at [358, 309] on div "Progress Bar" at bounding box center [358, 310] width 1 height 4
drag, startPoint x: 363, startPoint y: 309, endPoint x: 372, endPoint y: 309, distance: 8.8
click at [363, 309] on div "Progress Bar" at bounding box center [363, 310] width 1 height 4
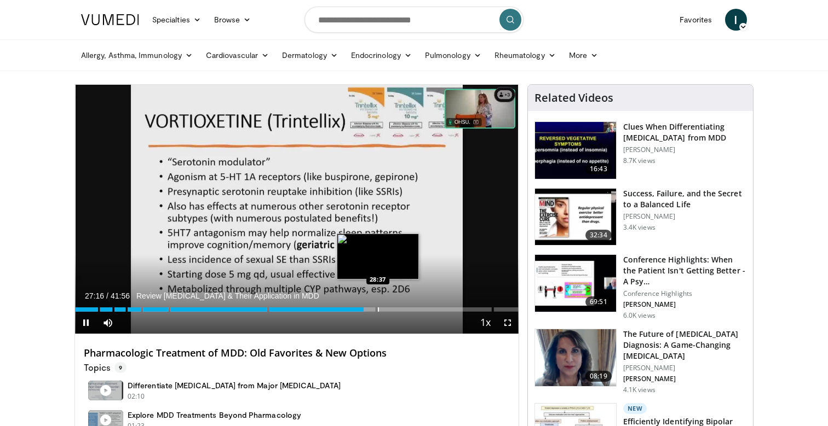
click at [378, 309] on div "Progress Bar" at bounding box center [378, 310] width 1 height 4
click at [389, 308] on div "Progress Bar" at bounding box center [389, 310] width 1 height 4
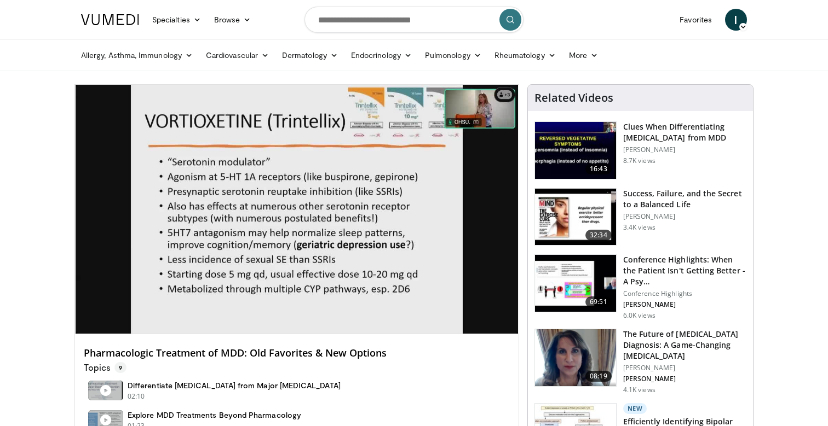
click at [401, 307] on div "10 seconds Tap to unmute" at bounding box center [296, 209] width 443 height 249
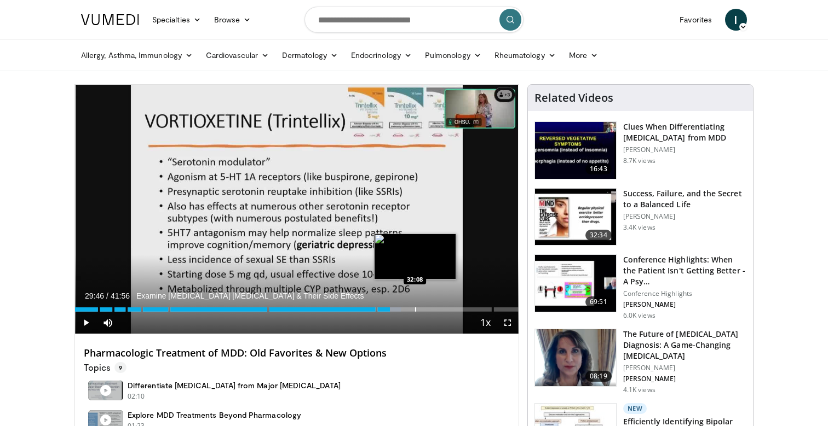
click at [414, 307] on div "Loaded : 73.53% 29:46 32:08" at bounding box center [296, 307] width 443 height 10
click at [425, 308] on div "Progress Bar" at bounding box center [425, 310] width 1 height 4
click at [438, 308] on div "Progress Bar" at bounding box center [438, 310] width 1 height 4
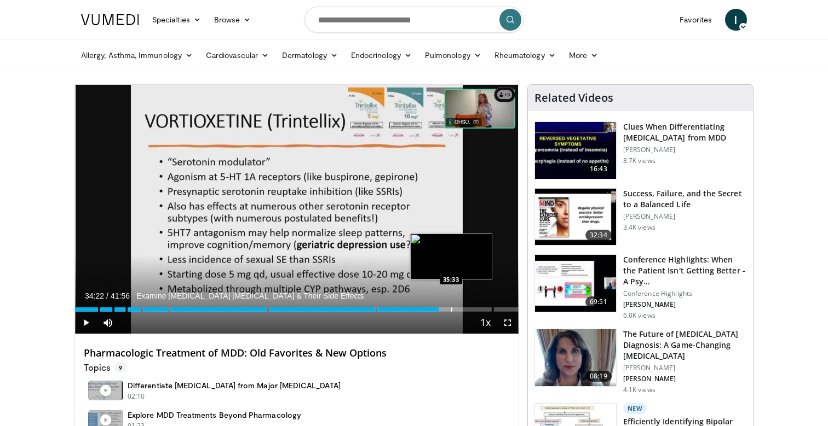
click at [451, 308] on div "Progress Bar" at bounding box center [451, 310] width 1 height 4
click at [465, 308] on div "Progress Bar" at bounding box center [465, 310] width 1 height 4
click at [482, 309] on div "Progress Bar" at bounding box center [482, 310] width 1 height 4
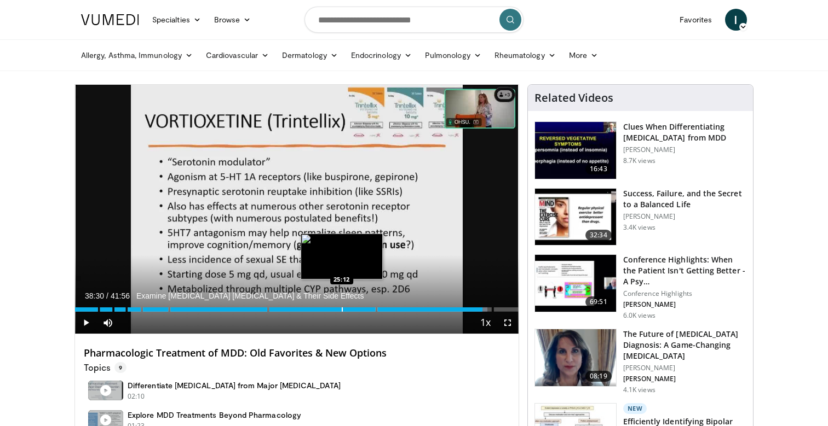
click at [341, 307] on div "Loaded : 93.05% 38:30 25:12" at bounding box center [296, 307] width 443 height 10
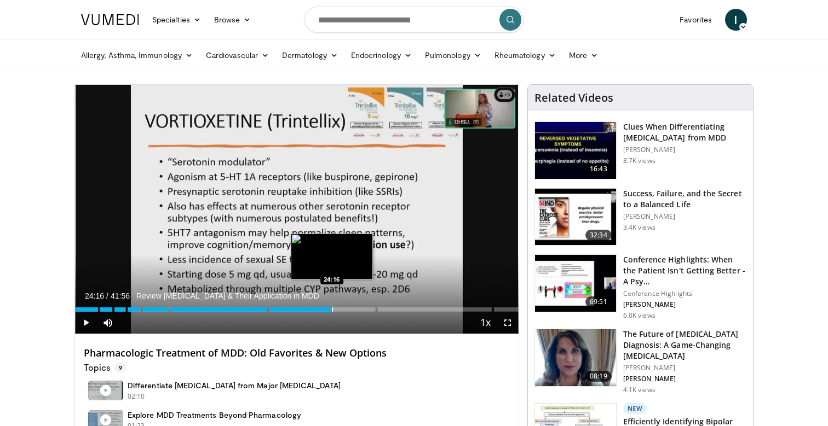
click at [331, 307] on div "Loaded : 57.96% 24:16 24:16" at bounding box center [296, 307] width 443 height 10
click at [327, 308] on div "Loaded : 60.32% 24:16" at bounding box center [296, 310] width 443 height 4
click at [322, 308] on div "Progress Bar" at bounding box center [322, 310] width 1 height 4
click at [315, 308] on div "Loaded : 54.41% 23:23" at bounding box center [296, 310] width 443 height 4
click at [315, 308] on div "Progress Bar" at bounding box center [315, 310] width 1 height 4
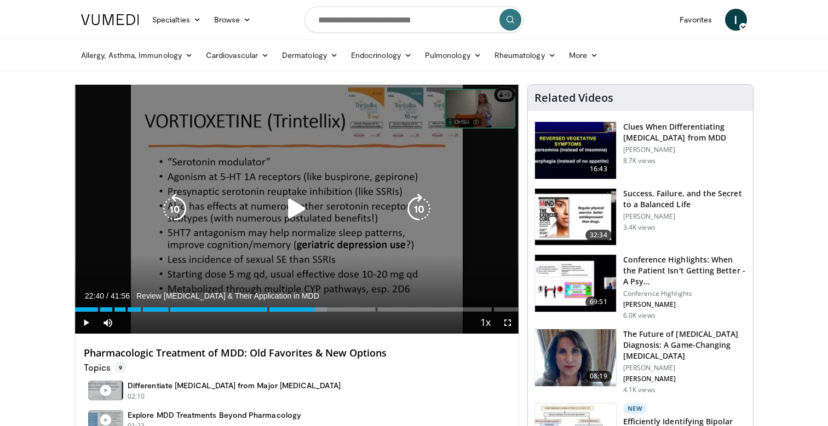
click at [265, 240] on div "10 seconds Tap to unmute" at bounding box center [296, 209] width 443 height 249
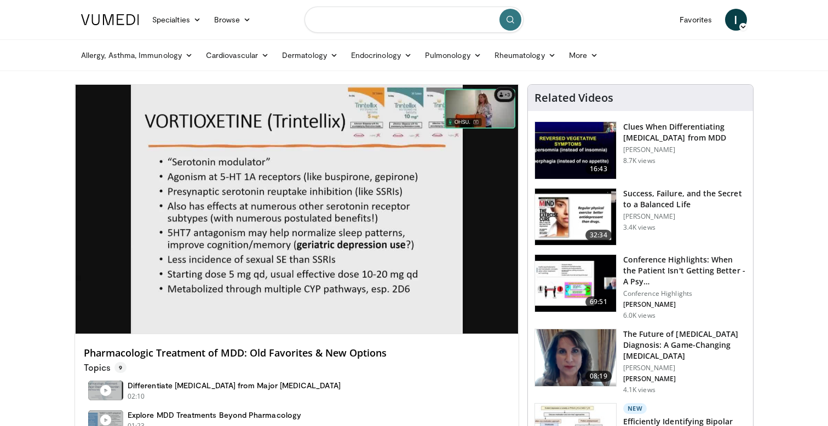
click at [379, 27] on input "Search topics, interventions" at bounding box center [413, 20] width 219 height 26
paste input "**********"
type input "**********"
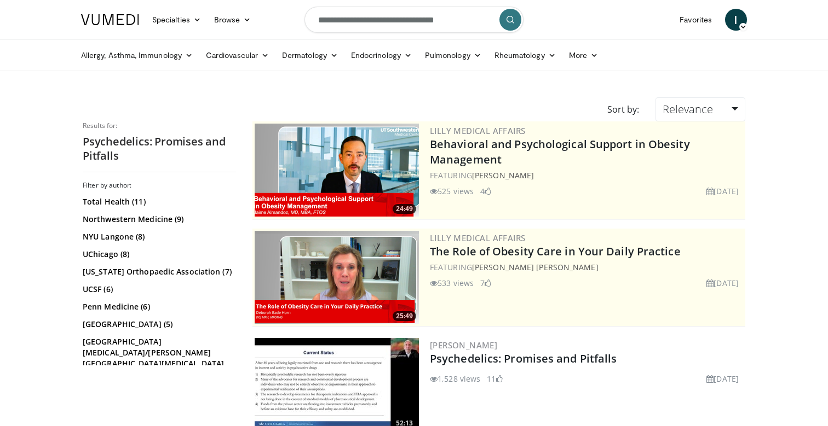
click at [380, 360] on img at bounding box center [336, 384] width 164 height 93
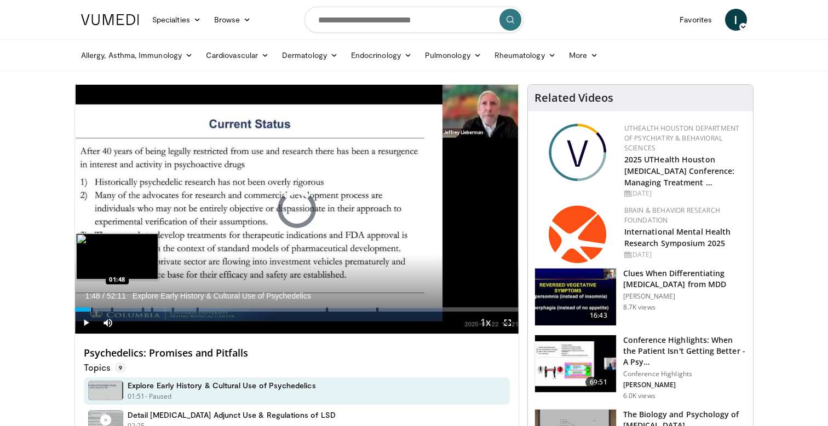
click at [91, 308] on div "Loaded : 1.27% 00:03 01:48" at bounding box center [296, 307] width 443 height 10
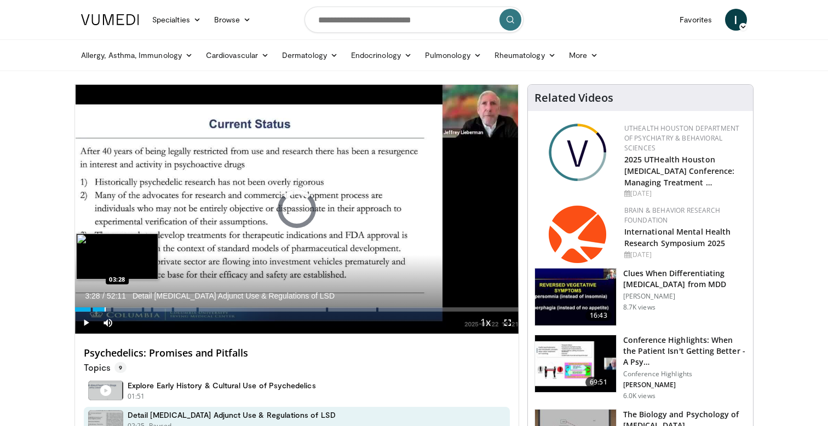
click at [105, 308] on div "Progress Bar" at bounding box center [105, 310] width 1 height 4
click at [117, 307] on div "Loaded : 7.66% 03:29 04:57" at bounding box center [296, 307] width 443 height 10
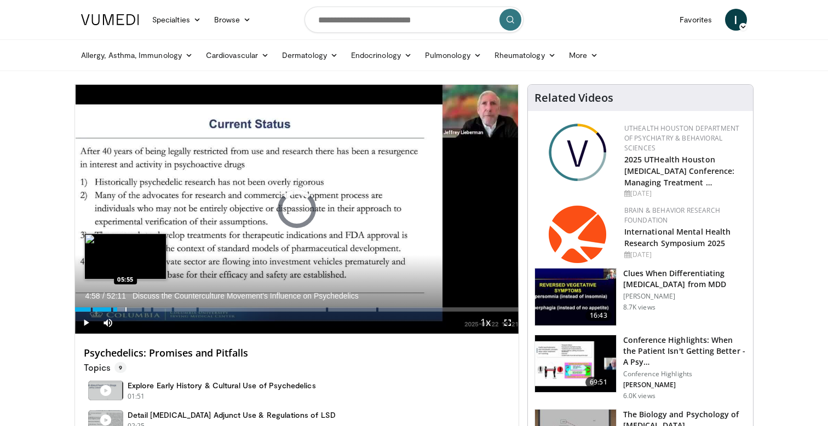
click at [125, 308] on div "Progress Bar" at bounding box center [125, 310] width 1 height 4
click at [134, 309] on div "Progress Bar" at bounding box center [133, 310] width 1 height 4
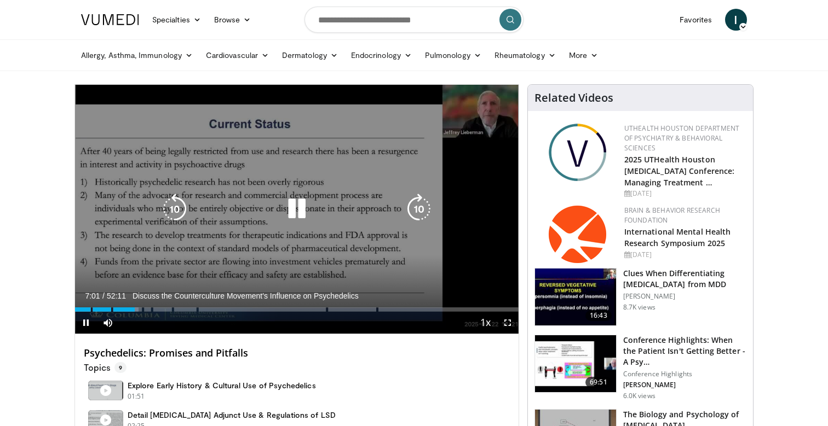
click at [151, 309] on div "Loaded : 14.37% 07:01 08:57" at bounding box center [296, 307] width 443 height 10
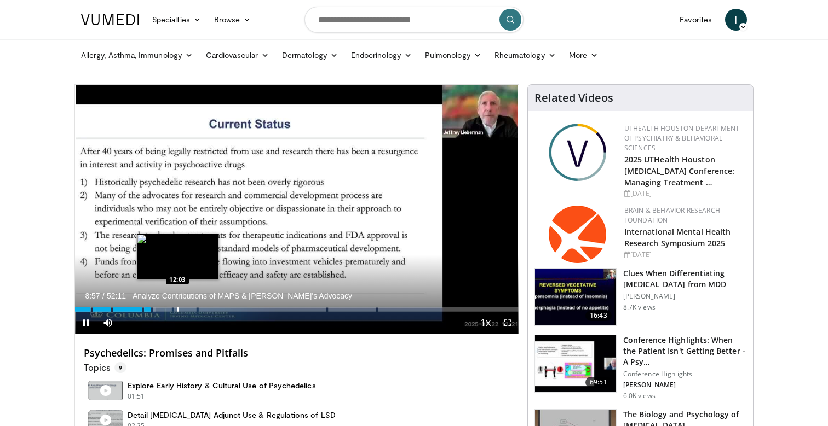
click at [177, 309] on div "Progress Bar" at bounding box center [177, 310] width 1 height 4
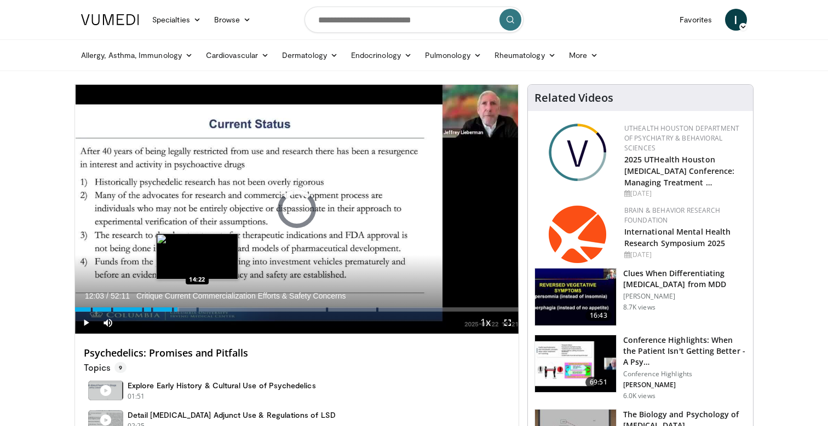
click at [196, 309] on div "Loaded : 23.44% 12:03 14:22" at bounding box center [296, 307] width 443 height 10
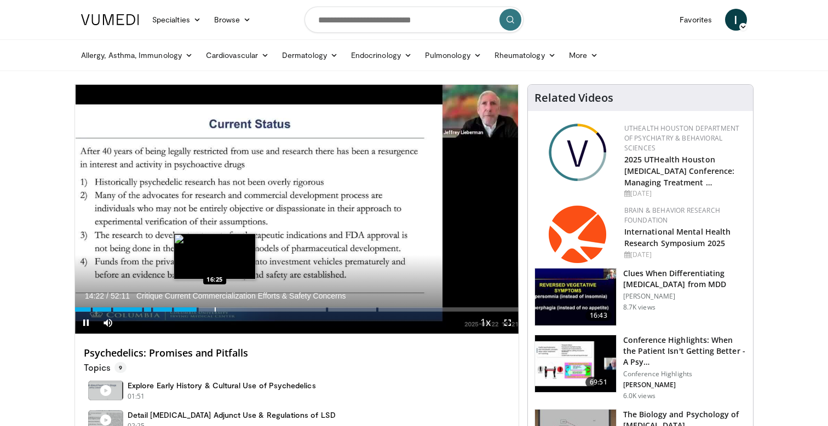
click at [215, 309] on div "Progress Bar" at bounding box center [215, 310] width 1 height 4
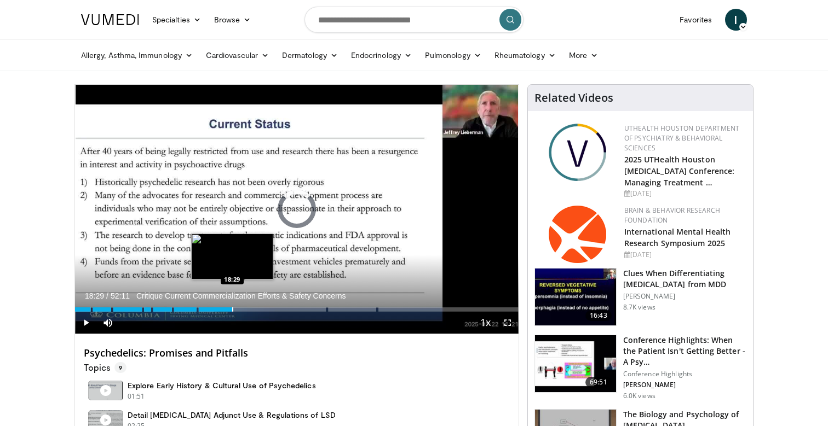
click at [232, 306] on div "Loaded : 32.25% 16:30 18:29" at bounding box center [296, 307] width 443 height 10
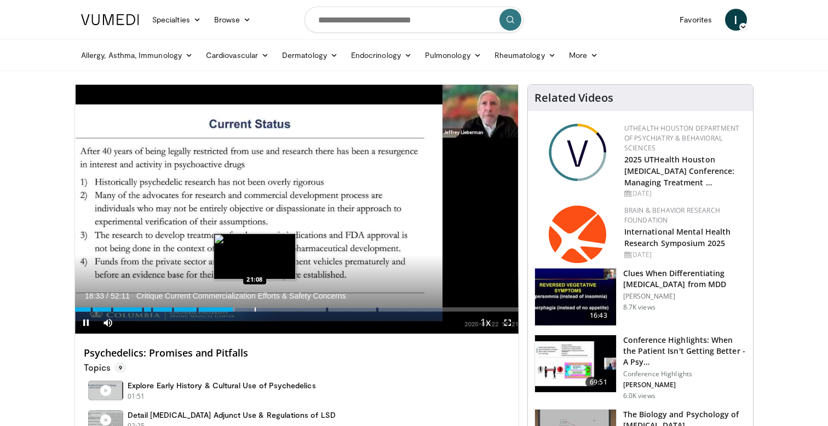
drag, startPoint x: 254, startPoint y: 308, endPoint x: 266, endPoint y: 308, distance: 11.5
click at [254, 308] on div "Progress Bar" at bounding box center [254, 310] width 1 height 4
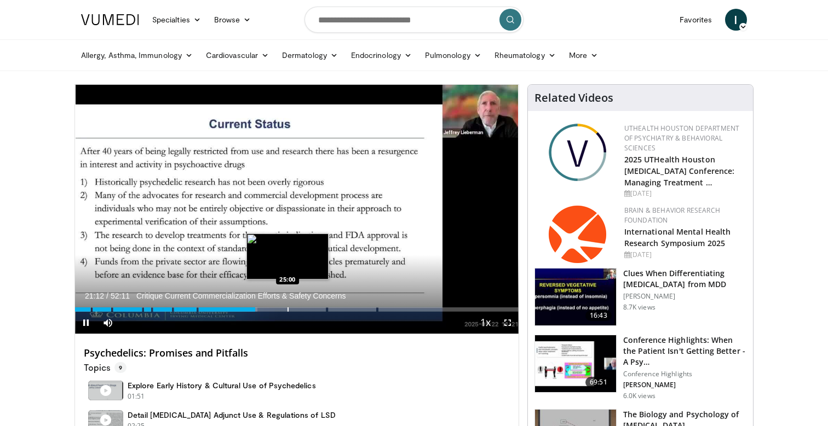
click at [287, 308] on div "Progress Bar" at bounding box center [287, 310] width 1 height 4
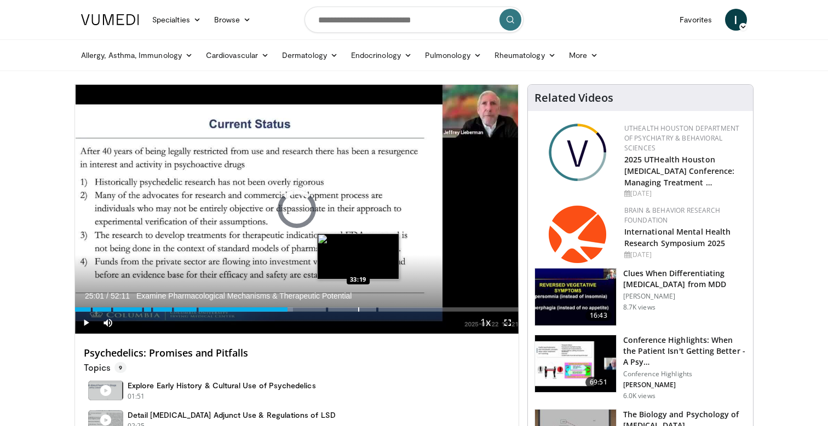
click at [358, 304] on div "Loaded : 49.17% 25:01 33:19" at bounding box center [296, 307] width 443 height 10
click at [351, 305] on div "Loaded : 65.45% 33:27 32:36" at bounding box center [296, 307] width 443 height 10
click at [369, 304] on div "Loaded : 64.50% 32:37 34:40" at bounding box center [296, 307] width 443 height 10
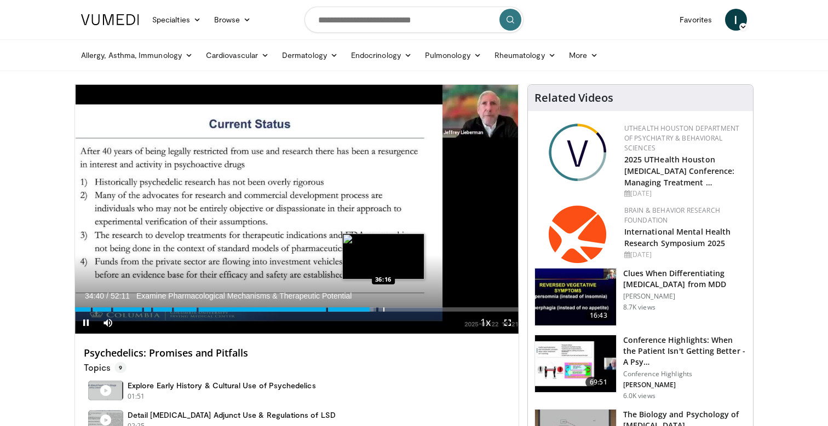
click at [383, 303] on div "Loaded : 67.37% 34:40 36:16" at bounding box center [296, 307] width 443 height 10
click at [395, 303] on div "Loaded : 70.63% 37:45 37:45" at bounding box center [296, 307] width 443 height 10
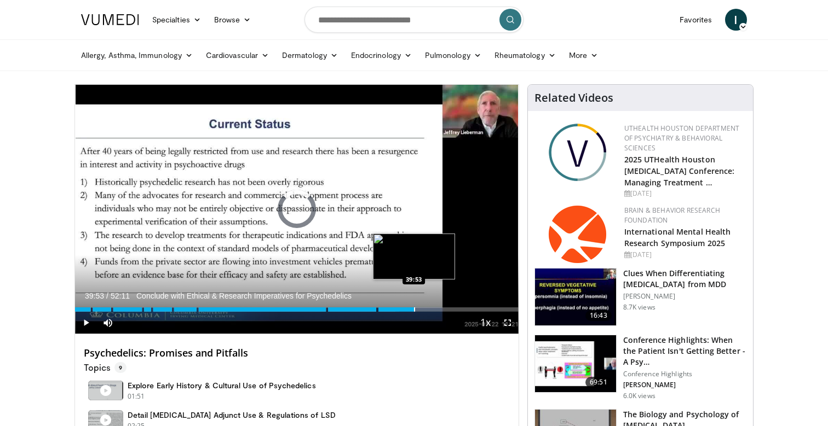
click at [413, 303] on div "Loaded : 73.12% 37:46 39:53" at bounding box center [296, 307] width 443 height 10
click at [430, 302] on div "Loaded : 77.59% 39:54 41:53" at bounding box center [296, 307] width 443 height 10
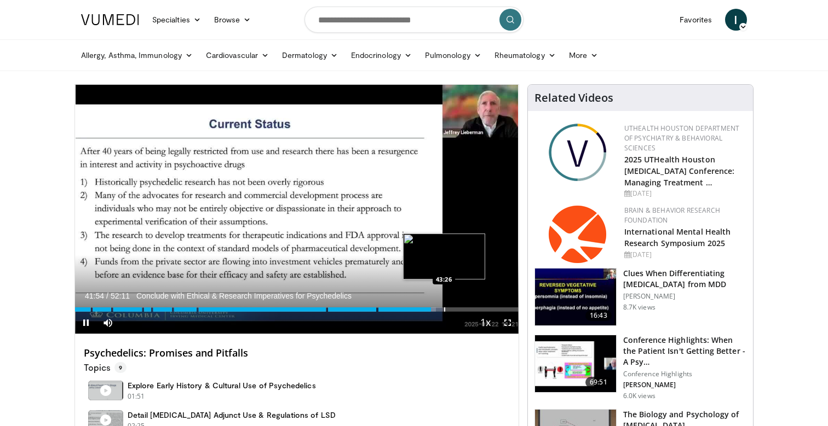
click at [443, 302] on div "Loaded : 81.40% 41:54 43:26" at bounding box center [296, 307] width 443 height 10
click at [473, 308] on div "Progress Bar" at bounding box center [473, 310] width 1 height 4
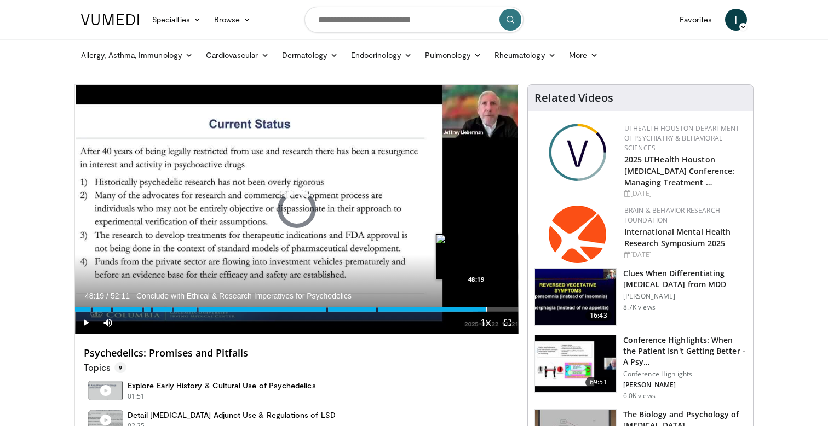
click at [485, 308] on div "Progress Bar" at bounding box center [485, 310] width 1 height 4
click at [494, 308] on div "Progress Bar" at bounding box center [494, 310] width 1 height 4
click at [502, 308] on div "Progress Bar" at bounding box center [502, 310] width 1 height 4
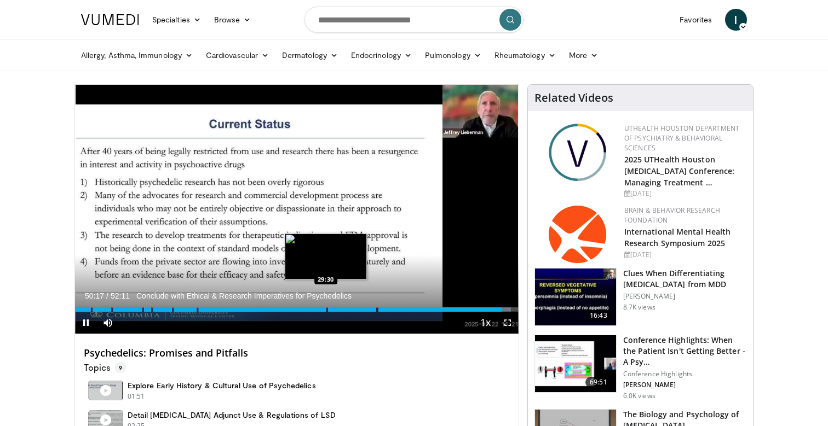
click at [326, 310] on div "Loaded : 98.34% 50:17 29:30" at bounding box center [296, 307] width 443 height 10
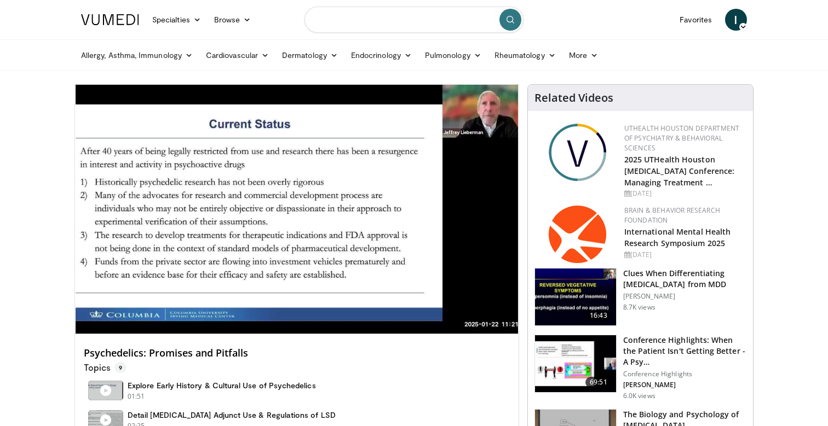
click at [406, 10] on input "Search topics, interventions" at bounding box center [413, 20] width 219 height 26
paste input "**********"
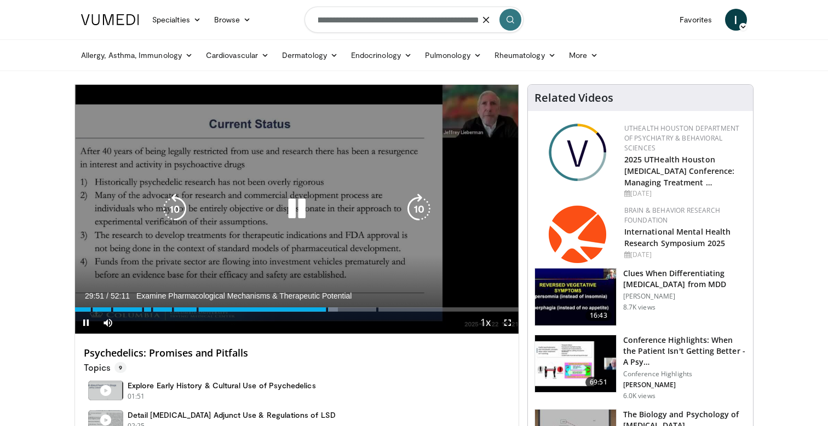
type input "**********"
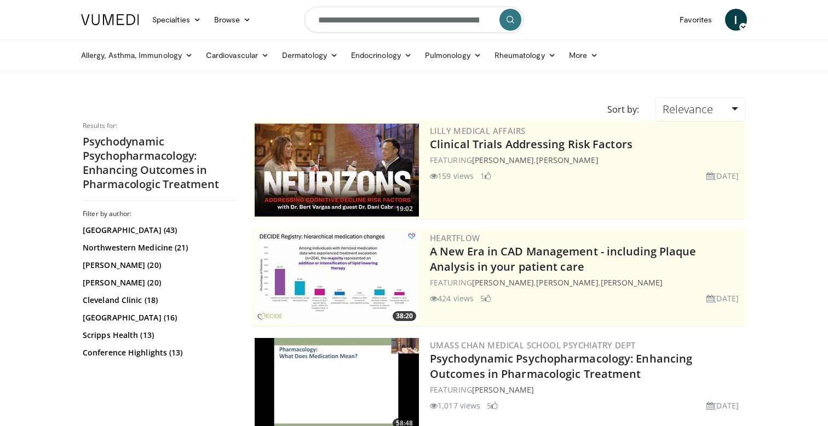
click at [376, 374] on img at bounding box center [336, 384] width 164 height 93
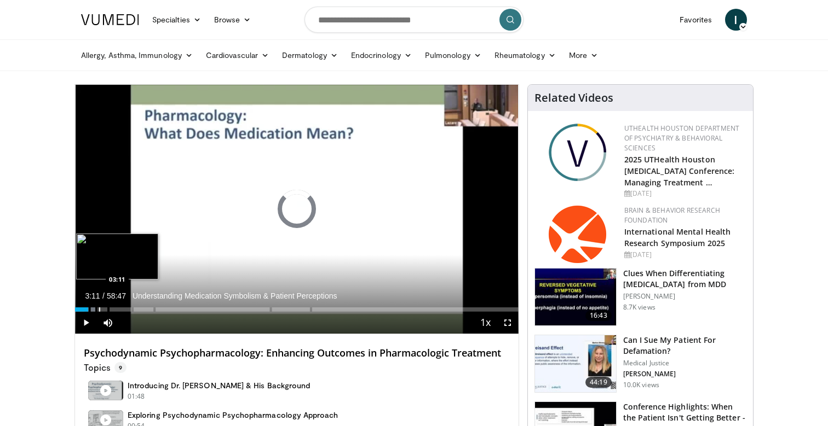
click at [99, 310] on div "Progress Bar" at bounding box center [99, 310] width 1 height 4
click at [110, 308] on div "Progress Bar" at bounding box center [109, 310] width 1 height 4
click at [122, 308] on div "Progress Bar" at bounding box center [122, 310] width 1 height 4
click at [131, 307] on div "Loaded : 11.06% 06:14 07:24" at bounding box center [296, 307] width 443 height 10
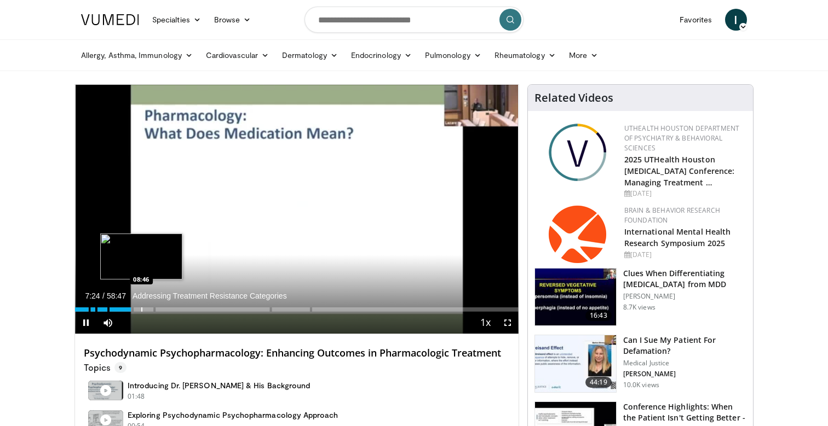
click at [141, 308] on div "Progress Bar" at bounding box center [141, 310] width 1 height 4
click at [149, 308] on div "Progress Bar" at bounding box center [149, 310] width 1 height 4
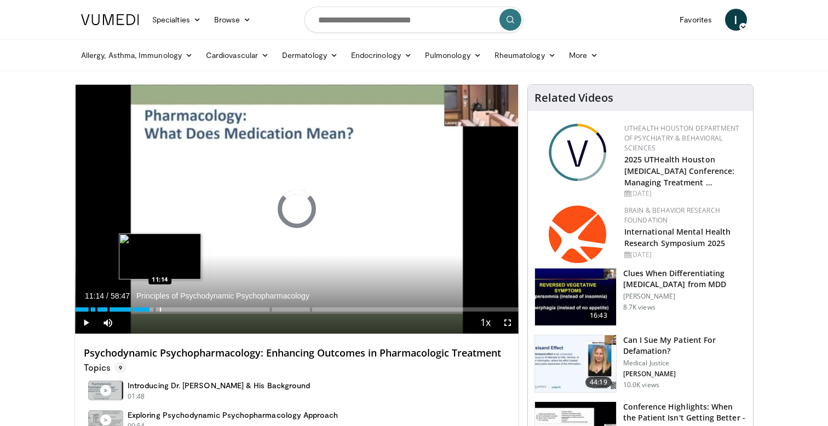
click at [160, 308] on div "Progress Bar" at bounding box center [160, 310] width 1 height 4
click at [170, 308] on div "Progress Bar" at bounding box center [170, 310] width 1 height 4
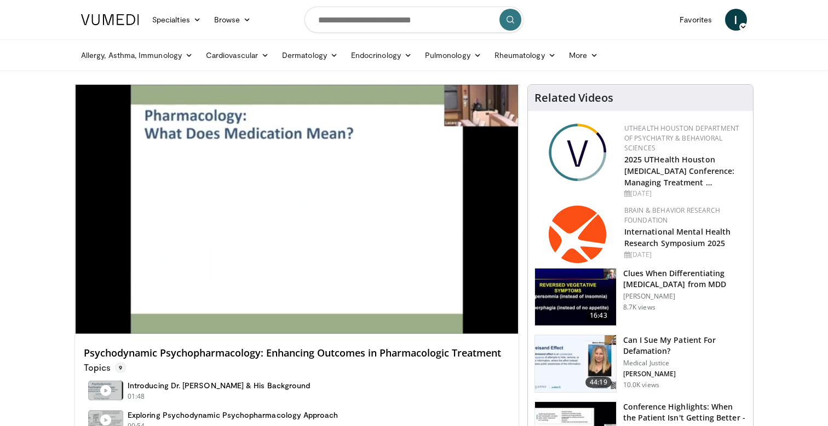
click at [190, 309] on div "10 seconds Tap to unmute" at bounding box center [296, 209] width 443 height 249
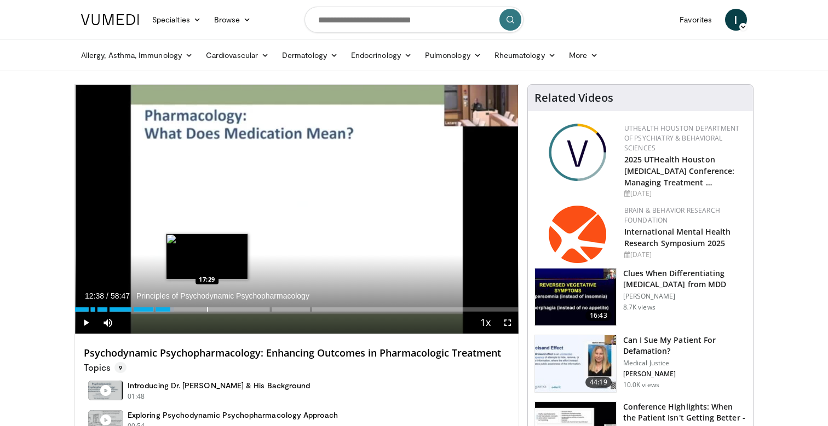
click at [208, 309] on div "Progress Bar" at bounding box center [207, 310] width 1 height 4
click at [215, 309] on div "Progress Bar" at bounding box center [215, 310] width 1 height 4
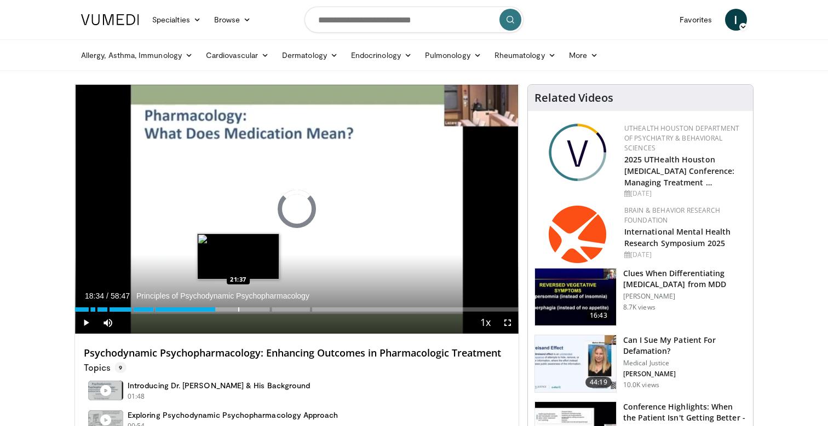
click at [238, 309] on div "Progress Bar" at bounding box center [238, 310] width 1 height 4
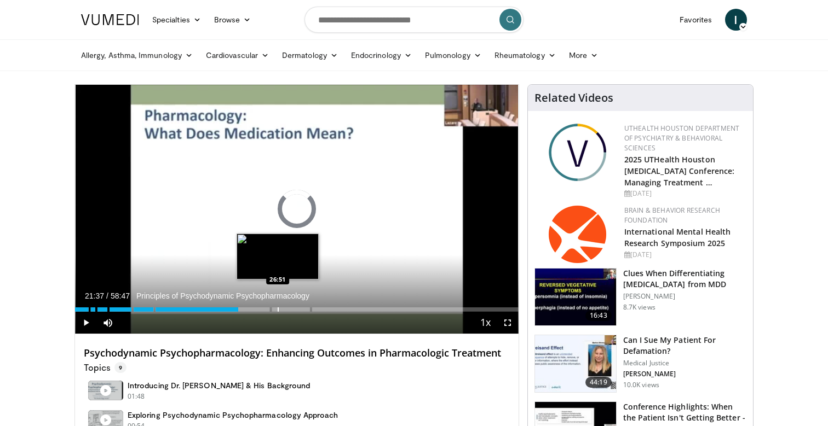
click at [277, 308] on div "Progress Bar" at bounding box center [277, 310] width 1 height 4
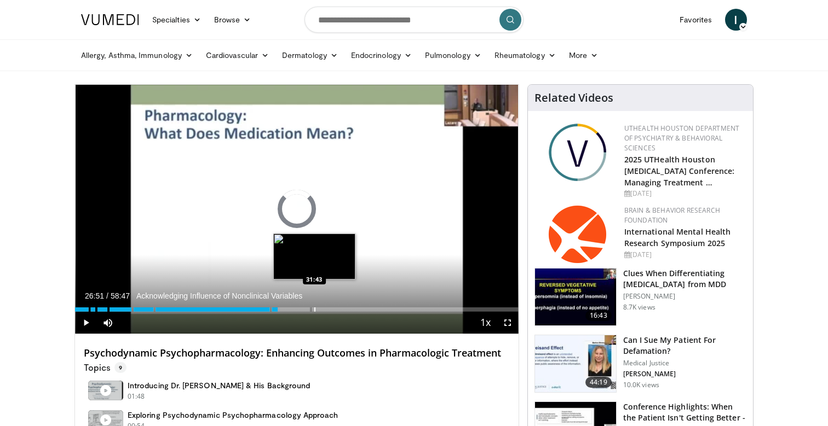
click at [314, 308] on div "Progress Bar" at bounding box center [314, 310] width 1 height 4
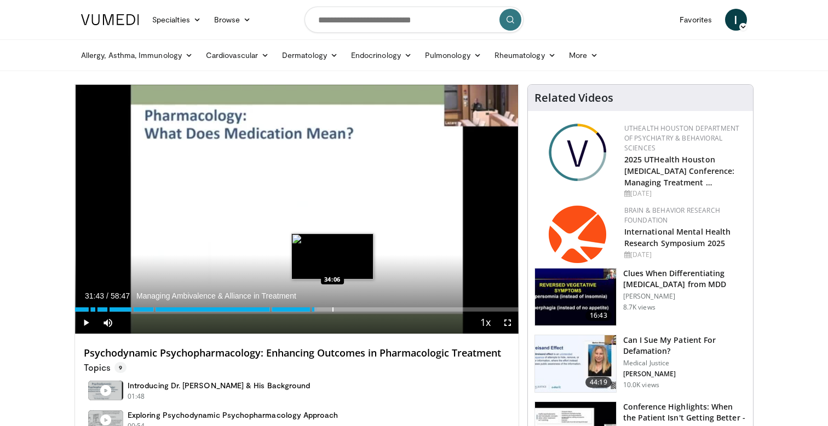
click at [332, 308] on div "Progress Bar" at bounding box center [332, 310] width 1 height 4
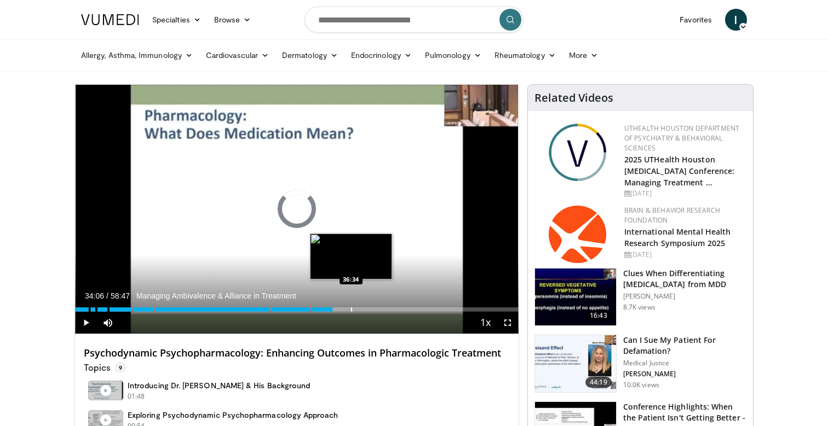
click at [351, 308] on div "Progress Bar" at bounding box center [351, 310] width 1 height 4
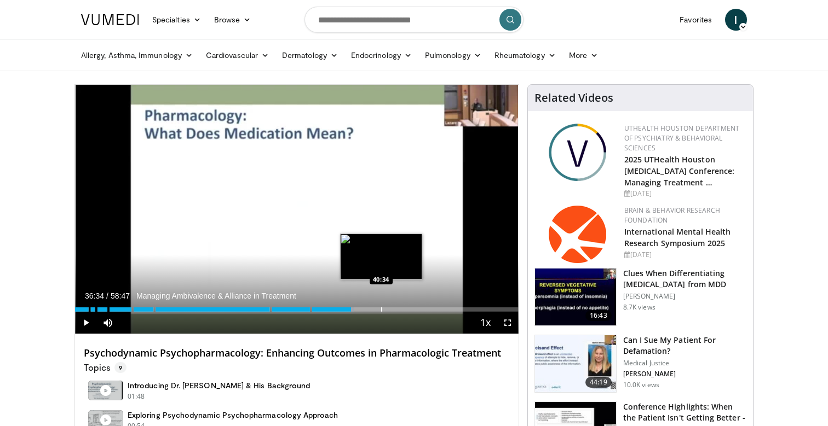
click at [381, 309] on div "Progress Bar" at bounding box center [381, 310] width 1 height 4
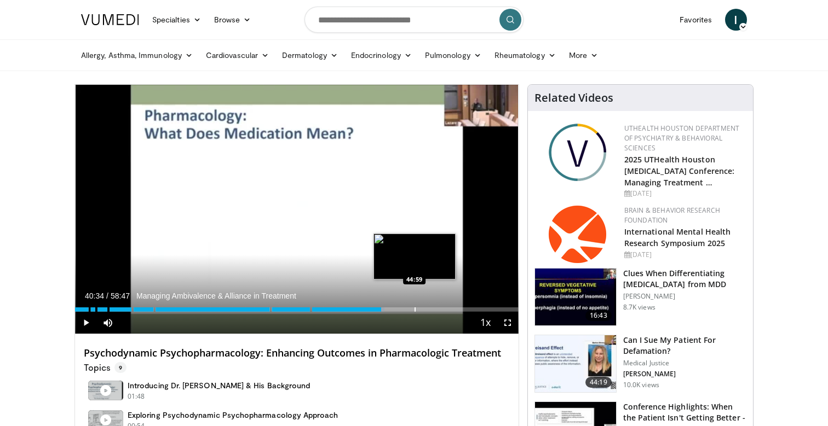
click at [414, 308] on div "Progress Bar" at bounding box center [414, 310] width 1 height 4
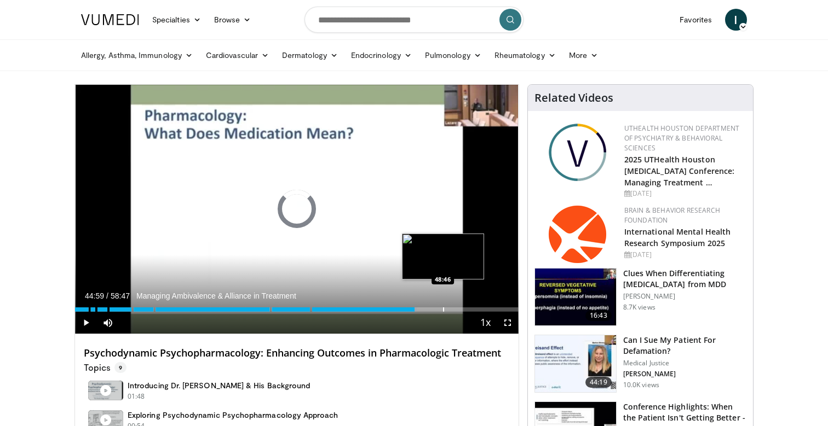
click at [443, 308] on div "Progress Bar" at bounding box center [443, 310] width 1 height 4
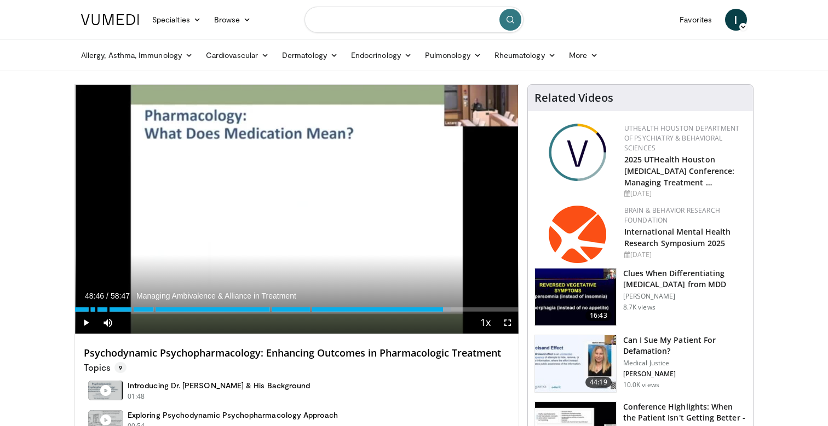
click at [407, 21] on input "Search topics, interventions" at bounding box center [413, 20] width 219 height 26
paste input "**********"
type input "**********"
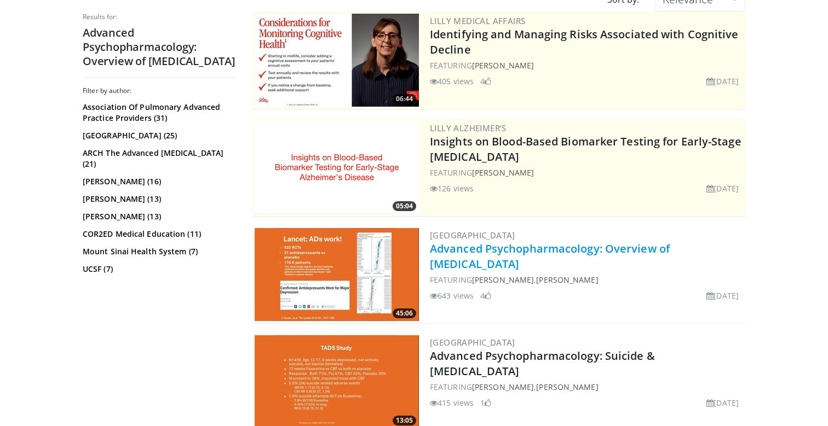
scroll to position [115, 0]
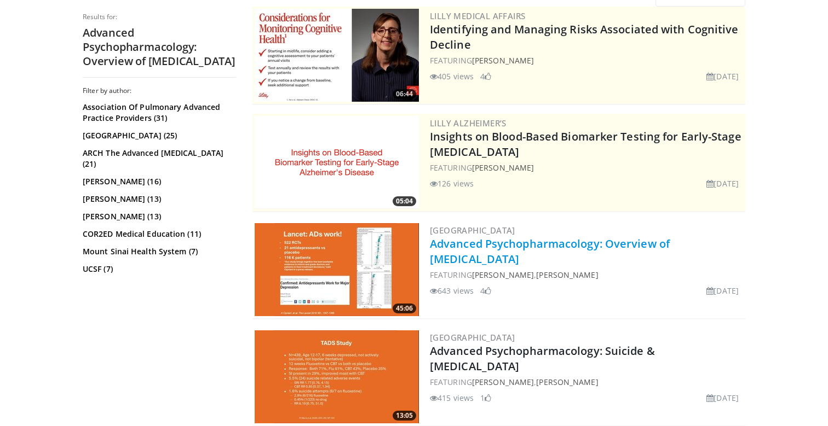
click at [598, 247] on link "Advanced Psychopharmacology: Overview of [MEDICAL_DATA]" at bounding box center [550, 251] width 240 height 30
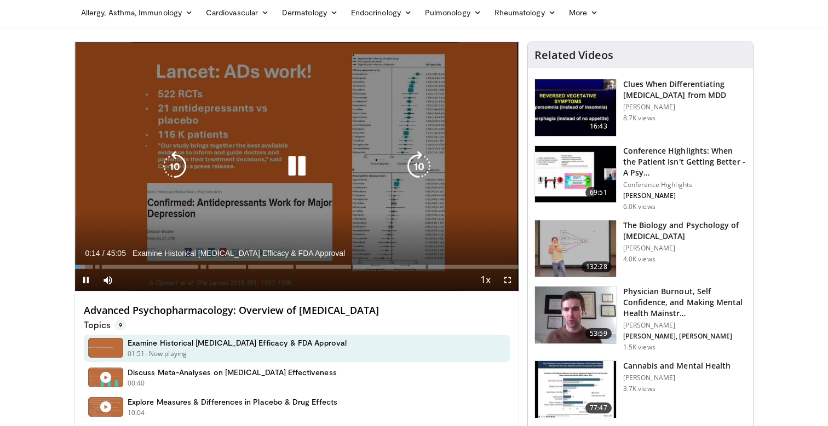
scroll to position [36, 0]
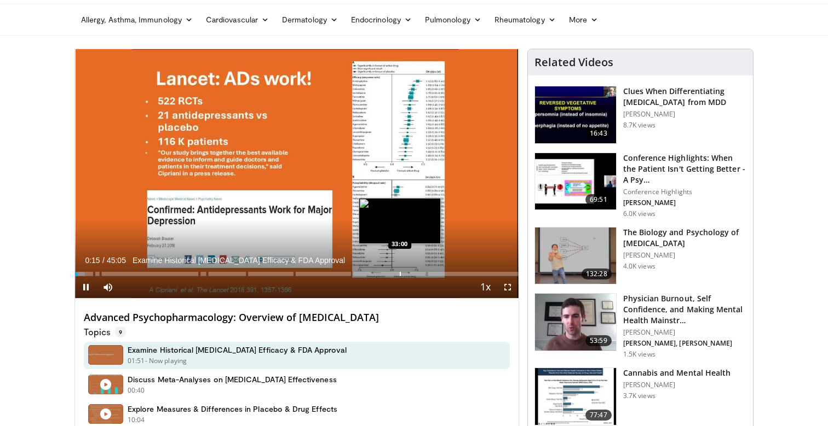
click at [400, 270] on div "Loaded : 2.20% 00:15 33:00" at bounding box center [296, 271] width 443 height 10
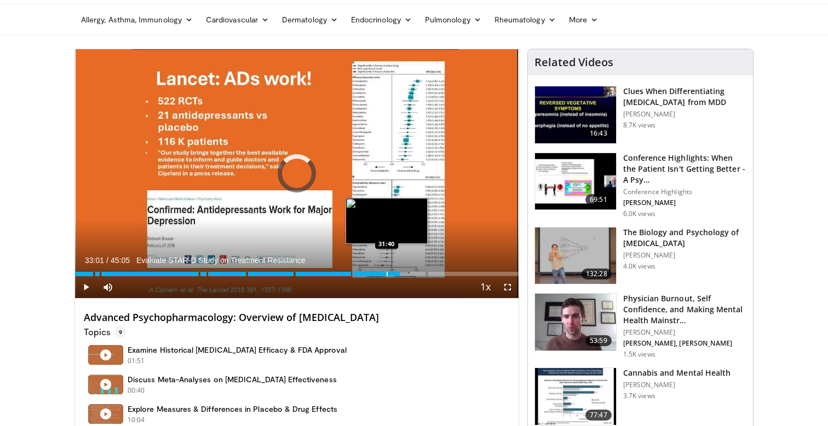
click at [386, 273] on div "Progress Bar" at bounding box center [386, 274] width 1 height 4
click at [375, 273] on div "Progress Bar" at bounding box center [375, 274] width 1 height 4
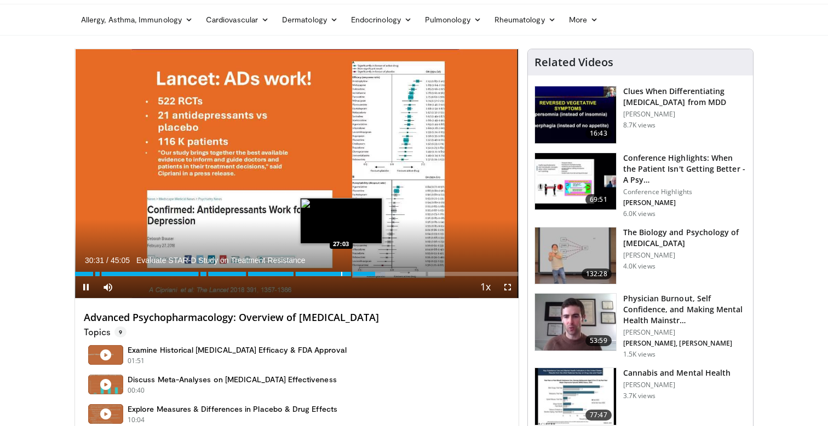
click at [341, 274] on div "Progress Bar" at bounding box center [341, 274] width 1 height 4
click at [334, 274] on div "Progress Bar" at bounding box center [334, 274] width 1 height 4
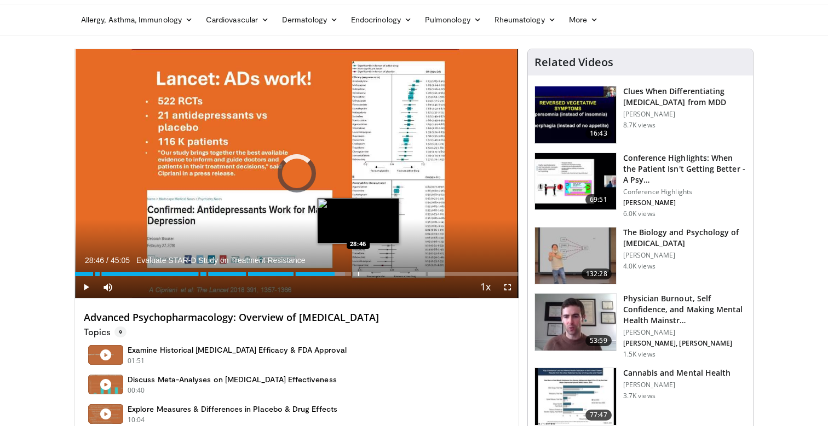
click at [358, 274] on div "Progress Bar" at bounding box center [358, 274] width 1 height 4
click at [366, 274] on div "Progress Bar" at bounding box center [366, 274] width 1 height 4
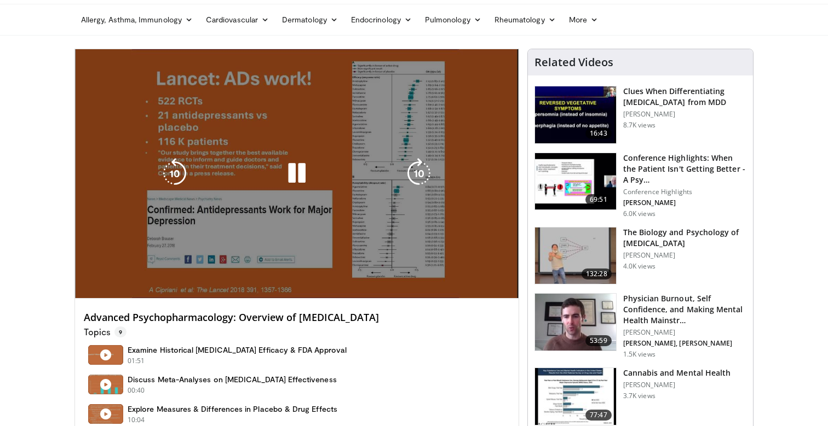
click at [373, 273] on video-js "**********" at bounding box center [296, 174] width 443 height 250
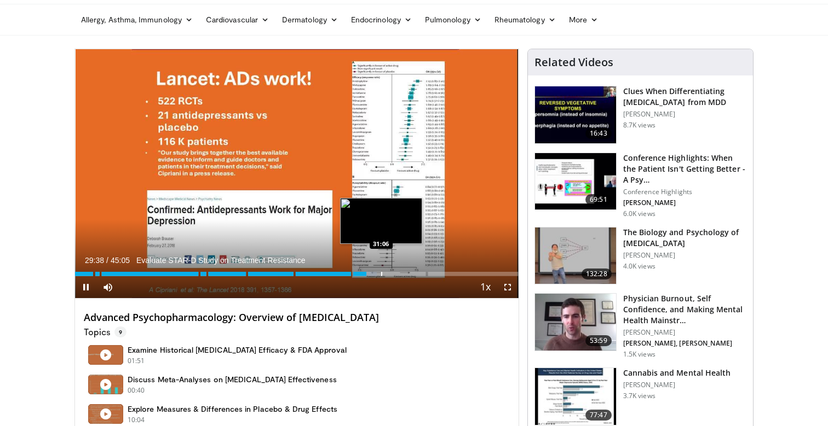
click at [381, 272] on div "Progress Bar" at bounding box center [381, 274] width 1 height 4
click at [374, 272] on div "Progress Bar" at bounding box center [374, 274] width 1 height 4
click at [381, 271] on div "Loaded : 69.67% 30:24 31:06" at bounding box center [296, 271] width 443 height 10
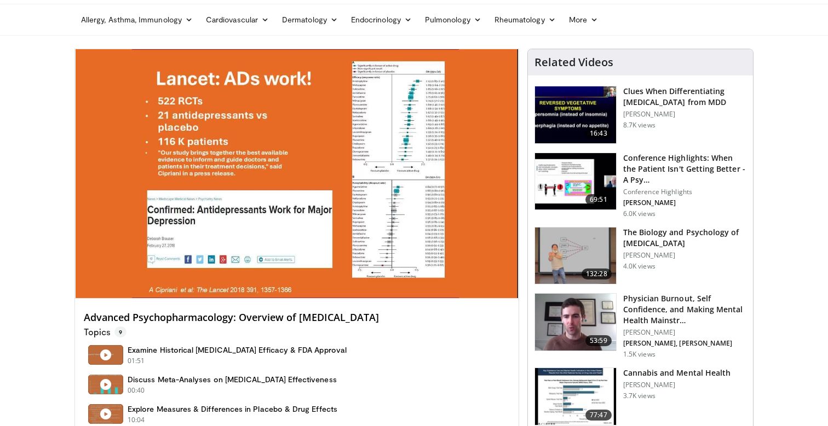
click at [382, 294] on div "Progress Bar" at bounding box center [381, 296] width 1 height 4
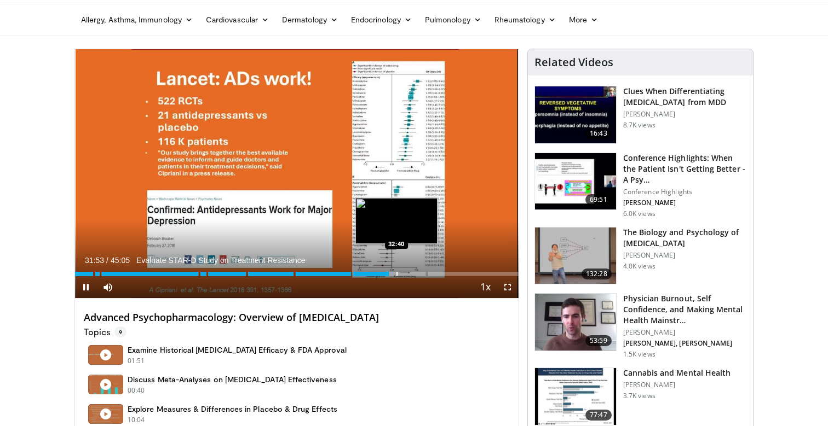
click at [396, 273] on div "Progress Bar" at bounding box center [396, 274] width 1 height 4
click at [404, 273] on div "Progress Bar" at bounding box center [404, 274] width 1 height 4
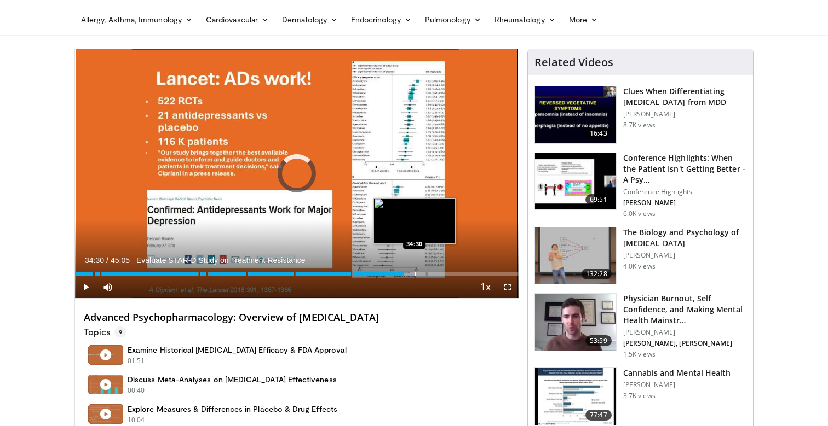
click at [414, 273] on div "Progress Bar" at bounding box center [414, 274] width 1 height 4
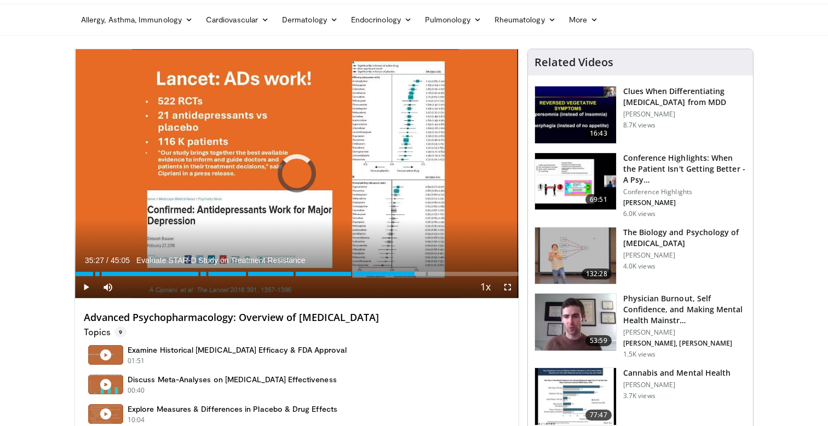
click at [424, 273] on div "Progress Bar" at bounding box center [424, 274] width 1 height 4
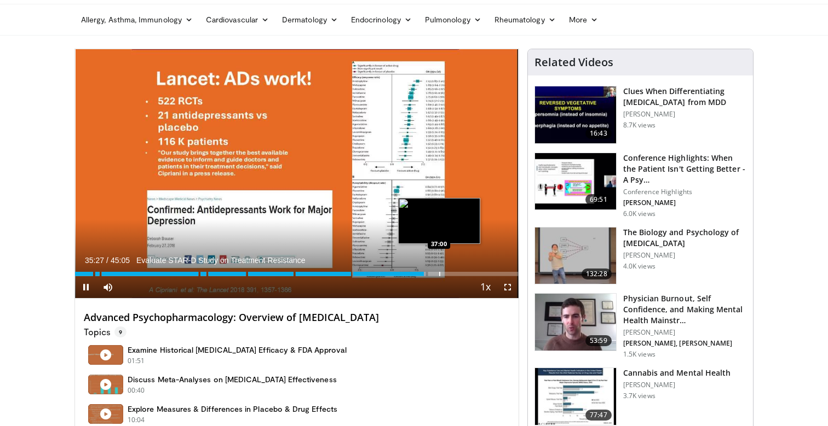
click at [439, 273] on div "Progress Bar" at bounding box center [439, 274] width 1 height 4
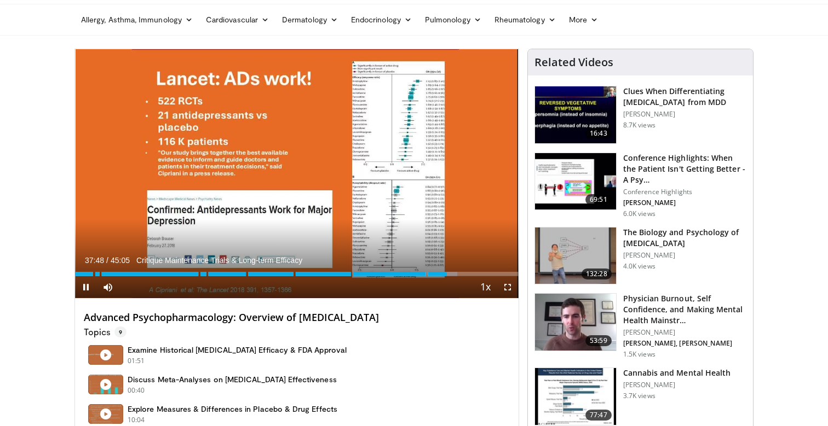
click at [454, 276] on div "Current Time 37:48 / Duration 45:05 Critique Maintenance Trials & Long-term Eff…" at bounding box center [296, 287] width 443 height 22
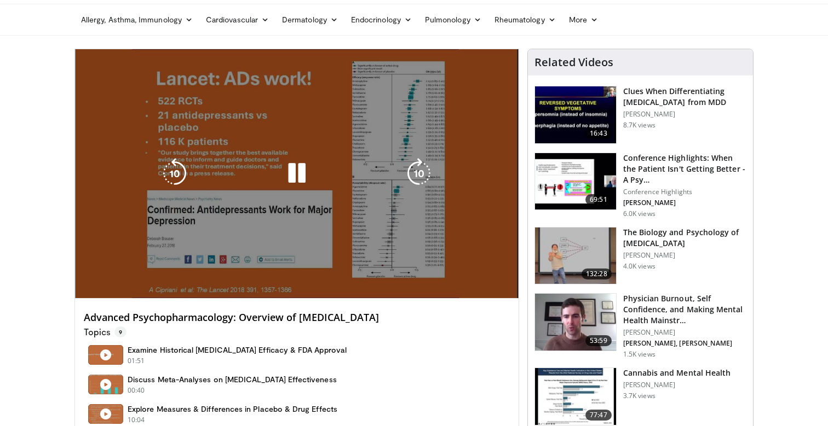
click at [461, 294] on div "Loaded : 86.18% 37:49" at bounding box center [296, 296] width 443 height 4
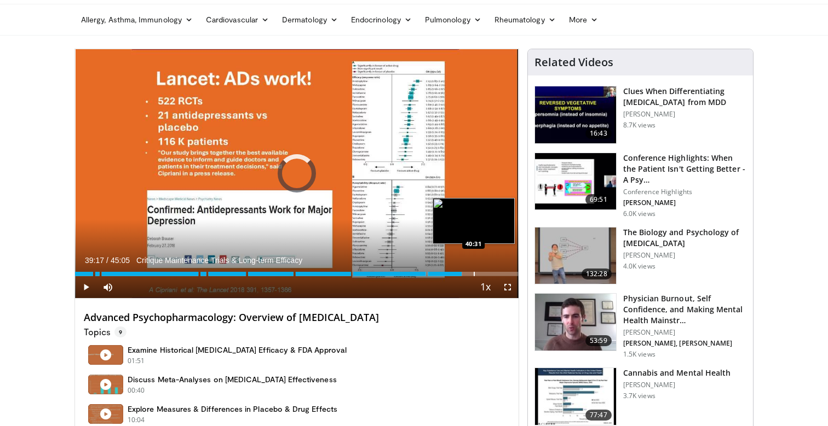
click at [473, 275] on div "Progress Bar" at bounding box center [473, 274] width 1 height 4
click at [487, 275] on div "Progress Bar" at bounding box center [487, 274] width 1 height 4
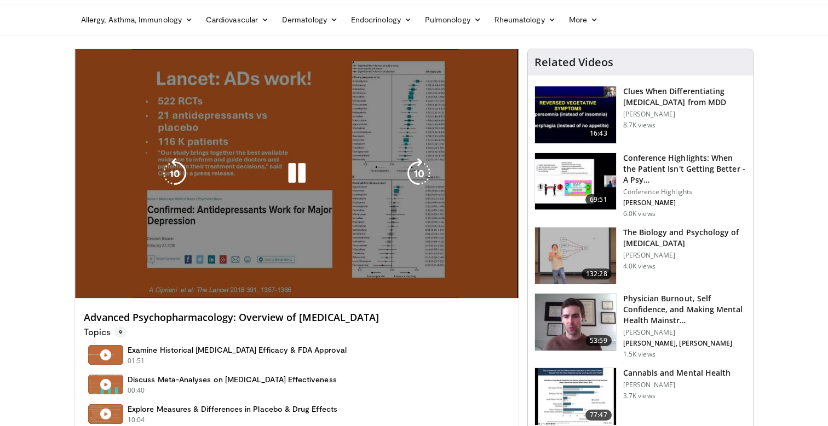
scroll to position [0, 0]
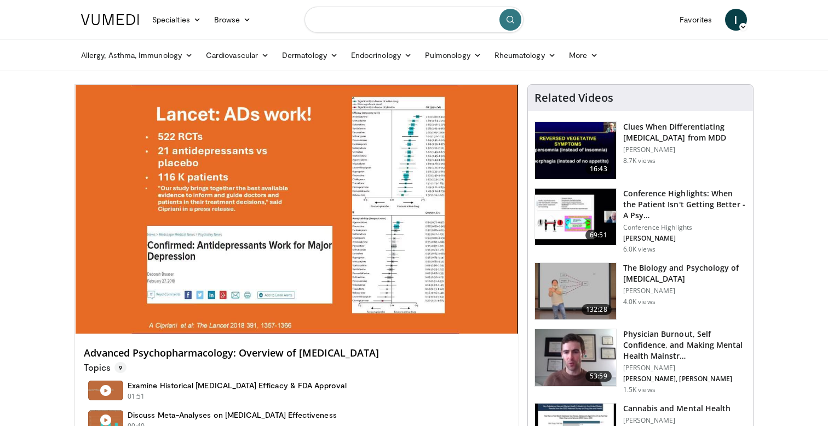
click at [424, 8] on input "Search topics, interventions" at bounding box center [413, 20] width 219 height 26
paste input "**********"
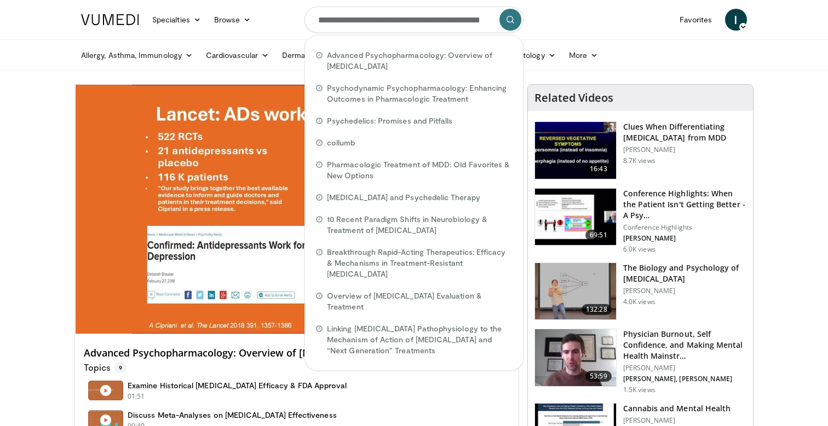
scroll to position [0, 118]
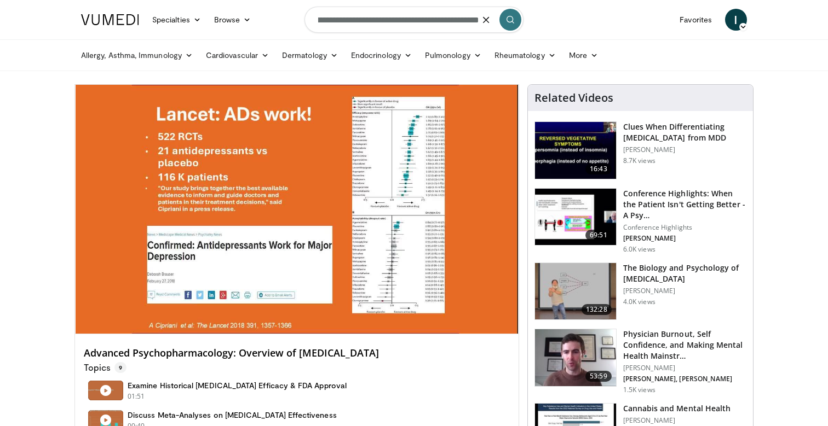
type input "**********"
click at [513, 22] on icon "submit" at bounding box center [510, 19] width 9 height 9
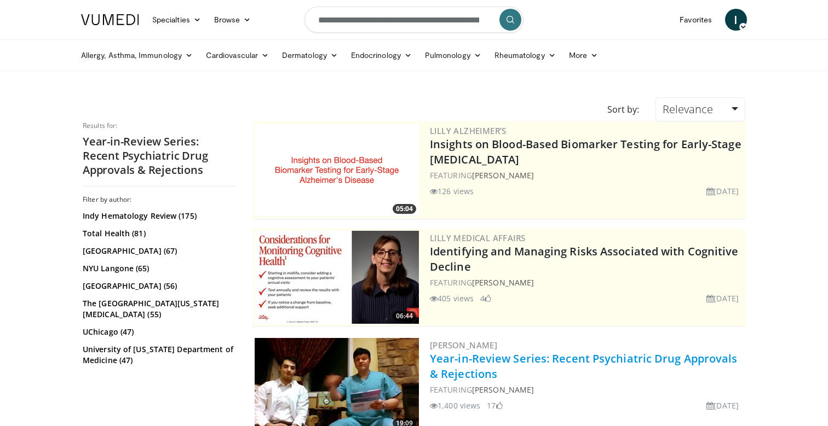
click at [591, 357] on link "Year-in-Review Series: Recent Psychiatric Drug Approvals & Rejections" at bounding box center [584, 366] width 308 height 30
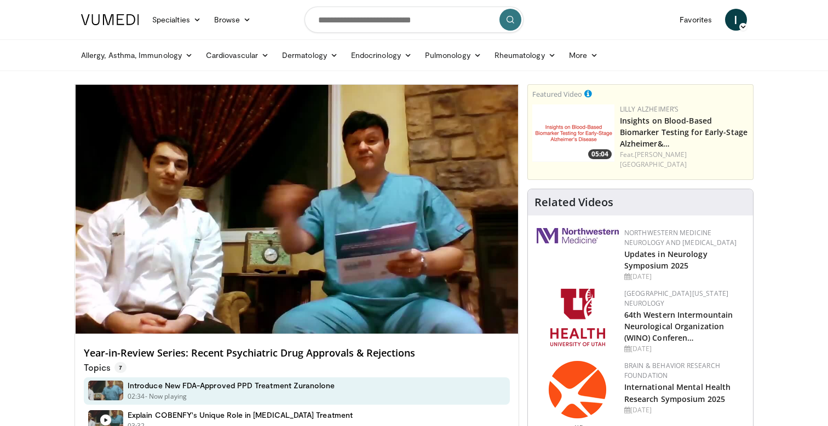
click at [434, 34] on form at bounding box center [413, 19] width 219 height 39
click at [434, 22] on input "Search topics, interventions" at bounding box center [413, 20] width 219 height 26
paste input "**********"
type input "**********"
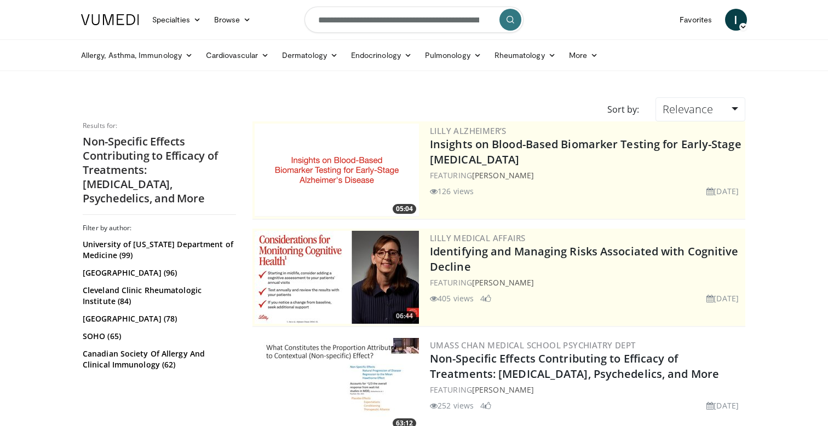
click at [357, 377] on img at bounding box center [336, 384] width 164 height 93
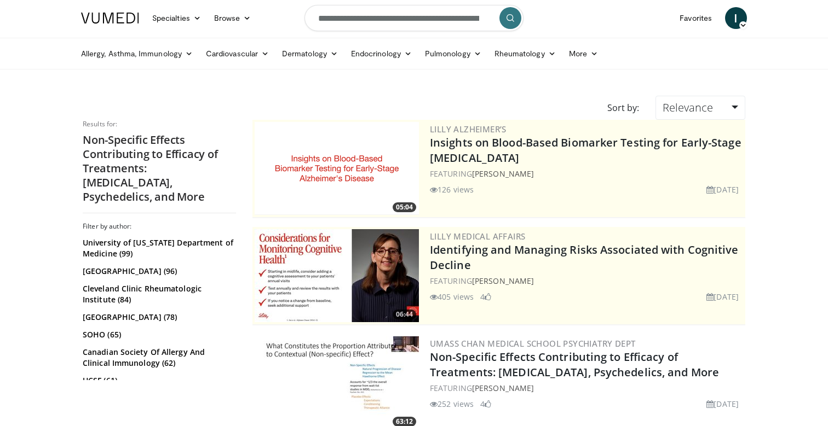
scroll to position [2, 0]
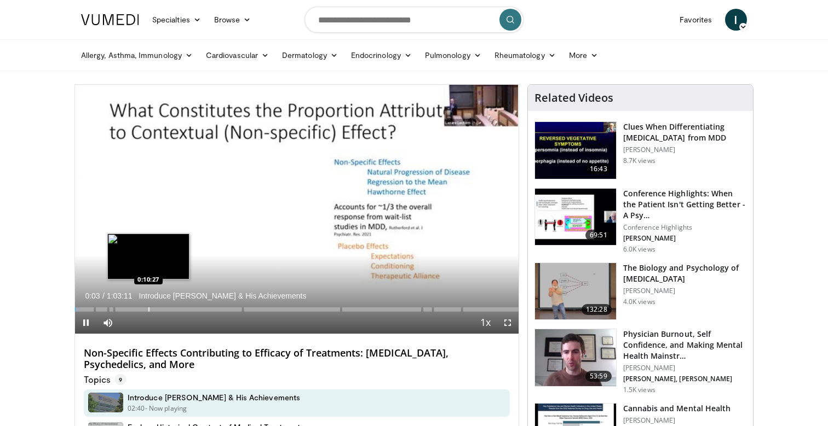
click at [148, 310] on div "Progress Bar" at bounding box center [148, 310] width 1 height 4
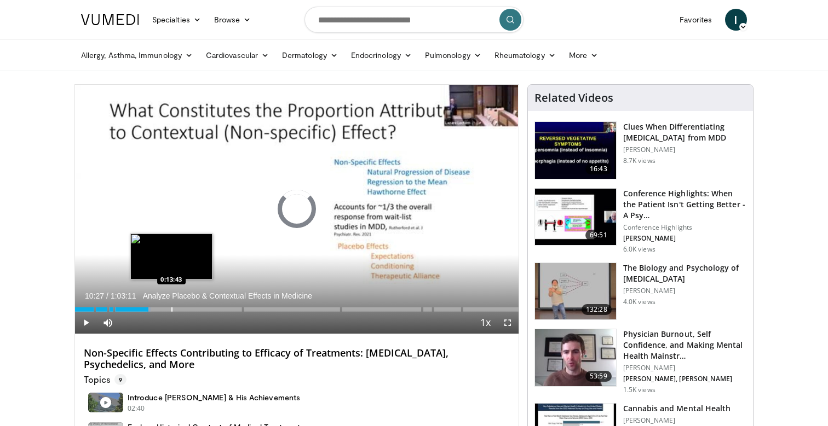
click at [171, 310] on div "Progress Bar" at bounding box center [171, 310] width 1 height 4
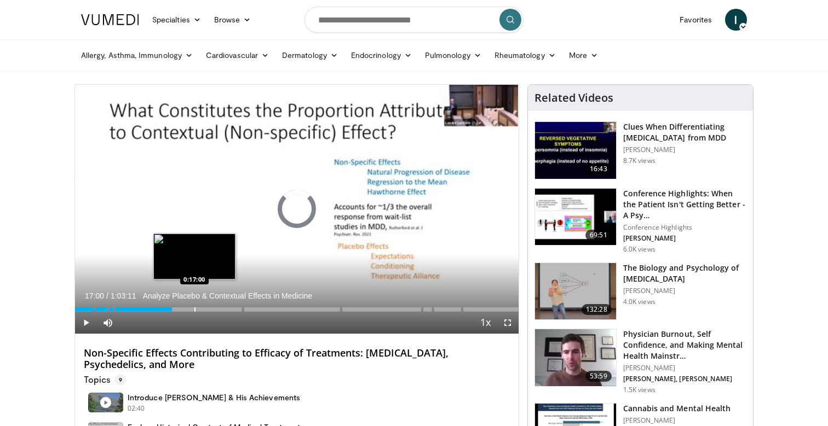
click at [194, 310] on div "Progress Bar" at bounding box center [194, 310] width 1 height 4
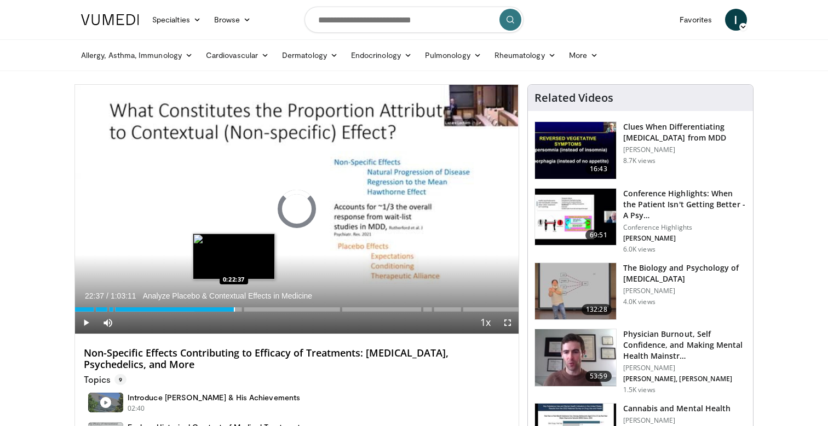
click at [234, 309] on div "Progress Bar" at bounding box center [234, 310] width 1 height 4
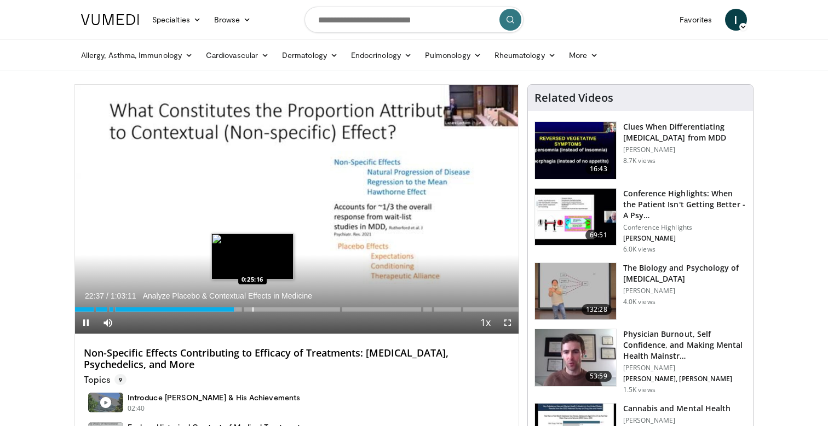
click at [252, 309] on div "Progress Bar" at bounding box center [252, 310] width 1 height 4
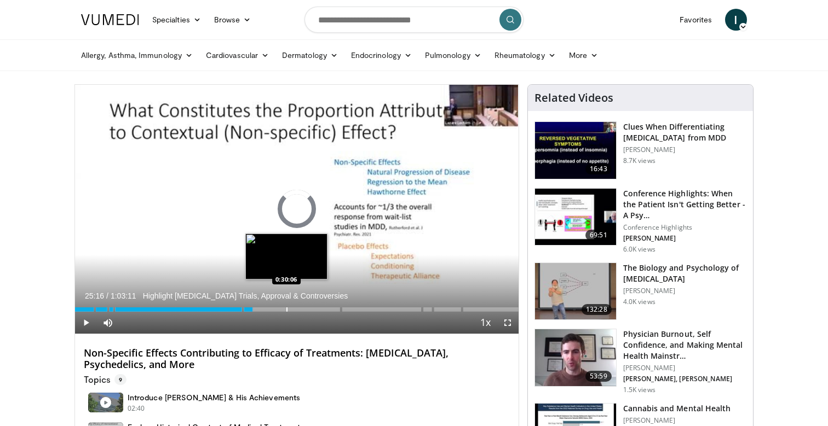
click at [286, 309] on div "Progress Bar" at bounding box center [286, 310] width 1 height 4
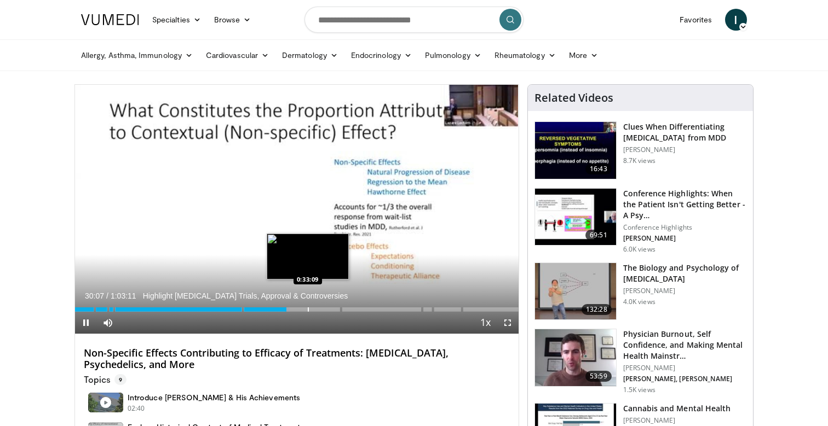
click at [308, 309] on div "Progress Bar" at bounding box center [308, 310] width 1 height 4
click at [327, 309] on div "10 seconds Tap to unmute" at bounding box center [296, 209] width 443 height 249
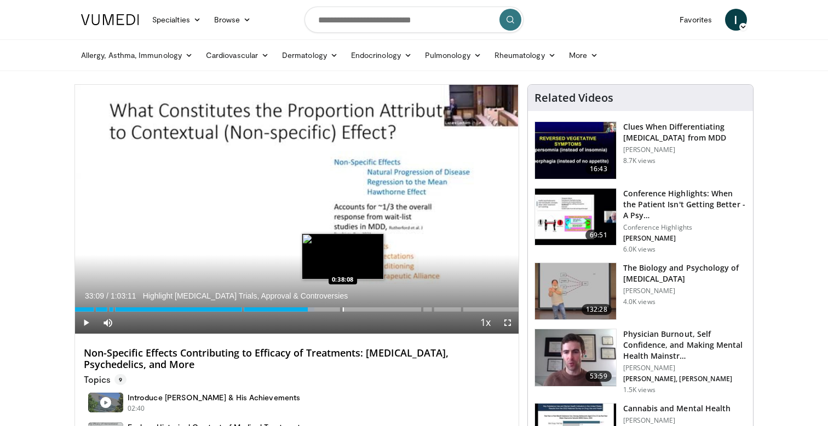
click at [343, 309] on div "Progress Bar" at bounding box center [343, 310] width 1 height 4
click at [362, 309] on div "Progress Bar" at bounding box center [362, 310] width 1 height 4
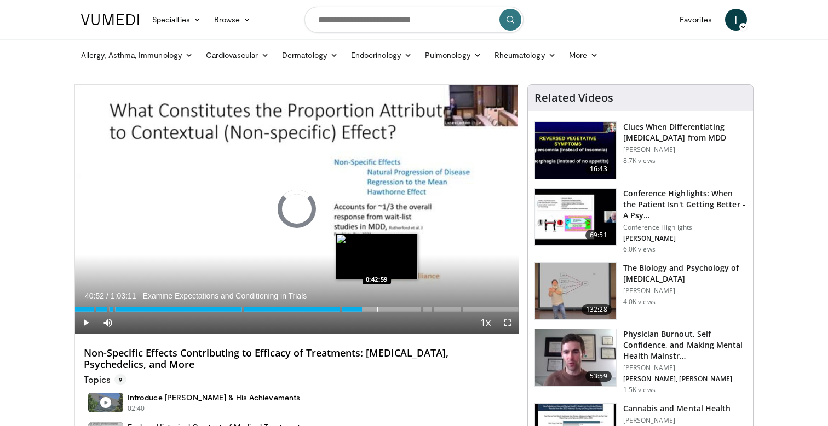
click at [377, 309] on div "Progress Bar" at bounding box center [377, 310] width 1 height 4
click at [387, 308] on div "Progress Bar" at bounding box center [387, 310] width 1 height 4
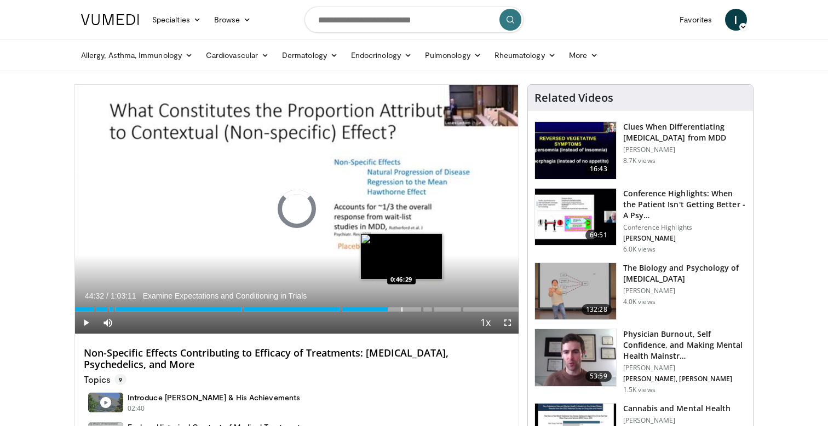
click at [401, 308] on div "Progress Bar" at bounding box center [401, 310] width 1 height 4
click at [412, 307] on div "Loaded : 0.00% 0:46:29 0:48:03" at bounding box center [296, 307] width 443 height 10
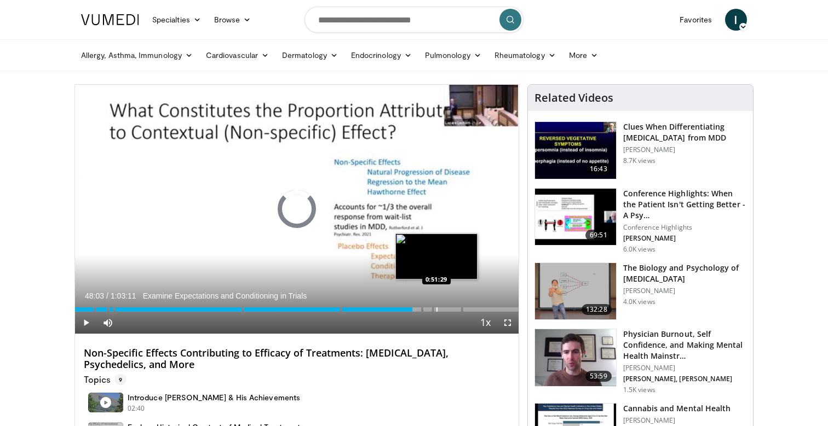
click at [436, 308] on div "Progress Bar" at bounding box center [436, 310] width 1 height 4
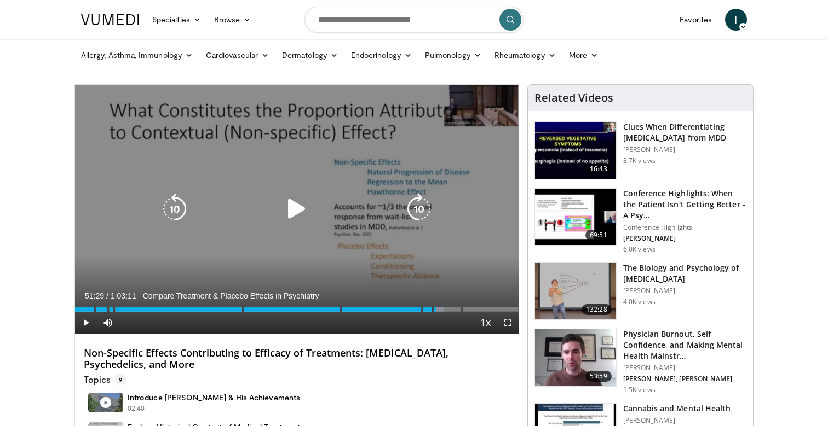
click at [317, 228] on div "10 seconds Tap to unmute" at bounding box center [296, 209] width 443 height 249
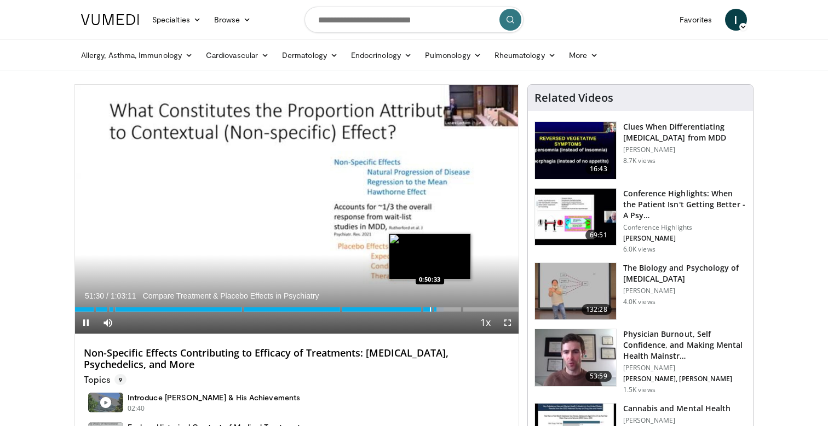
click at [430, 309] on div "Progress Bar" at bounding box center [430, 310] width 1 height 4
click at [427, 309] on div "Progress Bar" at bounding box center [427, 310] width 1 height 4
click at [432, 309] on div "Loaded : 81.11% 0:51:01 0:51:01" at bounding box center [296, 307] width 443 height 10
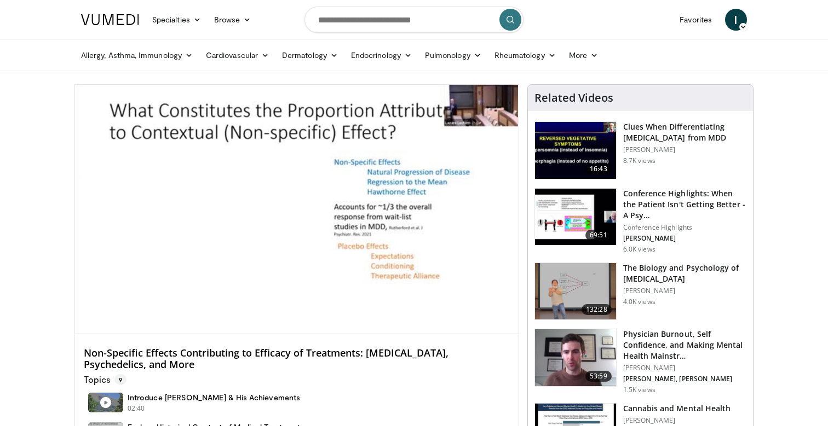
click at [434, 329] on div "Progress Bar" at bounding box center [433, 331] width 1 height 4
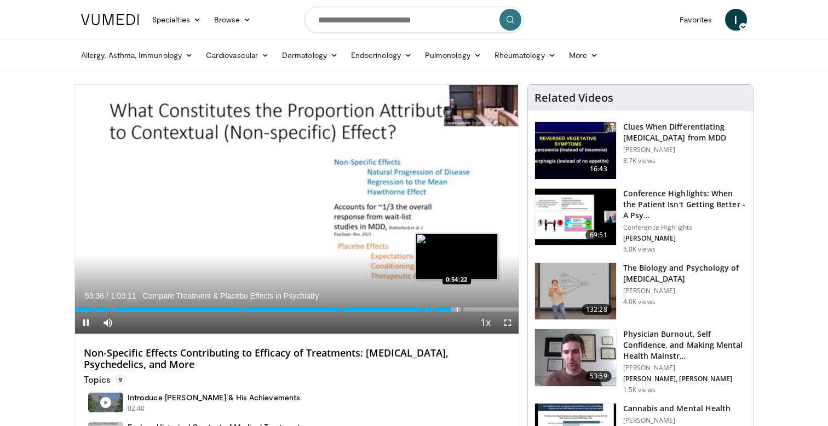
click at [456, 309] on div "Progress Bar" at bounding box center [456, 310] width 1 height 4
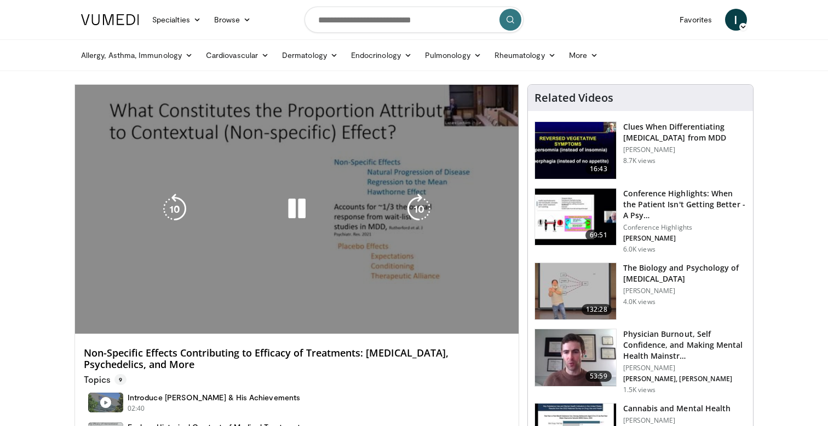
click at [461, 309] on video-js "**********" at bounding box center [296, 210] width 443 height 250
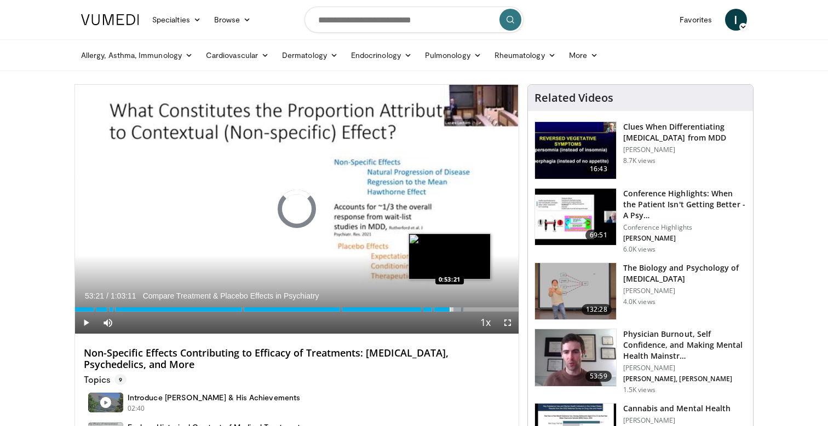
click at [449, 309] on div "Progress Bar" at bounding box center [449, 310] width 1 height 4
click at [444, 310] on div "Progress Bar" at bounding box center [444, 310] width 1 height 4
click at [440, 310] on div "Progress Bar" at bounding box center [440, 310] width 1 height 4
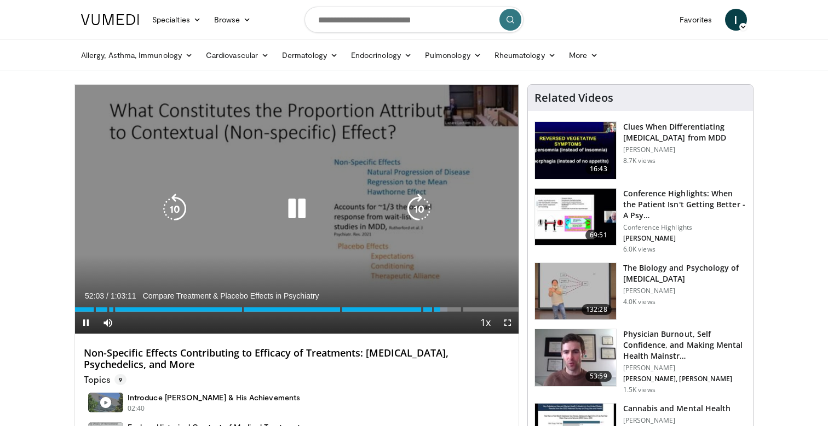
click at [323, 259] on div "10 seconds Tap to unmute" at bounding box center [296, 209] width 443 height 249
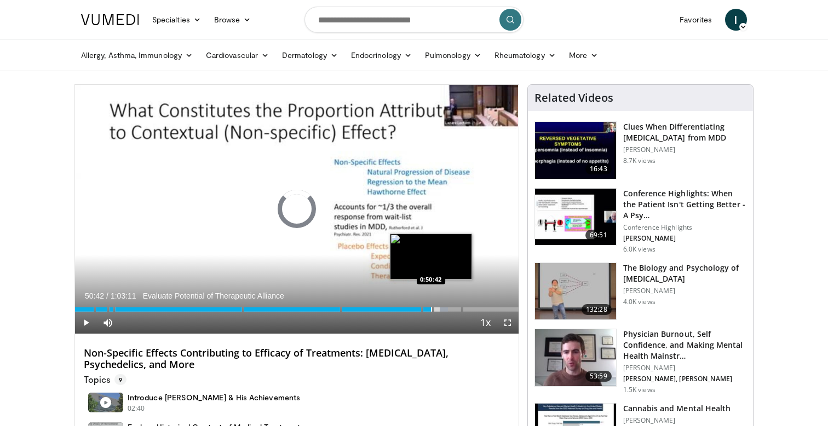
click at [431, 308] on div "Progress Bar" at bounding box center [431, 310] width 1 height 4
click at [438, 309] on div "Progress Bar" at bounding box center [438, 310] width 1 height 4
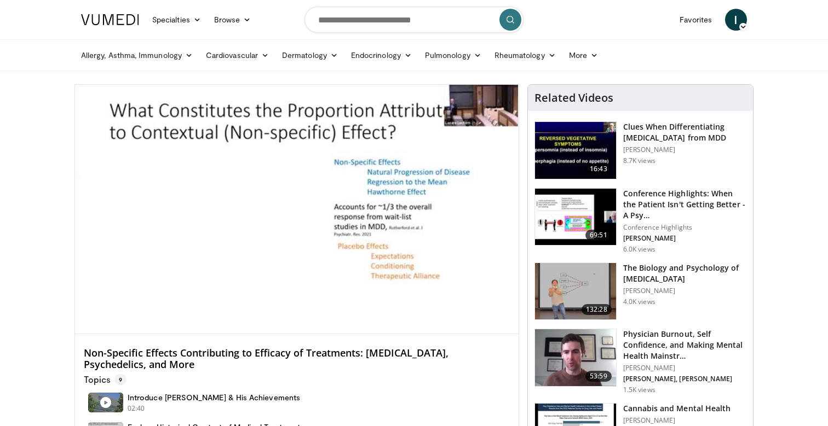
click at [453, 6] on form at bounding box center [413, 19] width 219 height 39
click at [455, 16] on input "Search topics, interventions" at bounding box center [413, 20] width 219 height 26
paste input "**********"
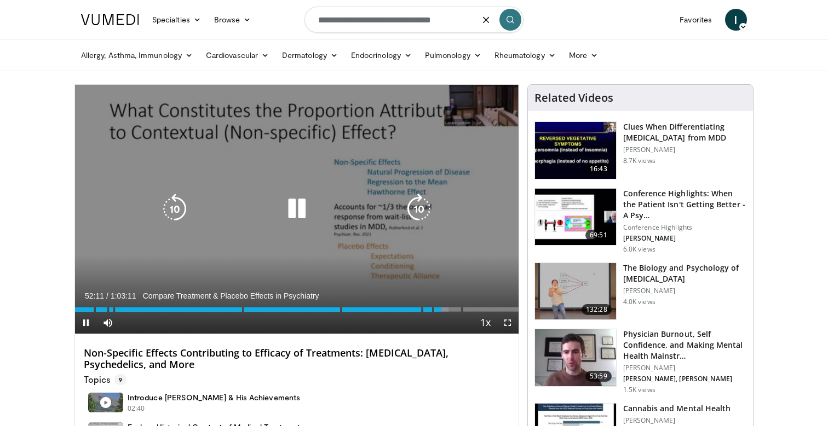
type input "**********"
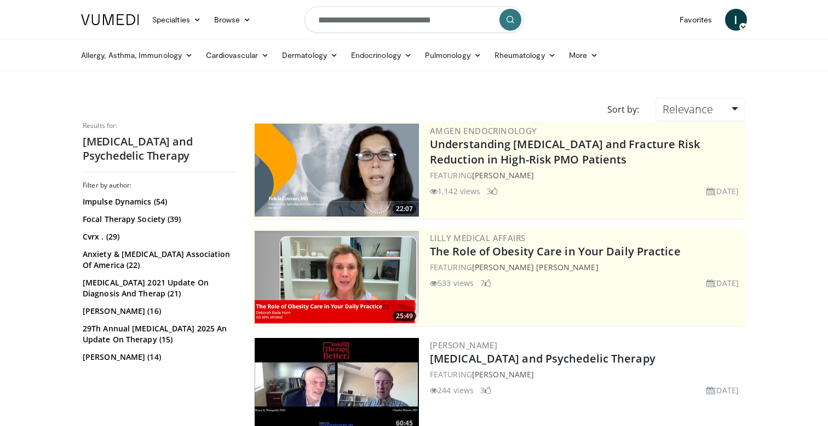
click at [416, 19] on input "**********" at bounding box center [413, 20] width 219 height 26
paste input "**********"
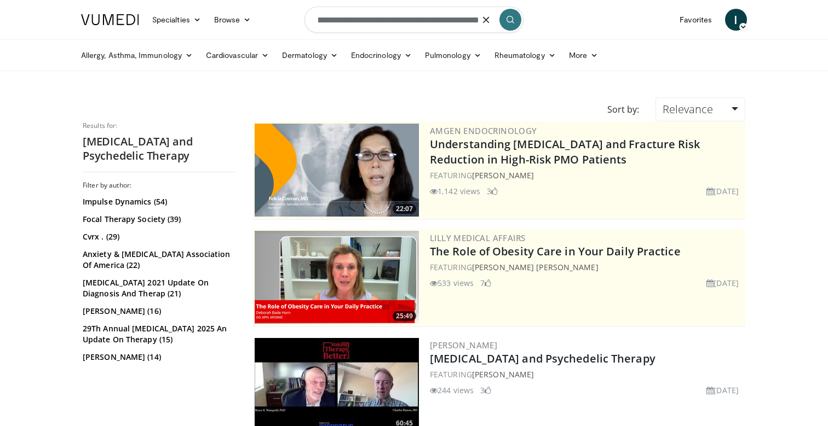
type input "**********"
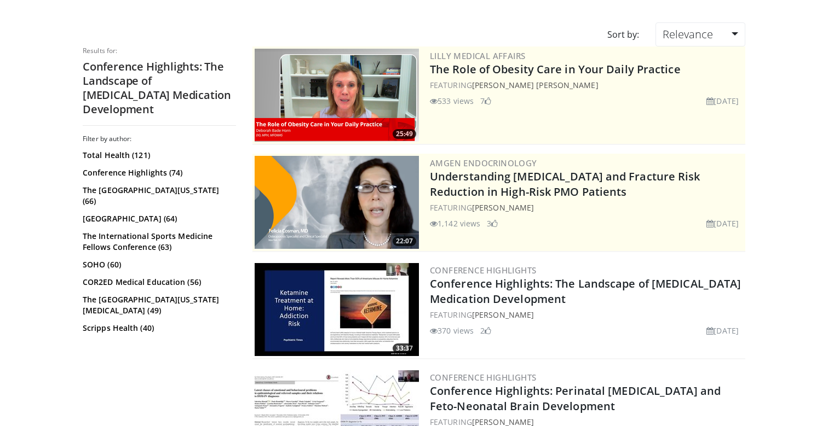
scroll to position [100, 0]
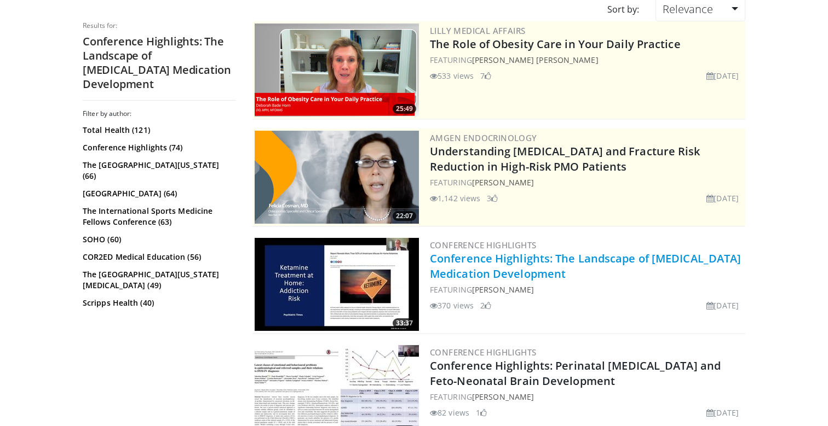
click at [618, 259] on link "Conference Highlights: The Landscape of [MEDICAL_DATA] Medication Development" at bounding box center [585, 266] width 311 height 30
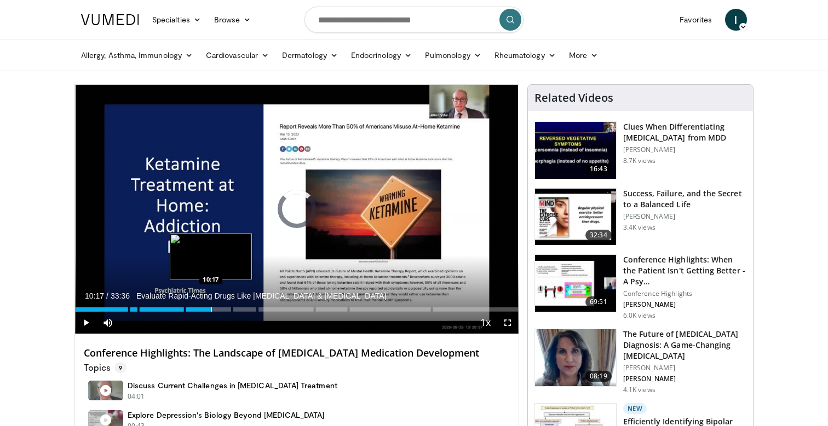
click at [211, 308] on div "Progress Bar" at bounding box center [211, 310] width 1 height 4
click at [220, 309] on div "Progress Bar" at bounding box center [220, 310] width 1 height 4
click at [232, 309] on div "Loaded : 32.73% 10:59 11:56" at bounding box center [296, 307] width 443 height 10
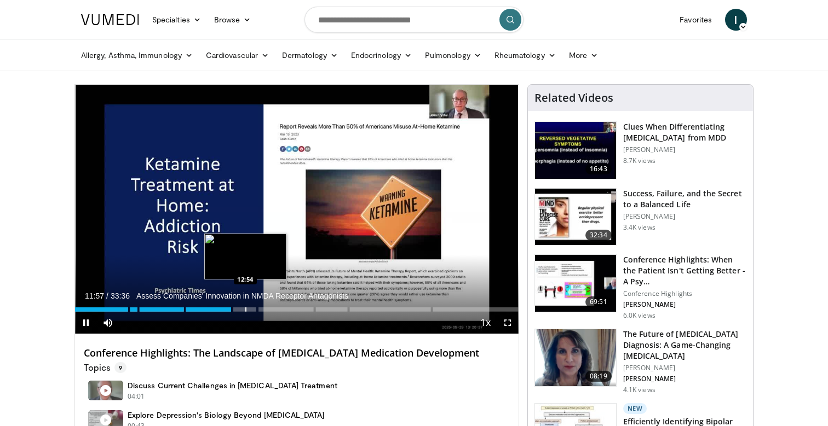
click at [245, 309] on div "Progress Bar" at bounding box center [245, 310] width 1 height 4
click at [270, 310] on div "Progress Bar" at bounding box center [270, 310] width 1 height 4
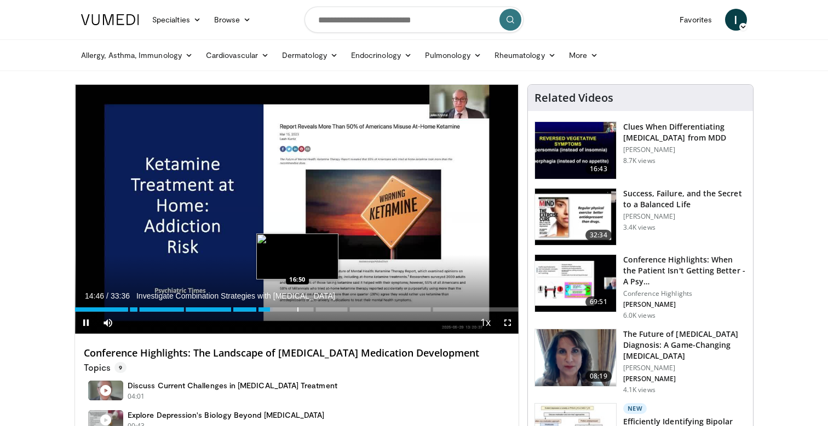
click at [297, 310] on div "Progress Bar" at bounding box center [297, 310] width 1 height 4
click at [311, 310] on div "Progress Bar" at bounding box center [311, 310] width 1 height 4
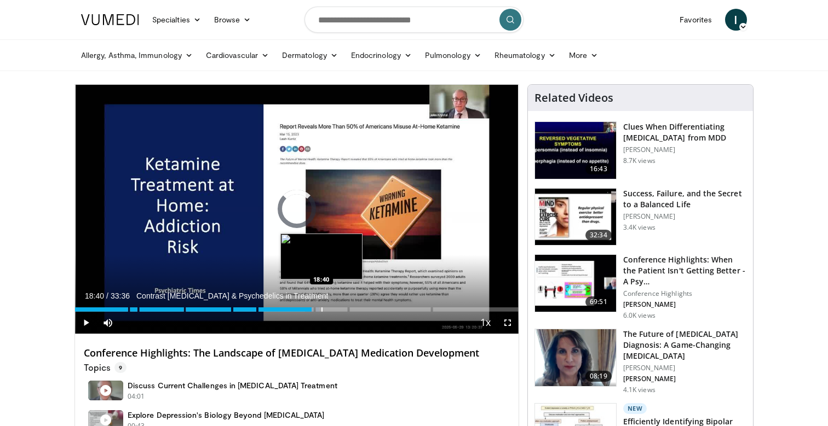
click at [321, 310] on div "Progress Bar" at bounding box center [321, 310] width 1 height 4
click at [333, 310] on div "Progress Bar" at bounding box center [333, 310] width 1 height 4
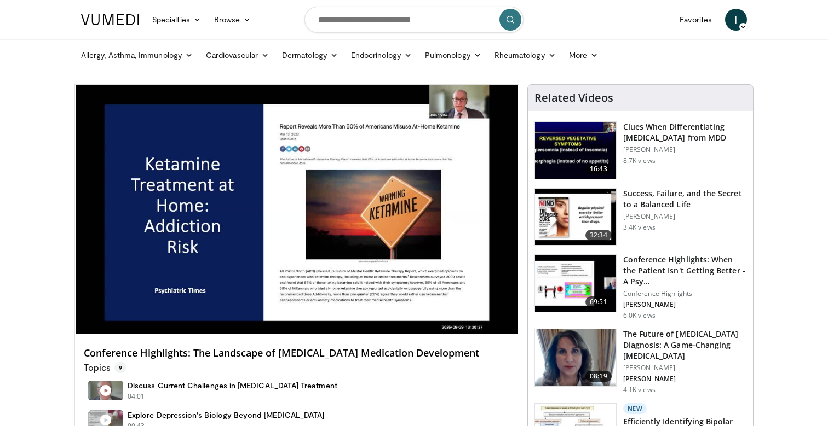
click at [344, 309] on div "10 seconds Tap to unmute" at bounding box center [296, 209] width 443 height 249
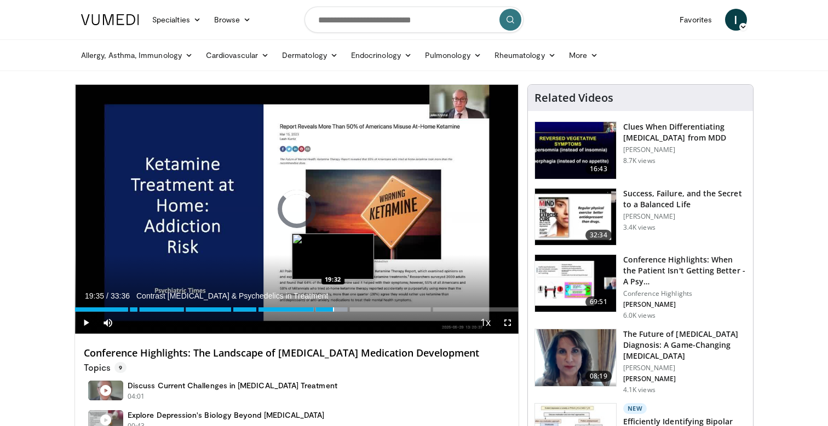
click at [332, 310] on div "19:35" at bounding box center [204, 310] width 258 height 4
click at [327, 310] on div "19:29" at bounding box center [203, 310] width 257 height 4
click at [320, 310] on div "19:05" at bounding box center [201, 310] width 252 height 4
click at [326, 310] on div "Progress Bar" at bounding box center [326, 310] width 1 height 4
click at [329, 310] on div "Progress Bar" at bounding box center [329, 310] width 1 height 4
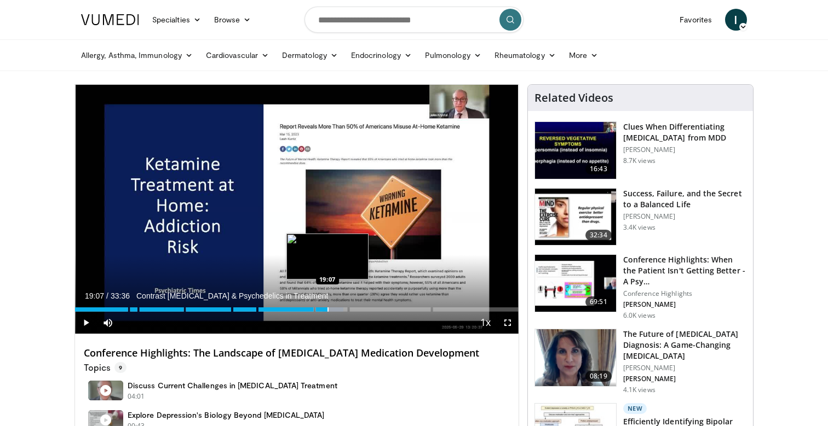
click at [327, 310] on div "Progress Bar" at bounding box center [327, 310] width 1 height 4
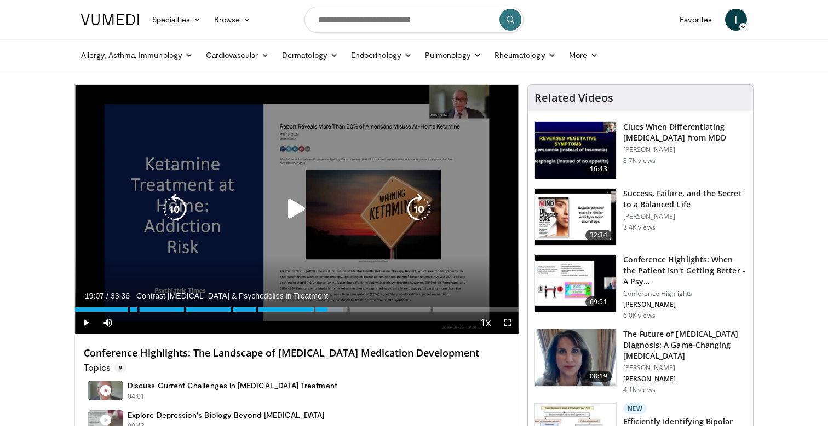
click at [308, 225] on div "10 seconds Tap to unmute" at bounding box center [296, 209] width 443 height 249
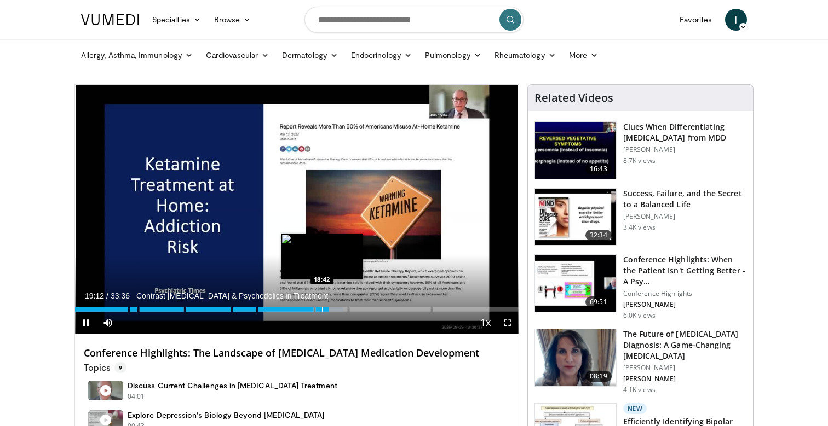
click at [322, 308] on div "Progress Bar" at bounding box center [322, 310] width 1 height 4
click at [335, 309] on div "Progress Bar" at bounding box center [335, 310] width 1 height 4
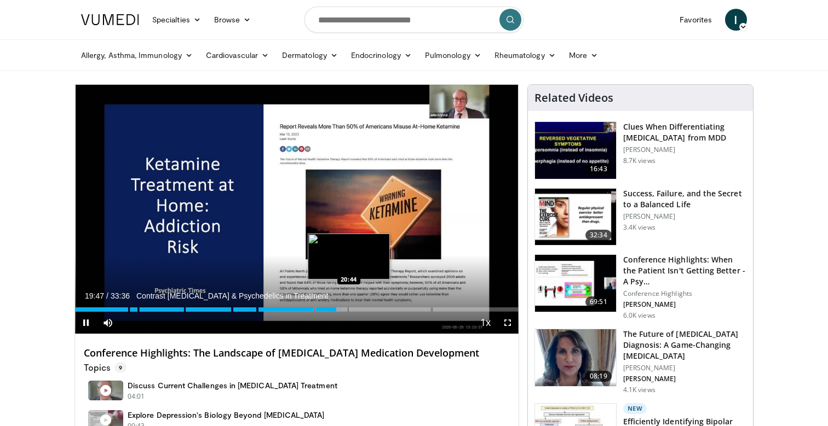
click at [348, 309] on div "Loaded : 60.02% 19:47 20:44" at bounding box center [296, 307] width 443 height 10
click at [358, 310] on div "Progress Bar" at bounding box center [358, 310] width 1 height 4
click at [360, 310] on div "Progress Bar" at bounding box center [360, 310] width 1 height 4
click at [362, 309] on div "Progress Bar" at bounding box center [362, 310] width 1 height 4
click at [367, 309] on div "Progress Bar" at bounding box center [367, 310] width 1 height 4
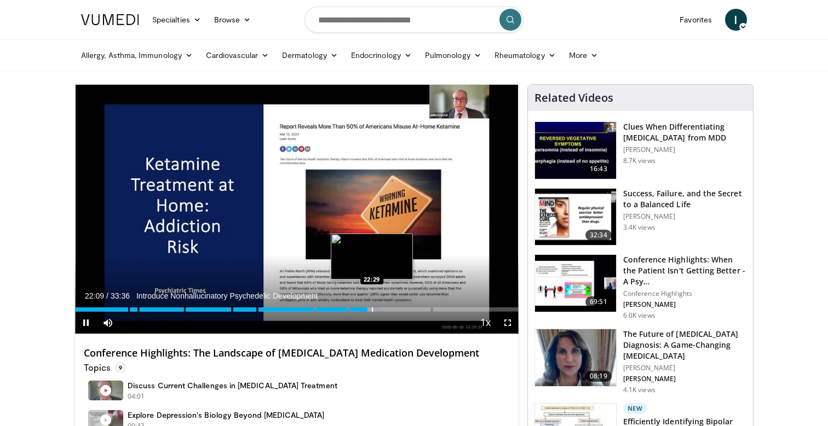
click at [372, 309] on div "Progress Bar" at bounding box center [372, 310] width 1 height 4
click at [377, 309] on div "Progress Bar" at bounding box center [377, 310] width 1 height 4
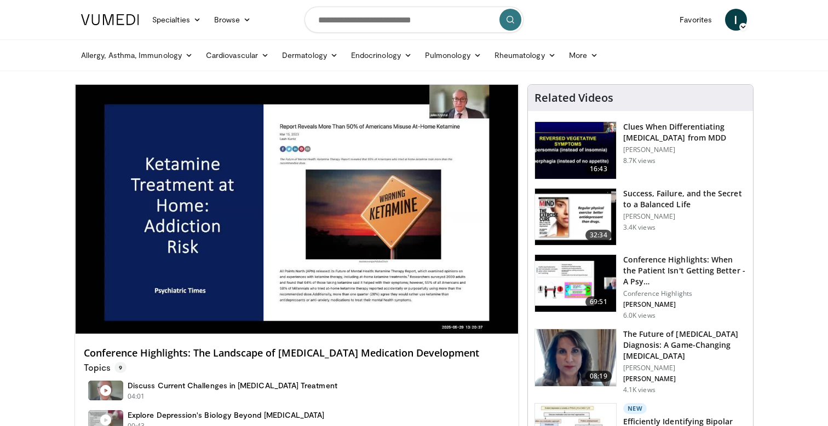
click at [381, 309] on div "10 seconds Tap to unmute" at bounding box center [296, 209] width 443 height 249
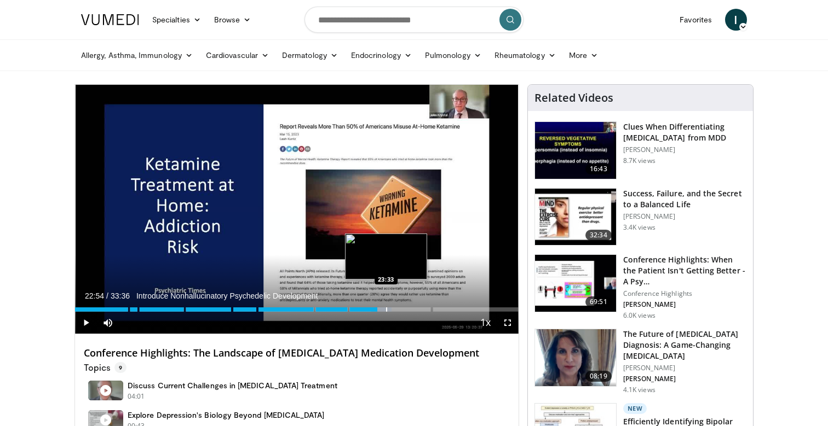
click at [386, 309] on div "Progress Bar" at bounding box center [386, 310] width 1 height 4
click at [391, 309] on div "Progress Bar" at bounding box center [391, 310] width 1 height 4
click at [385, 309] on div "Progress Bar" at bounding box center [385, 310] width 1 height 4
click at [392, 310] on div "Progress Bar" at bounding box center [392, 310] width 1 height 4
click at [397, 310] on div "Progress Bar" at bounding box center [397, 310] width 1 height 4
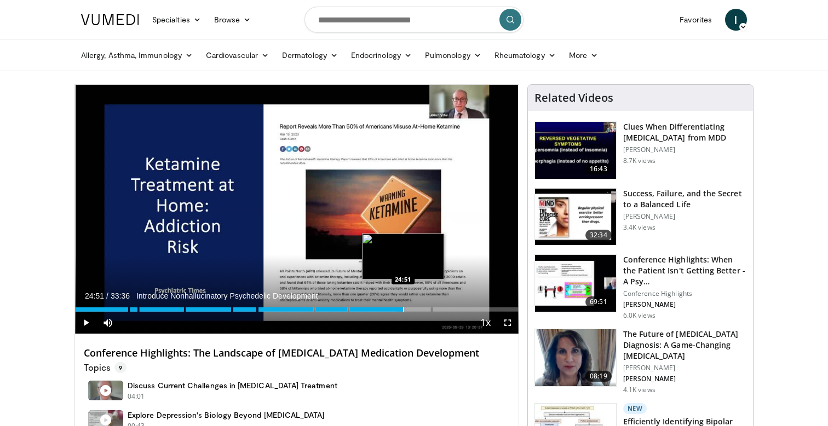
click at [403, 310] on div "Progress Bar" at bounding box center [403, 310] width 1 height 4
click at [408, 310] on div "Progress Bar" at bounding box center [408, 310] width 1 height 4
click at [415, 310] on div "Progress Bar" at bounding box center [415, 310] width 1 height 4
click at [420, 310] on div "Progress Bar" at bounding box center [420, 310] width 1 height 4
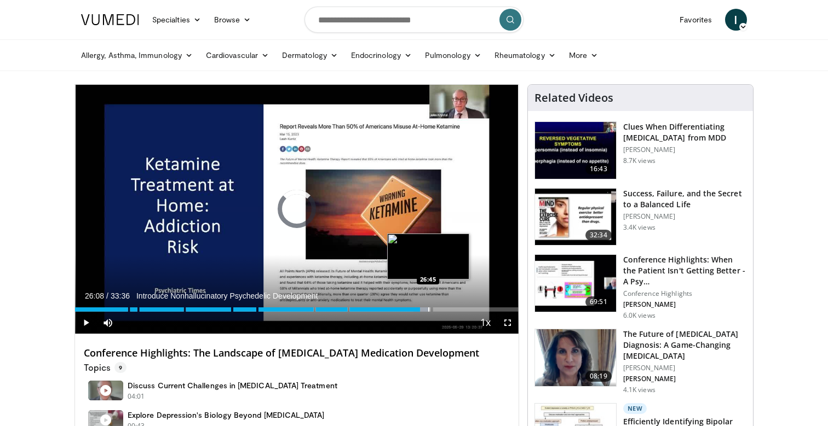
click at [428, 310] on div "Progress Bar" at bounding box center [428, 310] width 1 height 4
click at [436, 310] on div "Progress Bar" at bounding box center [436, 310] width 1 height 4
click at [443, 310] on div "Progress Bar" at bounding box center [443, 310] width 1 height 4
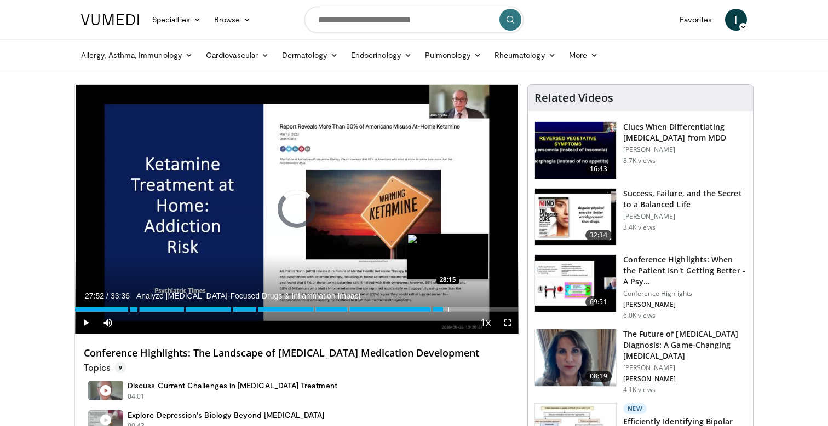
click at [448, 310] on div "Progress Bar" at bounding box center [448, 310] width 1 height 4
click at [452, 310] on div "Progress Bar" at bounding box center [452, 310] width 1 height 4
click at [455, 310] on div "Progress Bar" at bounding box center [455, 310] width 1 height 4
click at [445, 310] on div "Progress Bar" at bounding box center [445, 310] width 1 height 4
click at [450, 310] on div "Progress Bar" at bounding box center [450, 310] width 1 height 4
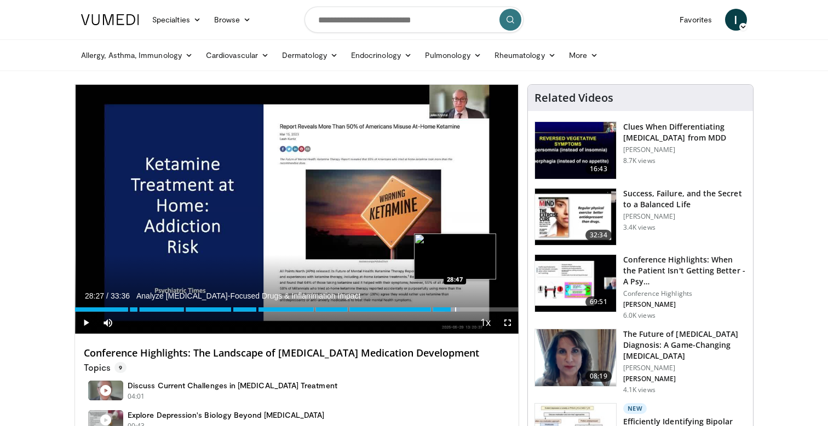
click at [455, 310] on div "Progress Bar" at bounding box center [455, 310] width 1 height 4
click at [459, 310] on div "Progress Bar" at bounding box center [459, 310] width 1 height 4
click at [461, 310] on div "Progress Bar" at bounding box center [461, 310] width 1 height 4
click at [467, 310] on div "Progress Bar" at bounding box center [467, 310] width 1 height 4
click at [470, 310] on div "Progress Bar" at bounding box center [470, 310] width 1 height 4
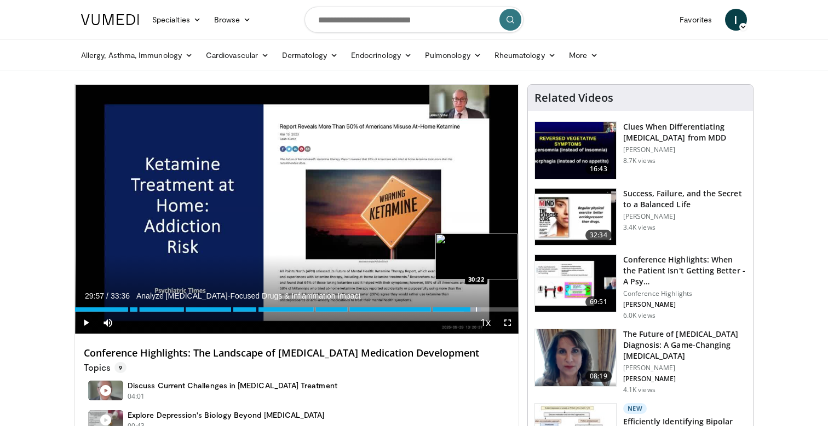
click at [476, 310] on div "Progress Bar" at bounding box center [476, 310] width 1 height 4
click at [478, 309] on div "Progress Bar" at bounding box center [478, 310] width 1 height 4
click at [482, 309] on div "Progress Bar" at bounding box center [482, 310] width 1 height 4
click at [487, 309] on div "Progress Bar" at bounding box center [487, 310] width 1 height 4
click at [493, 309] on div "Progress Bar" at bounding box center [493, 310] width 1 height 4
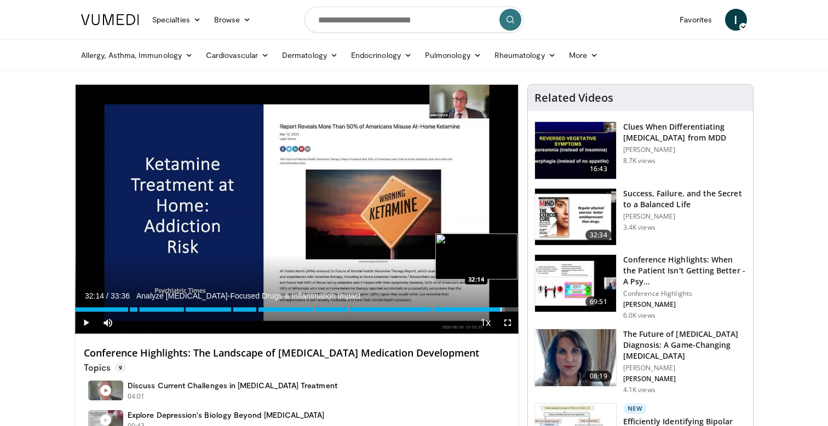
click at [500, 309] on div "Progress Bar" at bounding box center [500, 310] width 1 height 4
click at [348, 351] on h4 "Conference Highlights: The Landscape of Depression Medication Development" at bounding box center [297, 354] width 426 height 12
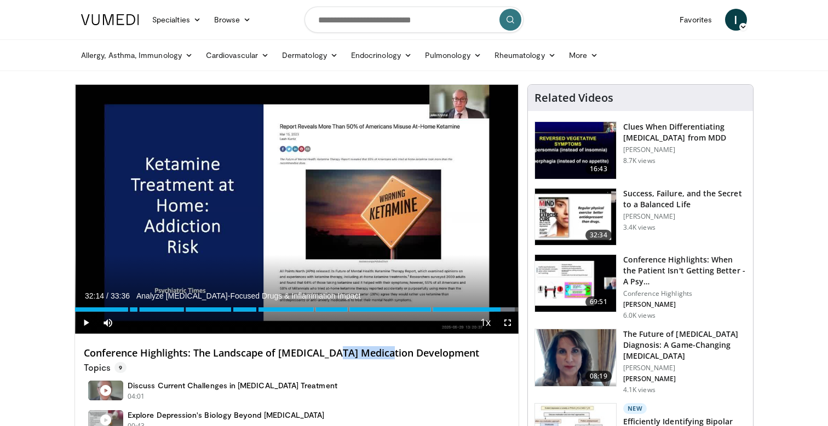
click at [348, 351] on h4 "Conference Highlights: The Landscape of Depression Medication Development" at bounding box center [297, 354] width 426 height 12
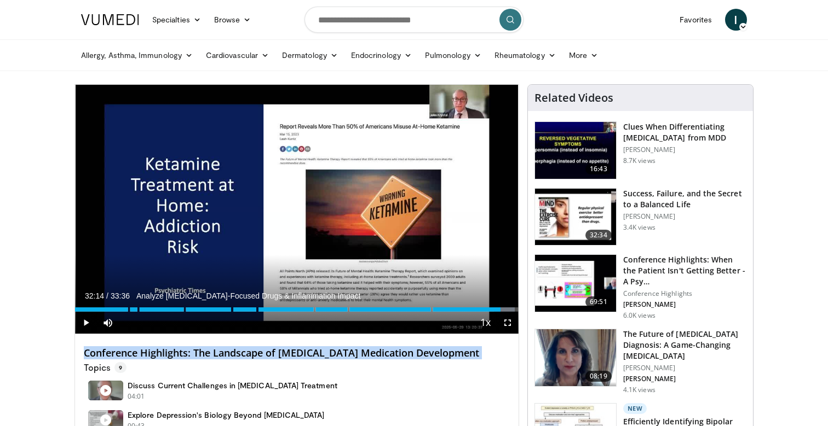
click at [348, 351] on h4 "Conference Highlights: The Landscape of Depression Medication Development" at bounding box center [297, 354] width 426 height 12
copy div "Conference Highlights: The Landscape of Depression Medication Development"
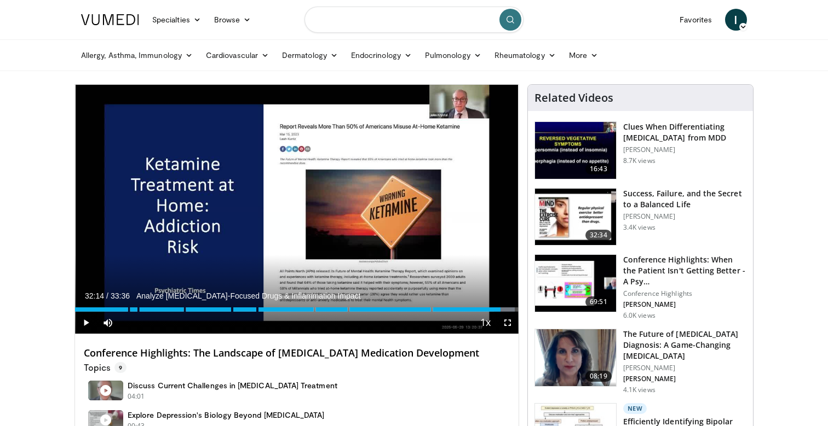
click at [425, 15] on input "Search topics, interventions" at bounding box center [413, 20] width 219 height 26
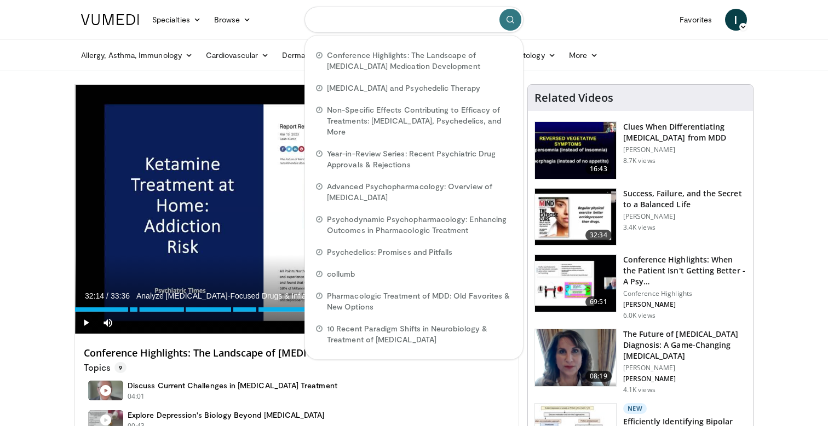
paste input "**********"
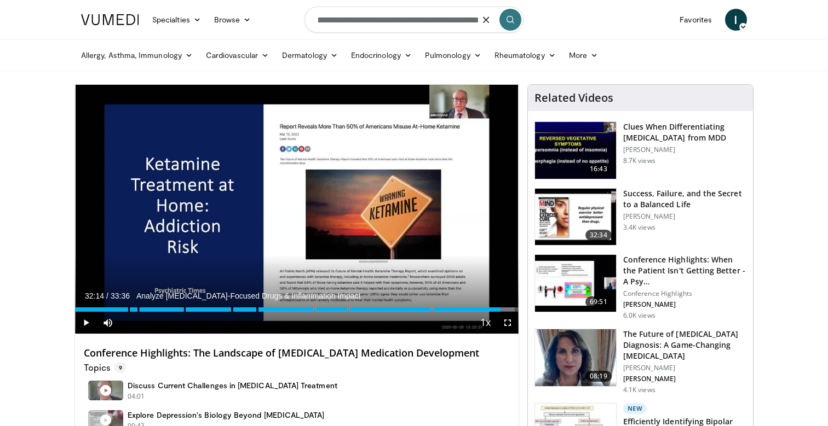
type input "**********"
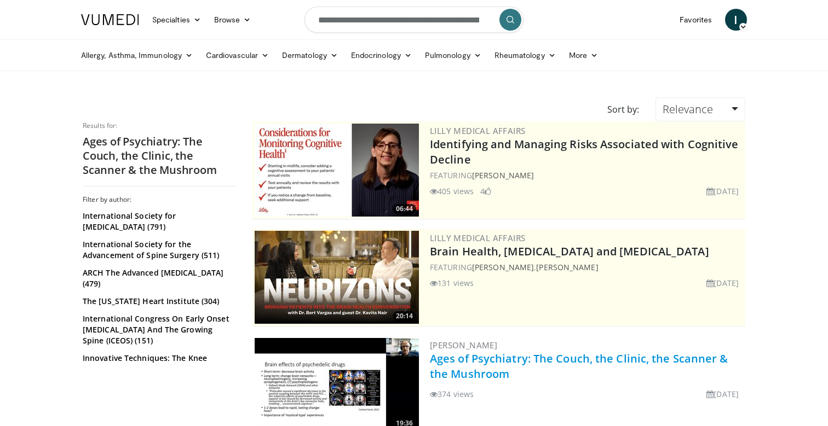
click at [637, 365] on link "Ages of Psychiatry: The Couch, the Clinic, the Scanner & the Mushroom" at bounding box center [579, 366] width 298 height 30
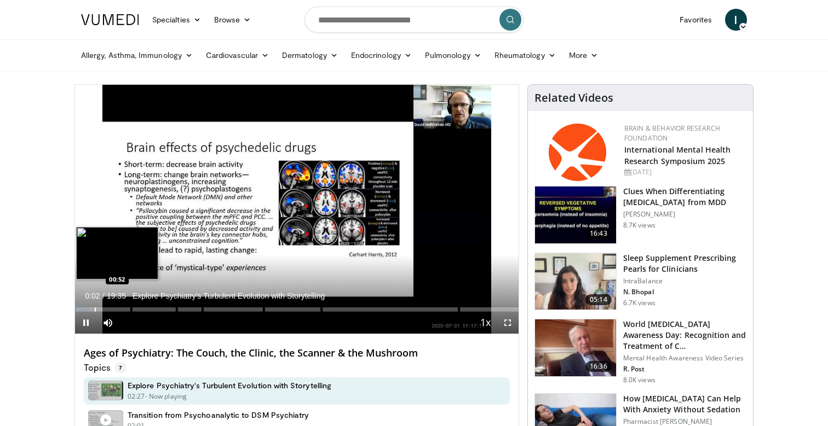
click at [95, 305] on div "Loaded : 3.37% 00:02 00:52" at bounding box center [296, 307] width 443 height 10
click at [116, 307] on div "Loaded : 8.44% 00:54 01:50" at bounding box center [296, 307] width 443 height 10
click at [128, 306] on div "Loaded : 13.50% 01:50 02:20" at bounding box center [296, 307] width 443 height 10
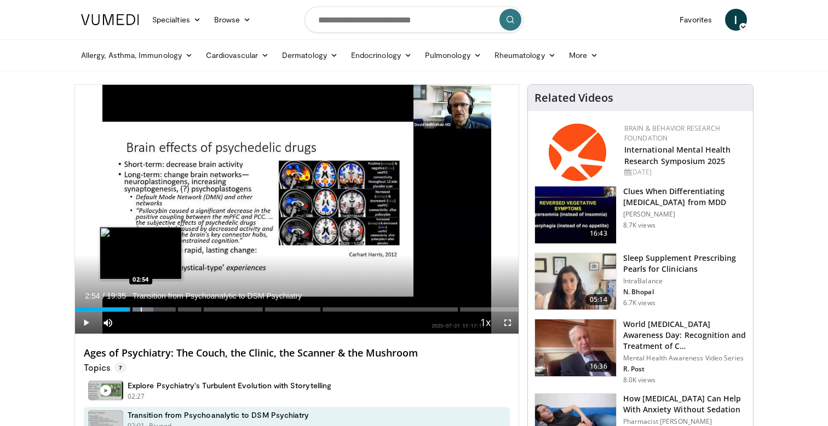
click at [140, 306] on div "Loaded : 17.72% 02:54 02:54" at bounding box center [296, 307] width 443 height 10
click at [157, 308] on div "Progress Bar" at bounding box center [157, 310] width 1 height 4
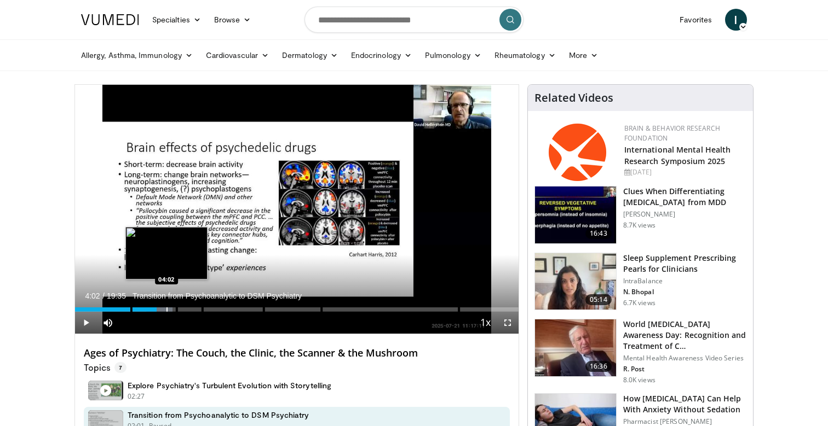
click at [166, 308] on div "Progress Bar" at bounding box center [166, 310] width 1 height 4
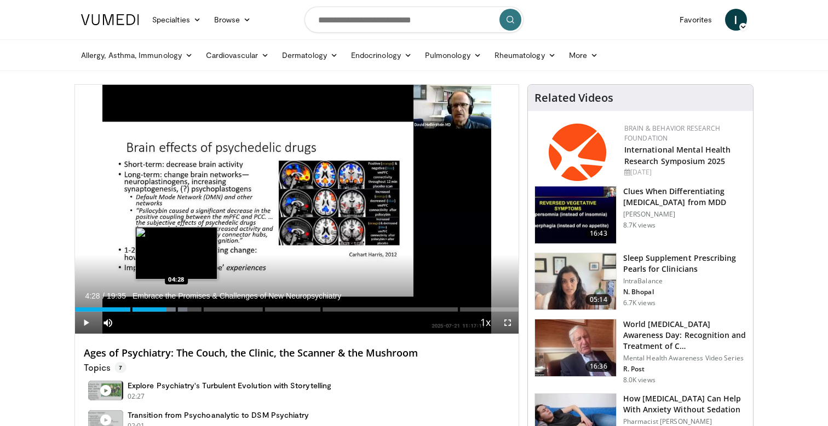
click at [176, 308] on div "Loaded : 25.32% 04:02 04:28" at bounding box center [296, 307] width 443 height 10
click at [184, 308] on div "Progress Bar" at bounding box center [184, 310] width 1 height 4
click at [193, 308] on div "Progress Bar" at bounding box center [193, 310] width 1 height 4
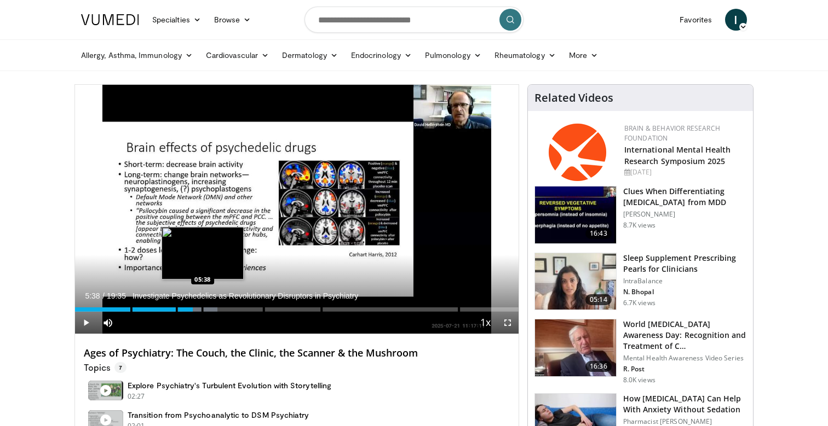
click at [202, 307] on div "Loaded : 32.07% 05:38 05:38" at bounding box center [296, 307] width 443 height 10
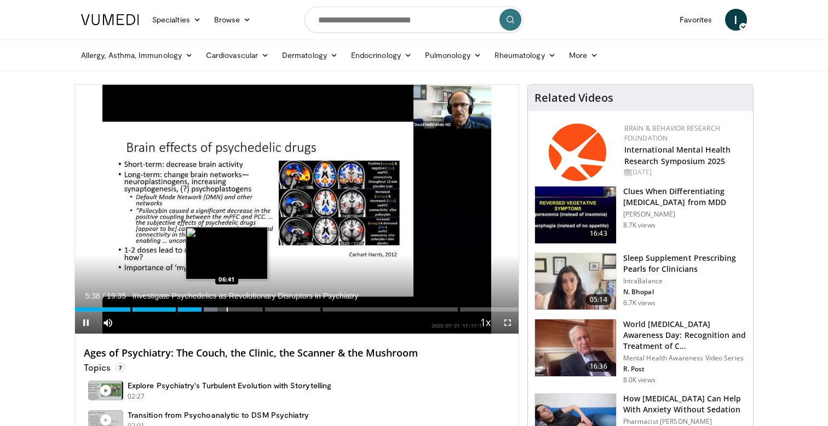
click at [227, 307] on div "Loaded : 32.07% 05:38 06:41" at bounding box center [296, 307] width 443 height 10
click at [232, 308] on div "Progress Bar" at bounding box center [232, 310] width 1 height 4
click at [239, 308] on div "Progress Bar" at bounding box center [239, 310] width 1 height 4
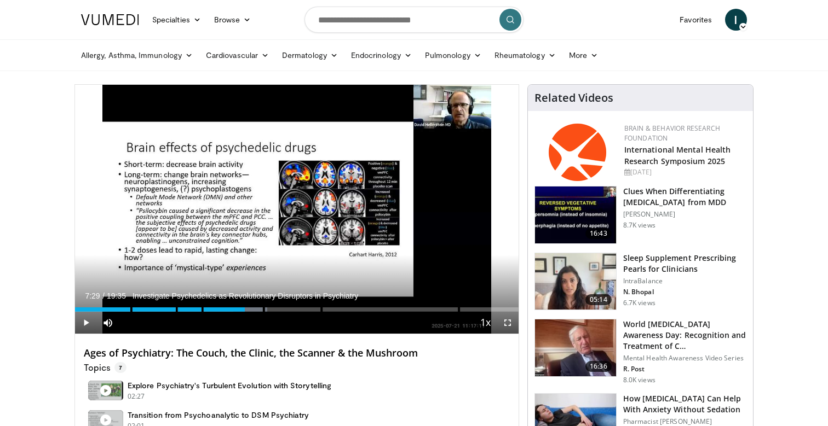
click at [244, 308] on div "Loaded : 43.40% 07:29" at bounding box center [296, 310] width 443 height 4
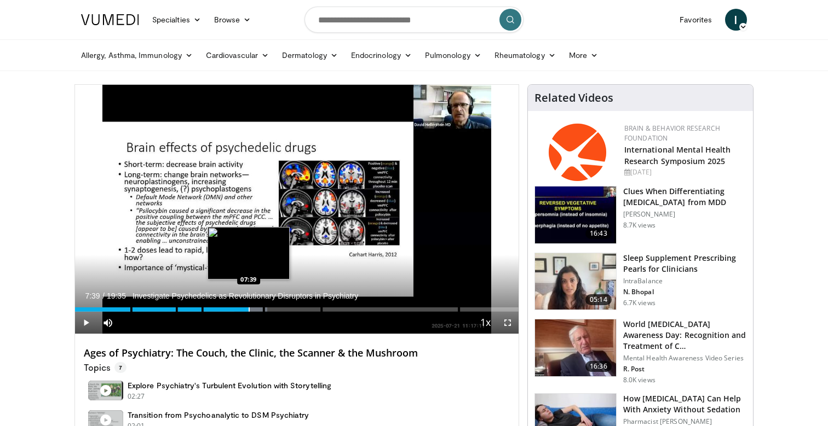
click at [248, 308] on div "Progress Bar" at bounding box center [248, 310] width 1 height 4
click at [257, 308] on div "Progress Bar" at bounding box center [257, 310] width 1 height 4
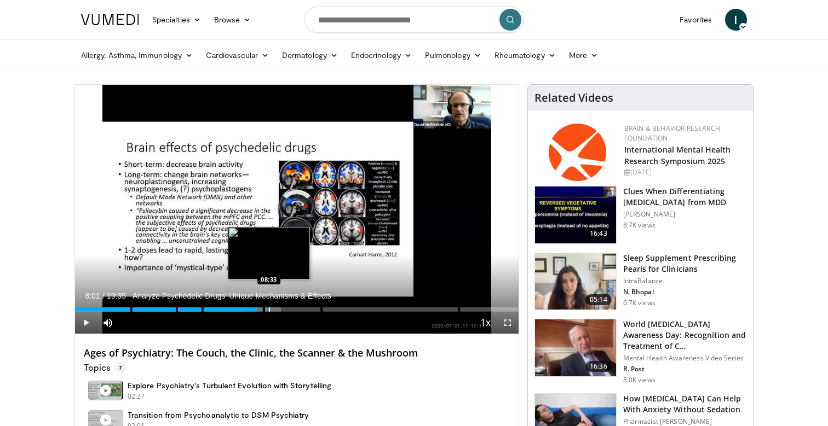
click at [268, 307] on div "Loaded : 46.43% 08:01 08:33" at bounding box center [296, 307] width 443 height 10
click at [272, 307] on div "Loaded : 48.96% 08:34 08:43" at bounding box center [296, 307] width 443 height 10
click at [280, 307] on div "Loaded : 49.80% 09:02 09:02" at bounding box center [296, 307] width 443 height 10
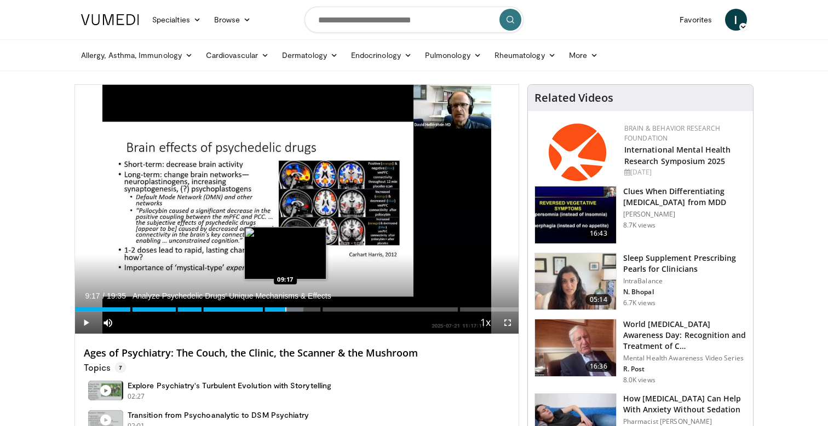
click at [285, 306] on div "Loaded : 51.49% 09:17 09:17" at bounding box center [296, 307] width 443 height 10
click at [293, 306] on div "Loaded : 51.49% 09:17 09:37" at bounding box center [296, 307] width 443 height 10
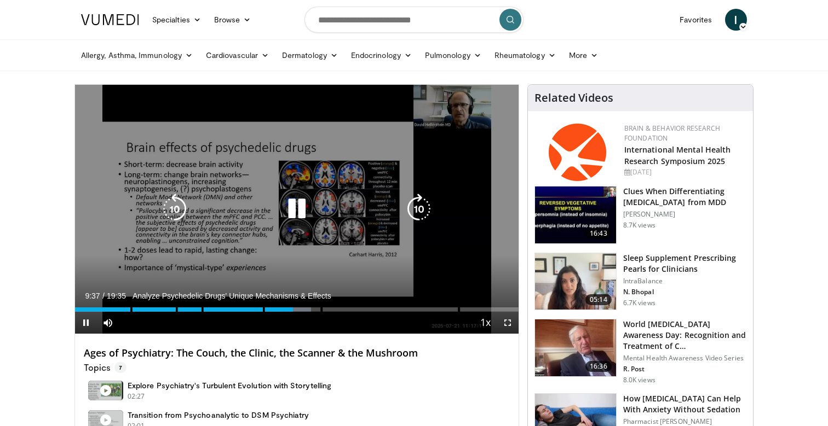
click at [300, 306] on div "Loaded : 53.18% 09:37 09:37" at bounding box center [296, 307] width 443 height 10
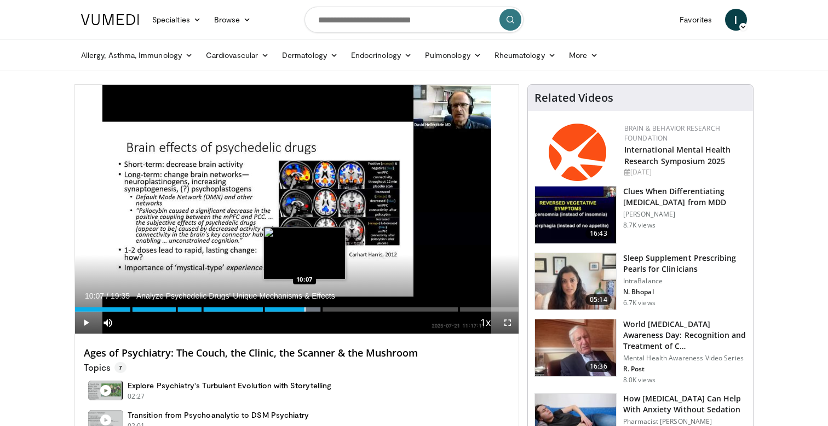
click at [304, 306] on div "Loaded : 55.71% 10:07 10:07" at bounding box center [296, 307] width 443 height 10
click at [309, 306] on div "Loaded : 57.02% 10:08 10:19" at bounding box center [296, 307] width 443 height 10
click at [314, 306] on div "Loaded : 57.87% 10:19 10:33" at bounding box center [296, 307] width 443 height 10
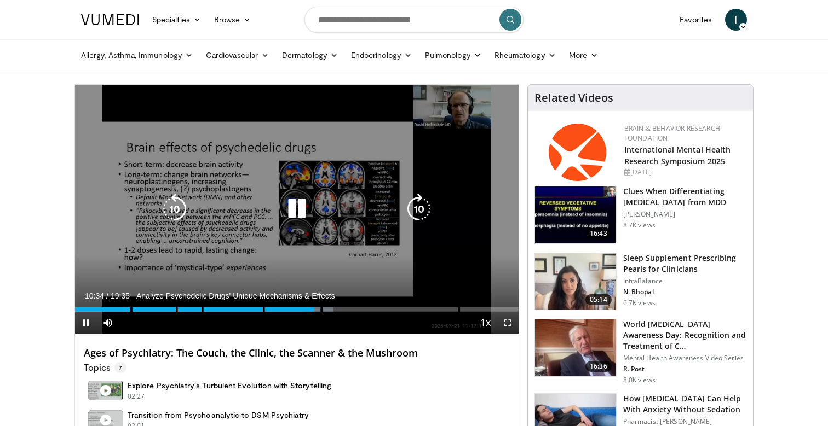
click at [318, 306] on div "Loaded : 58.24% 10:34 10:33" at bounding box center [296, 307] width 443 height 10
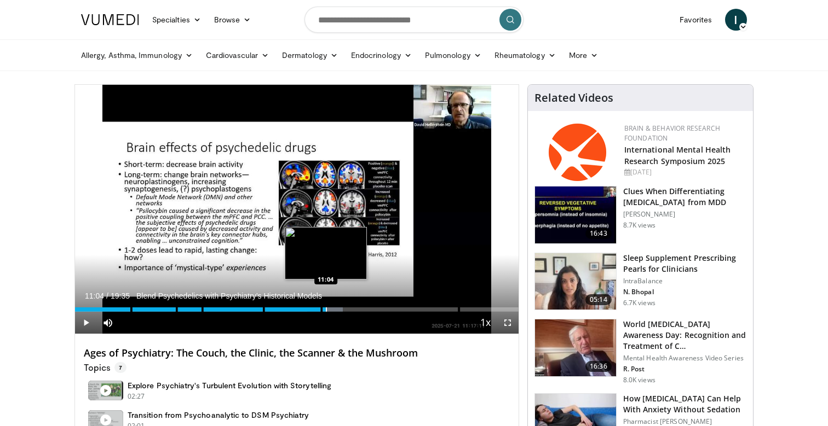
click at [326, 309] on div "Progress Bar" at bounding box center [326, 310] width 1 height 4
click at [331, 309] on div "Progress Bar" at bounding box center [331, 310] width 1 height 4
click at [339, 309] on div "Progress Bar" at bounding box center [338, 310] width 1 height 4
click at [348, 310] on div "Loaded : 63.31% 11:39" at bounding box center [296, 310] width 443 height 4
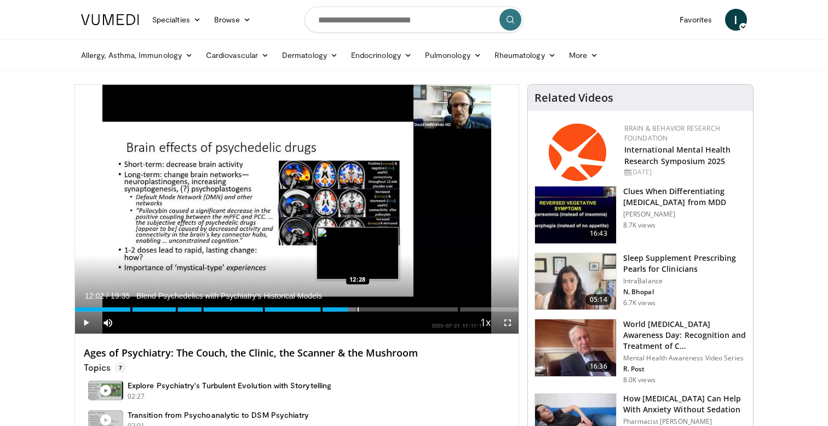
click at [357, 308] on div "Progress Bar" at bounding box center [357, 310] width 1 height 4
click at [368, 310] on div "Progress Bar" at bounding box center [368, 310] width 1 height 4
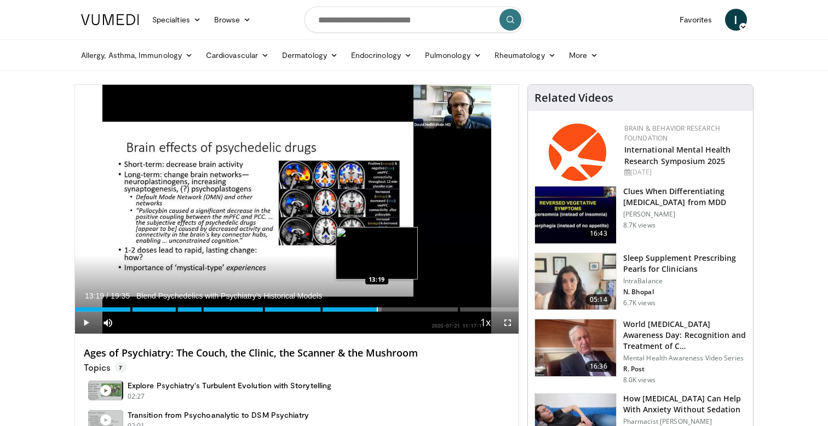
click at [377, 310] on div "Progress Bar" at bounding box center [377, 310] width 1 height 4
click at [385, 311] on div "Progress Bar" at bounding box center [385, 310] width 1 height 4
click at [392, 311] on div "Progress Bar" at bounding box center [392, 310] width 1 height 4
click at [400, 311] on div "Progress Bar" at bounding box center [400, 310] width 1 height 4
click at [412, 311] on div "Progress Bar" at bounding box center [412, 310] width 1 height 4
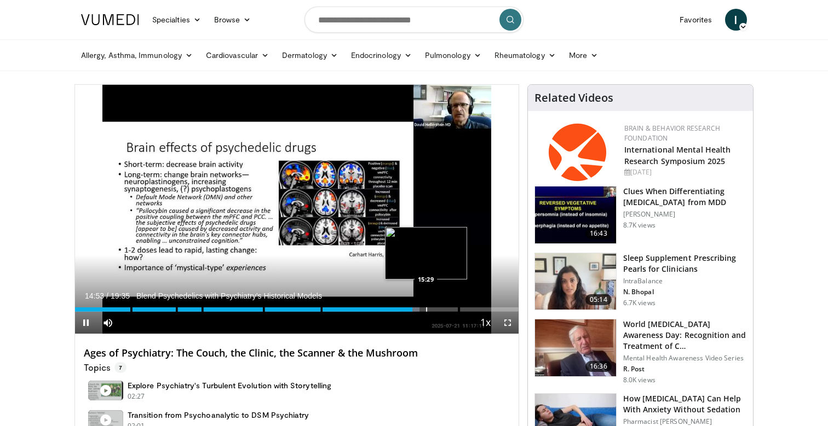
click at [426, 311] on div "Progress Bar" at bounding box center [426, 310] width 1 height 4
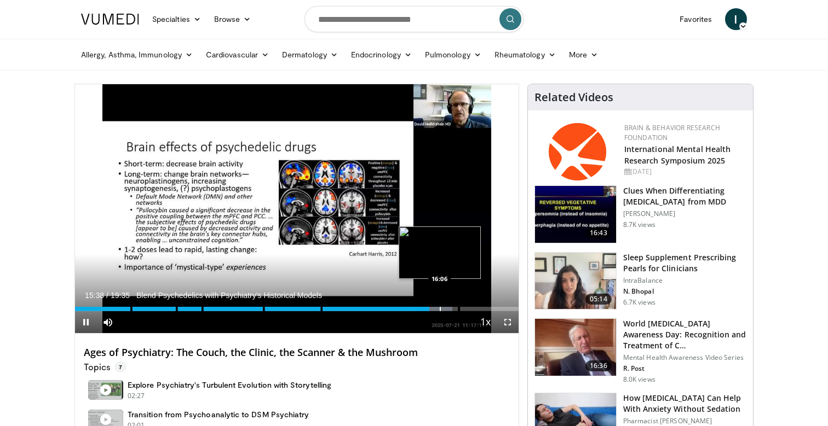
click at [439, 306] on div "Loaded : 85.10% 15:38 16:06" at bounding box center [296, 306] width 443 height 10
click at [447, 306] on div "Loaded : 85.26% 16:05 16:26" at bounding box center [296, 306] width 443 height 10
click at [459, 306] on div "Loaded : 87.79% 16:26 16:58" at bounding box center [296, 306] width 443 height 10
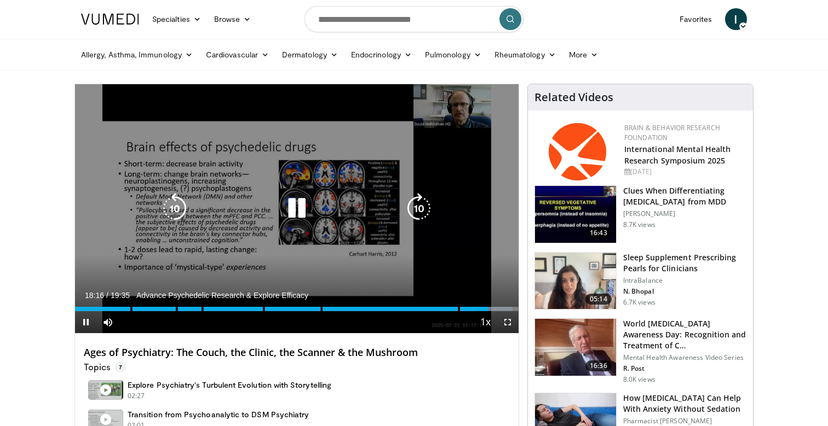
click at [365, 194] on div "10 seconds Tap to unmute" at bounding box center [296, 208] width 443 height 249
